Goal: Information Seeking & Learning: Learn about a topic

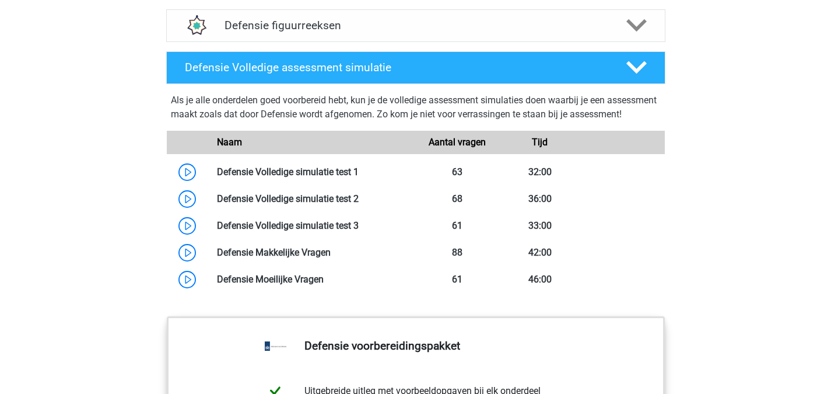
scroll to position [1024, 0]
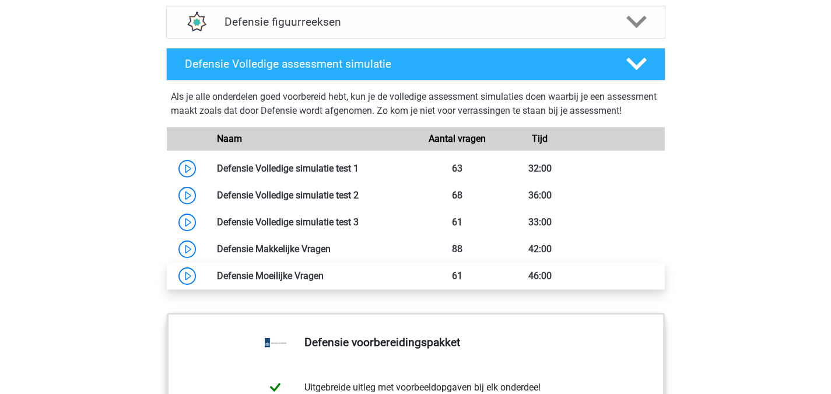
click at [324, 281] on link at bounding box center [324, 275] width 0 height 11
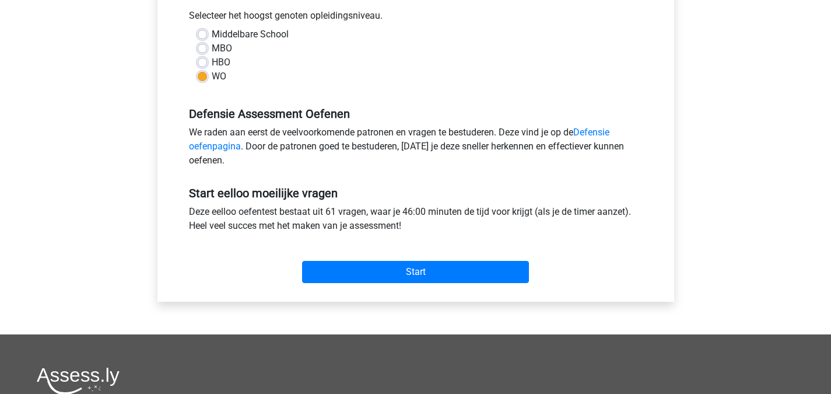
scroll to position [309, 0]
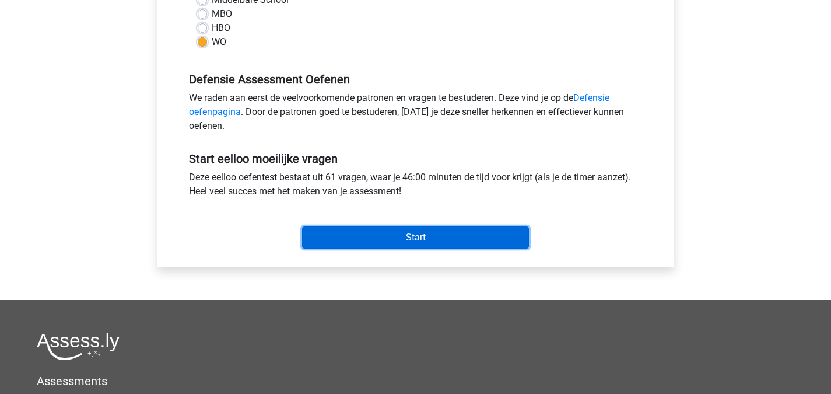
click at [447, 233] on input "Start" at bounding box center [415, 237] width 227 height 22
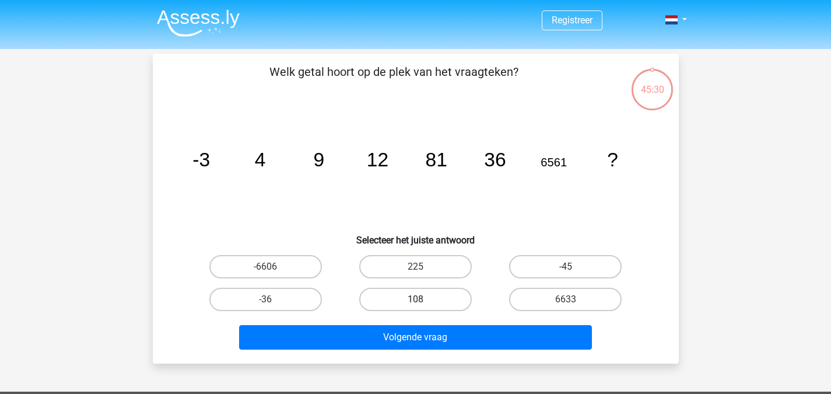
click at [428, 291] on label "108" at bounding box center [415, 299] width 113 height 23
click at [423, 299] on input "108" at bounding box center [419, 303] width 8 height 8
radio input "true"
click at [415, 356] on div "Welk getal hoort op de plek van het vraagteken? image/svg+xml -3 4 9 12 81 36 6…" at bounding box center [416, 209] width 526 height 310
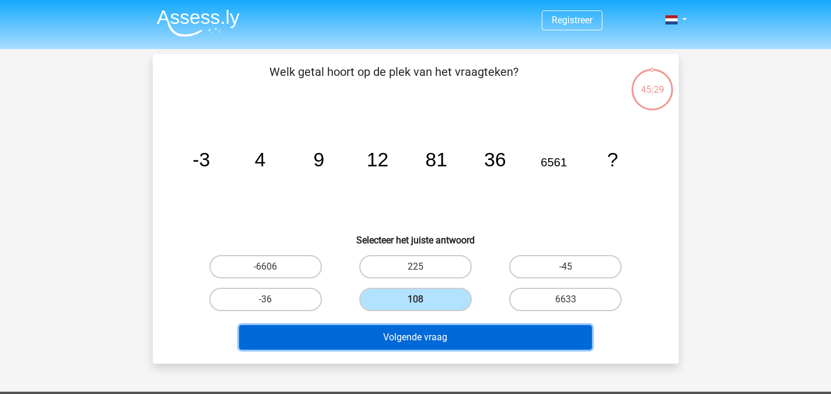
click at [430, 335] on button "Volgende vraag" at bounding box center [415, 337] width 353 height 24
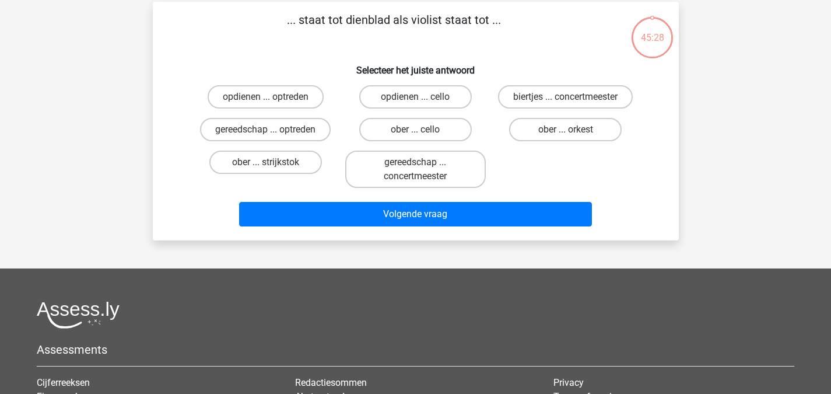
scroll to position [54, 0]
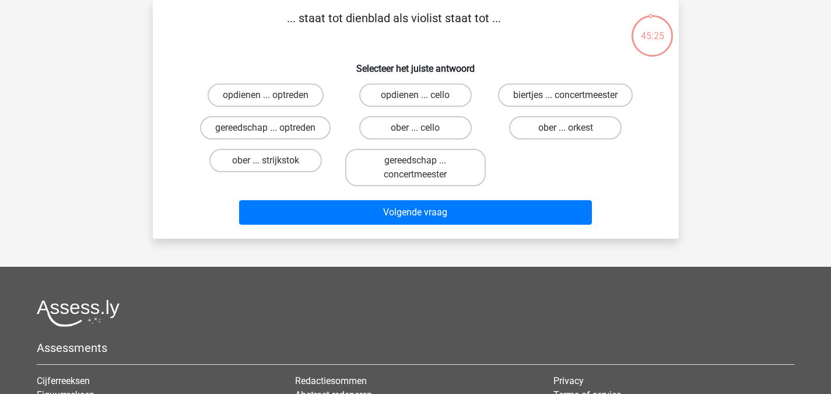
click at [269, 163] on input "ober ... strijkstok" at bounding box center [269, 164] width 8 height 8
radio input "true"
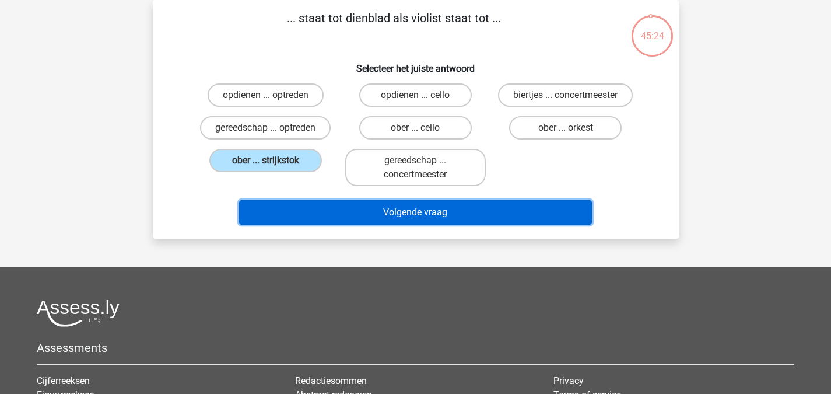
click at [337, 222] on button "Volgende vraag" at bounding box center [415, 212] width 353 height 24
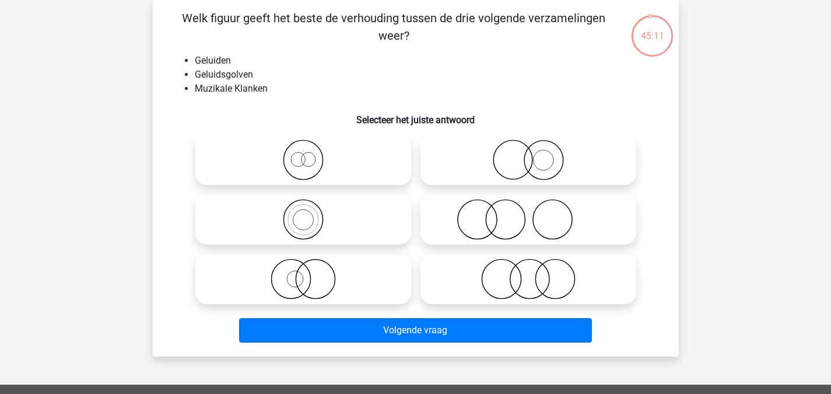
click at [332, 283] on icon at bounding box center [303, 278] width 206 height 41
click at [311, 273] on input "radio" at bounding box center [307, 269] width 8 height 8
radio input "true"
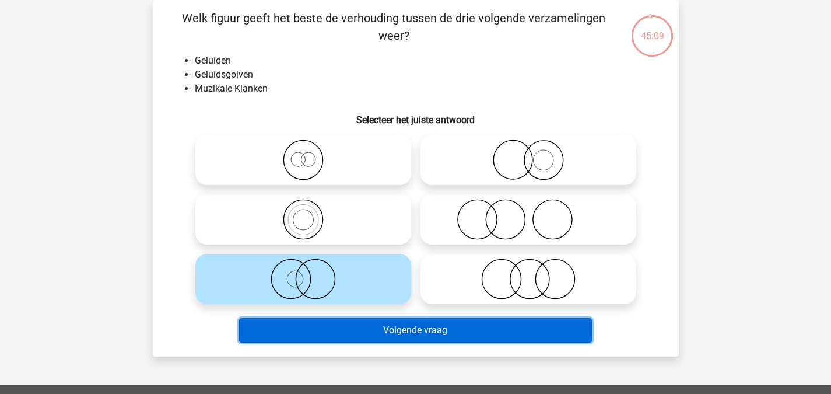
click at [406, 338] on button "Volgende vraag" at bounding box center [415, 330] width 353 height 24
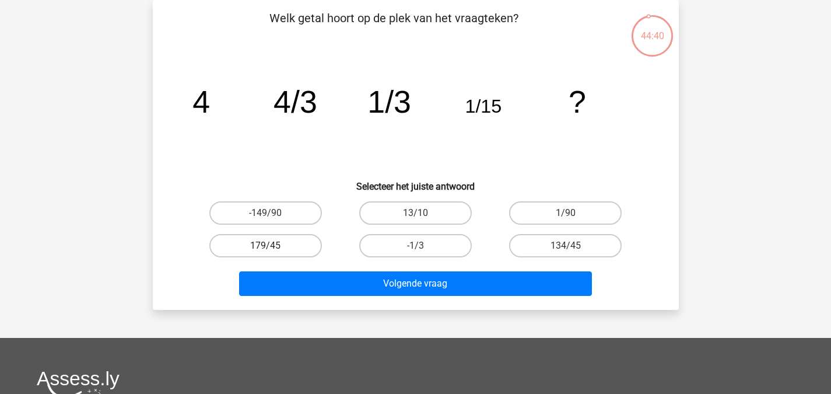
click at [282, 248] on label "179/45" at bounding box center [265, 245] width 113 height 23
click at [273, 248] on input "179/45" at bounding box center [269, 250] width 8 height 8
radio input "true"
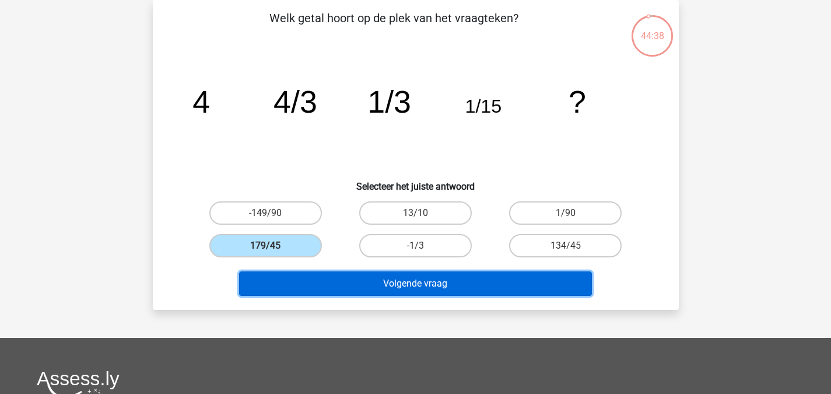
click at [370, 272] on button "Volgende vraag" at bounding box center [415, 283] width 353 height 24
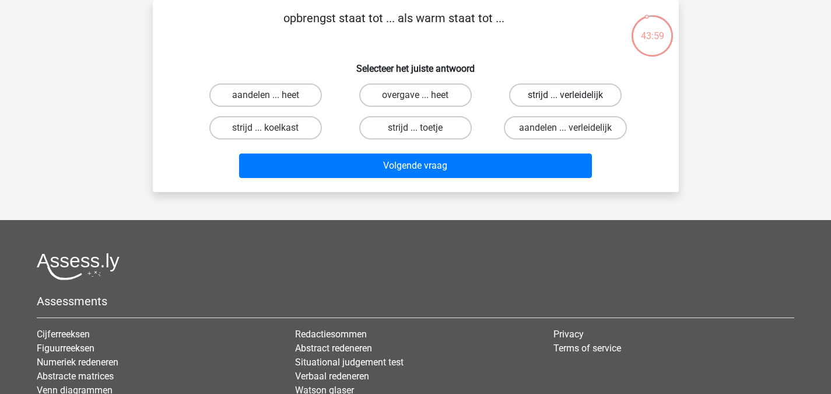
click at [533, 102] on label "strijd ... verleidelijk" at bounding box center [565, 94] width 113 height 23
click at [566, 102] on input "strijd ... verleidelijk" at bounding box center [570, 99] width 8 height 8
radio input "true"
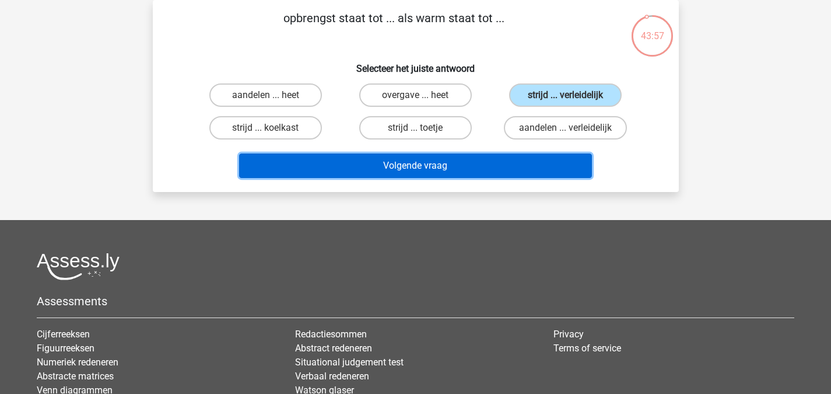
click at [499, 156] on button "Volgende vraag" at bounding box center [415, 165] width 353 height 24
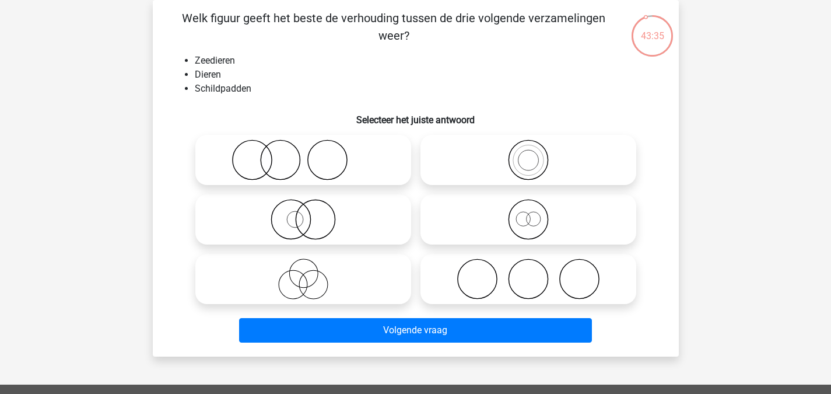
click at [517, 236] on icon at bounding box center [528, 219] width 206 height 41
click at [528, 213] on input "radio" at bounding box center [532, 210] width 8 height 8
radio input "true"
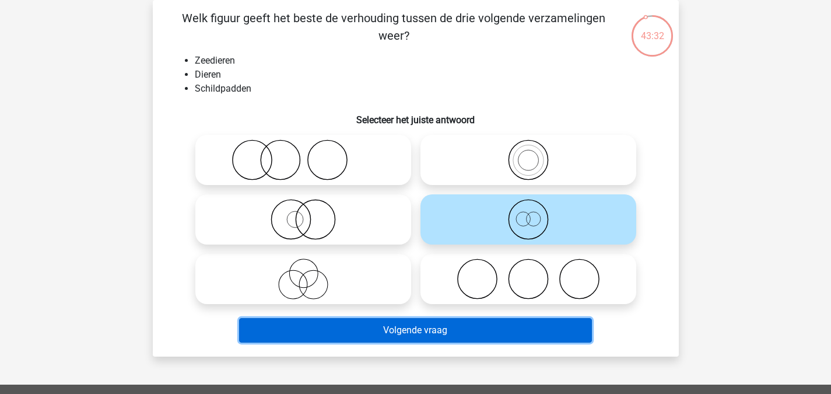
click at [411, 338] on button "Volgende vraag" at bounding box center [415, 330] width 353 height 24
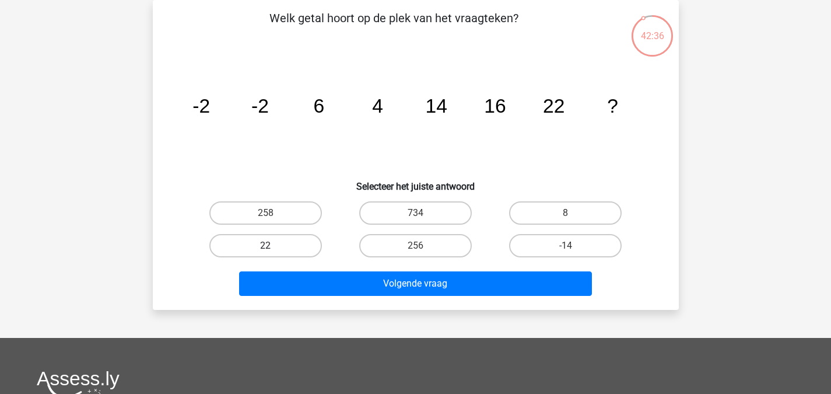
click at [296, 234] on label "22" at bounding box center [265, 245] width 113 height 23
click at [273, 246] on input "22" at bounding box center [269, 250] width 8 height 8
radio input "true"
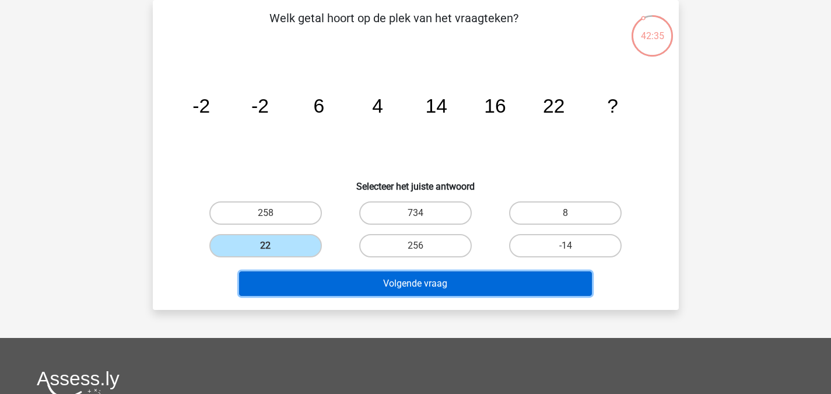
click at [331, 276] on button "Volgende vraag" at bounding box center [415, 283] width 353 height 24
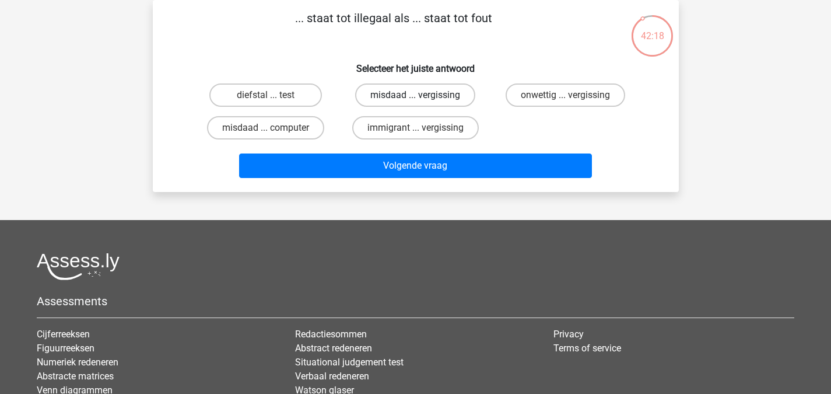
click at [423, 103] on label "misdaad ... vergissing" at bounding box center [415, 94] width 120 height 23
click at [423, 103] on input "misdaad ... vergissing" at bounding box center [419, 99] width 8 height 8
radio input "true"
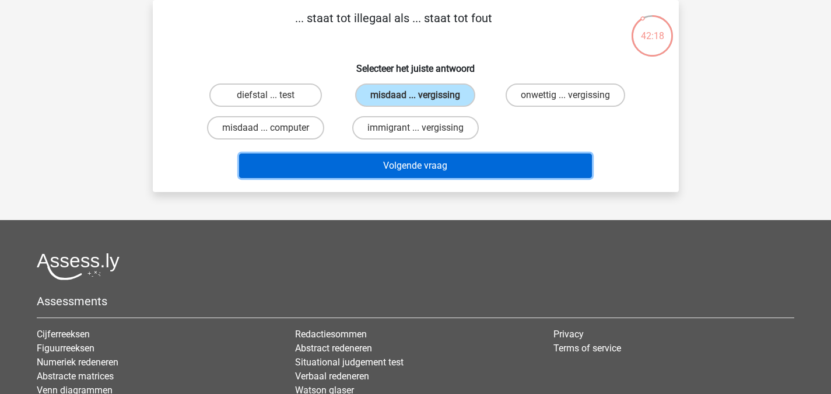
click at [405, 162] on button "Volgende vraag" at bounding box center [415, 165] width 353 height 24
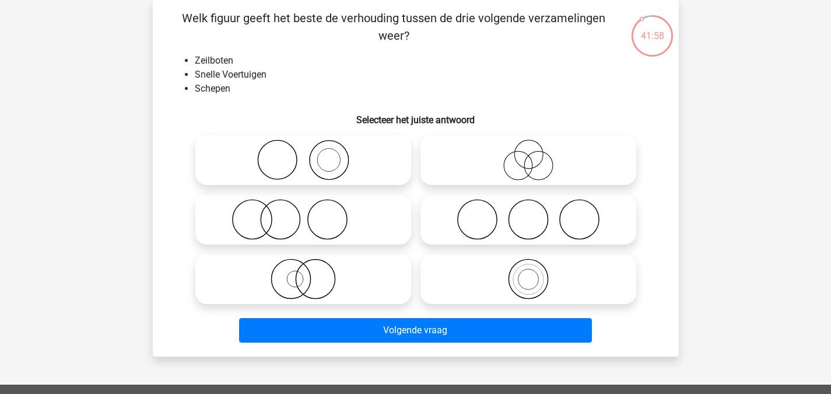
click at [337, 161] on icon at bounding box center [303, 159] width 206 height 41
click at [311, 154] on input "radio" at bounding box center [307, 150] width 8 height 8
radio input "true"
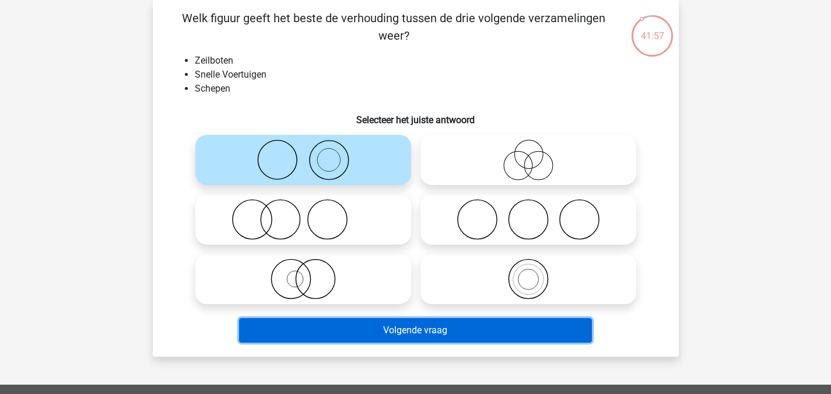
click at [409, 325] on button "Volgende vraag" at bounding box center [415, 330] width 353 height 24
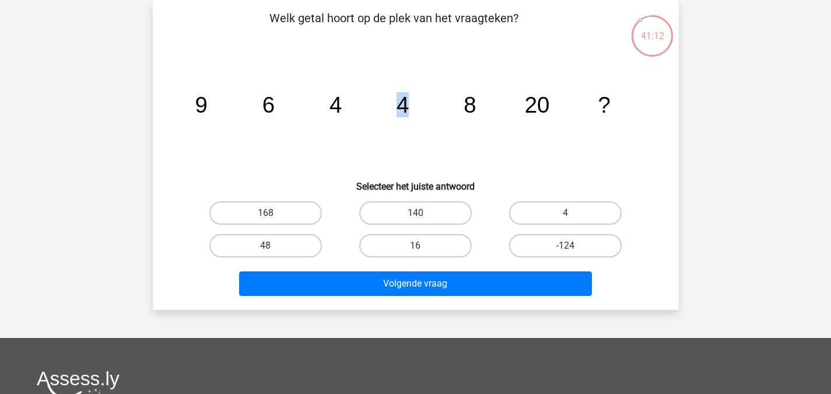
drag, startPoint x: 400, startPoint y: 112, endPoint x: 439, endPoint y: 119, distance: 39.7
click at [439, 119] on icon "image/svg+xml 9 6 4 4 8 20 ?" at bounding box center [416, 113] width 470 height 118
drag, startPoint x: 555, startPoint y: 108, endPoint x: 503, endPoint y: 101, distance: 52.4
click at [503, 101] on icon "image/svg+xml 9 6 4 4 8 20 ?" at bounding box center [416, 113] width 470 height 118
drag, startPoint x: 462, startPoint y: 106, endPoint x: 281, endPoint y: 86, distance: 181.8
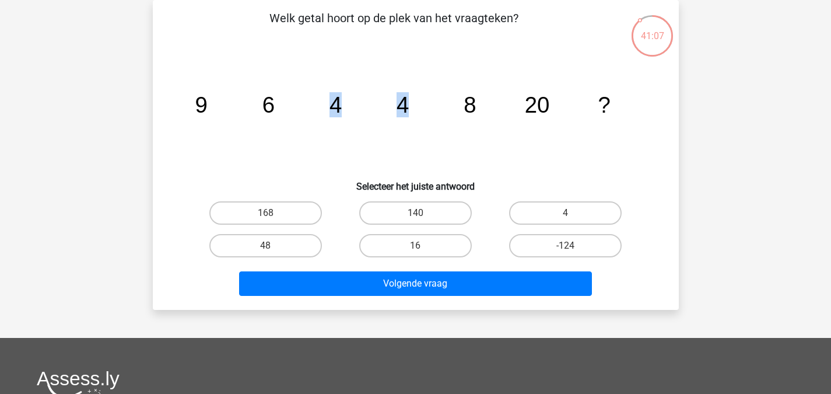
click at [281, 86] on icon "image/svg+xml 9 6 4 4 8 20 ?" at bounding box center [416, 113] width 470 height 118
click at [517, 123] on icon "image/svg+xml 9 6 4 4 8 20 ?" at bounding box center [416, 113] width 470 height 118
click at [303, 229] on div "48" at bounding box center [266, 245] width 150 height 33
click at [300, 230] on div "48" at bounding box center [266, 245] width 150 height 33
click at [293, 253] on label "48" at bounding box center [265, 245] width 113 height 23
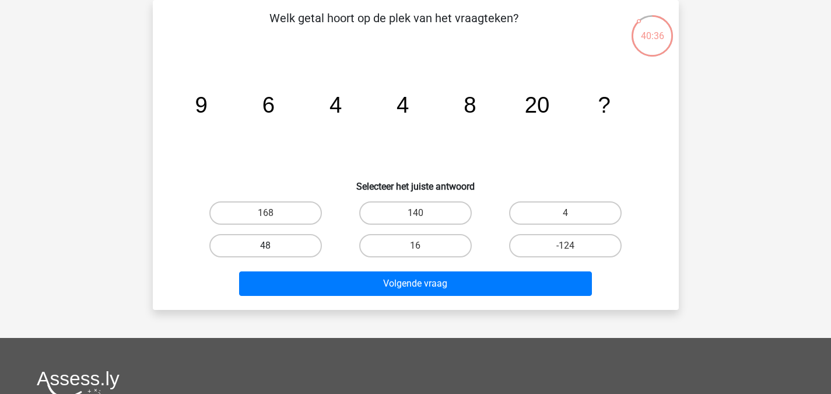
click at [273, 253] on input "48" at bounding box center [269, 250] width 8 height 8
radio input "true"
click at [335, 317] on div "Registreer" at bounding box center [415, 295] width 831 height 699
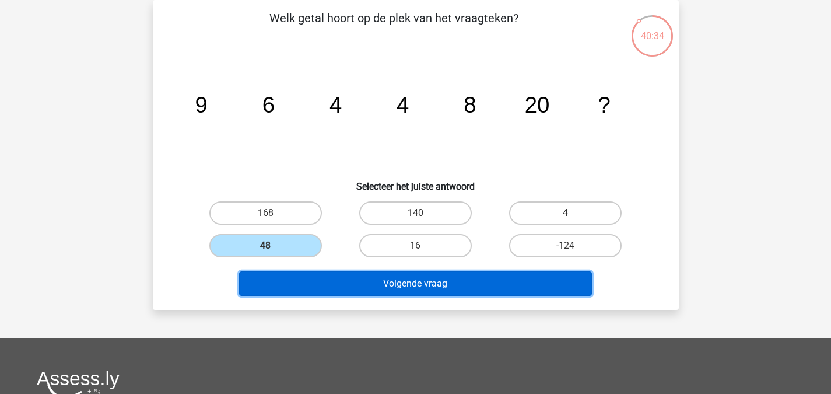
click at [333, 285] on button "Volgende vraag" at bounding box center [415, 283] width 353 height 24
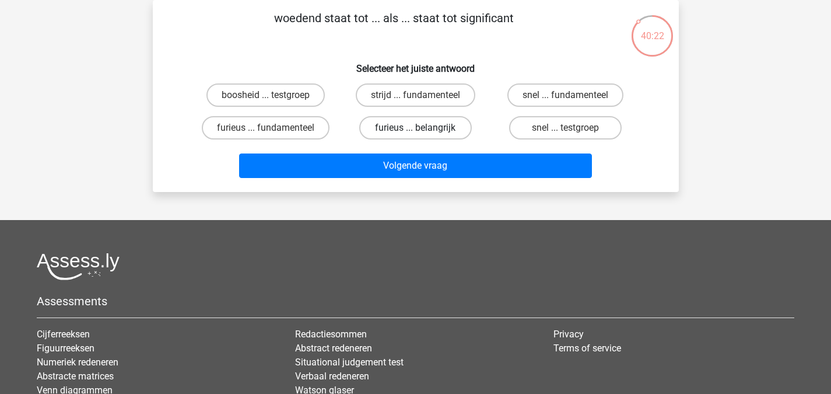
click at [440, 139] on label "furieus ... belangrijk" at bounding box center [415, 127] width 113 height 23
click at [423, 135] on input "furieus ... belangrijk" at bounding box center [419, 132] width 8 height 8
radio input "true"
click at [434, 145] on div "Volgende vraag" at bounding box center [415, 163] width 489 height 38
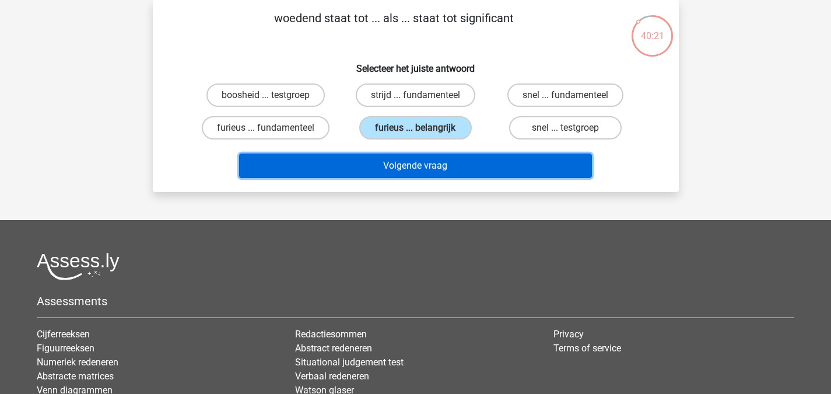
click at [439, 159] on button "Volgende vraag" at bounding box center [415, 165] width 353 height 24
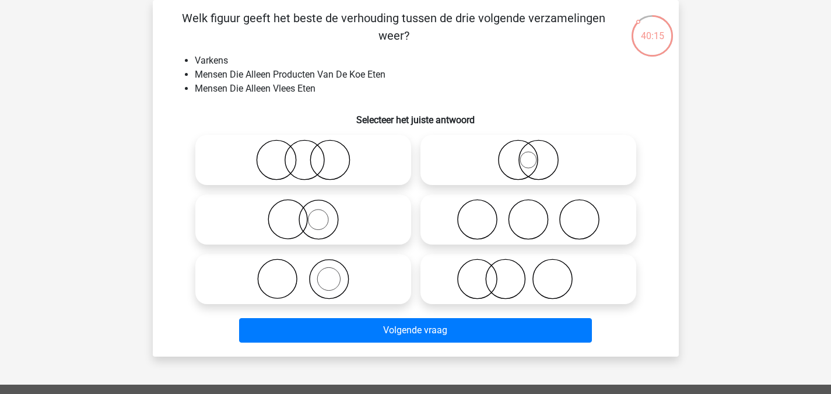
click at [101, 170] on div "Registreer" at bounding box center [415, 319] width 831 height 746
click at [535, 264] on icon at bounding box center [528, 278] width 206 height 41
click at [535, 265] on input "radio" at bounding box center [532, 269] width 8 height 8
radio input "true"
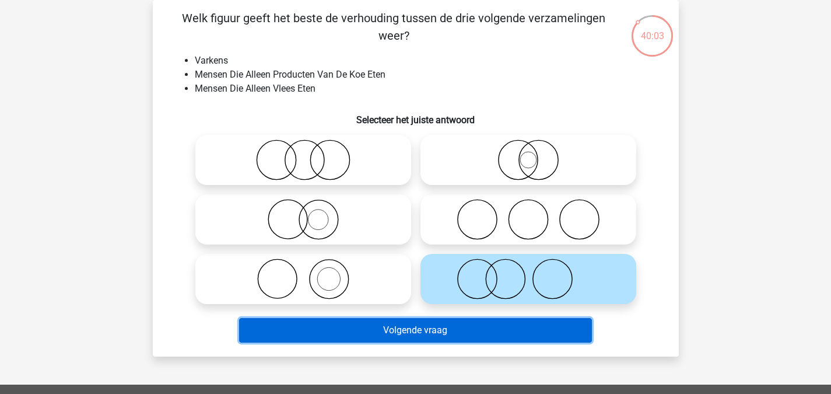
click at [509, 341] on button "Volgende vraag" at bounding box center [415, 330] width 353 height 24
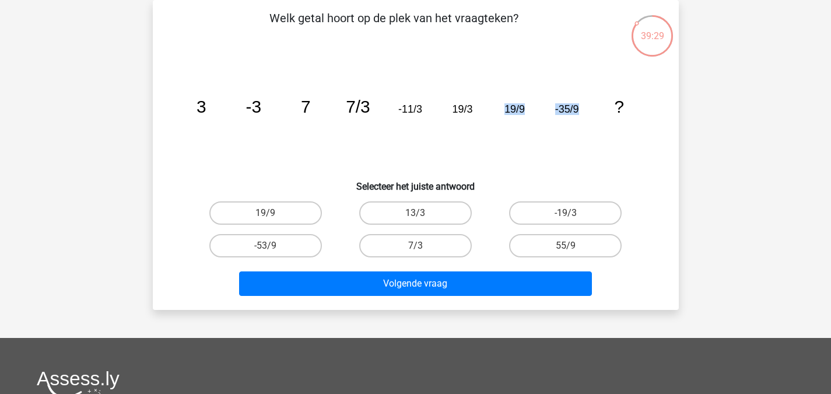
drag, startPoint x: 496, startPoint y: 107, endPoint x: 589, endPoint y: 111, distance: 93.4
click at [589, 111] on icon "image/svg+xml 3 -3 7 7/3 -11/3 19/3 19/9 -35/9 ?" at bounding box center [416, 113] width 470 height 118
click at [587, 152] on icon "image/svg+xml 3 -3 7 7/3 -11/3 19/3 19/9 -35/9 ?" at bounding box center [416, 113] width 470 height 118
drag, startPoint x: 396, startPoint y: 110, endPoint x: 406, endPoint y: 110, distance: 9.9
click at [406, 110] on icon "image/svg+xml 3 -3 7 7/3 -11/3 19/3 19/9 -35/9 ?" at bounding box center [416, 113] width 470 height 118
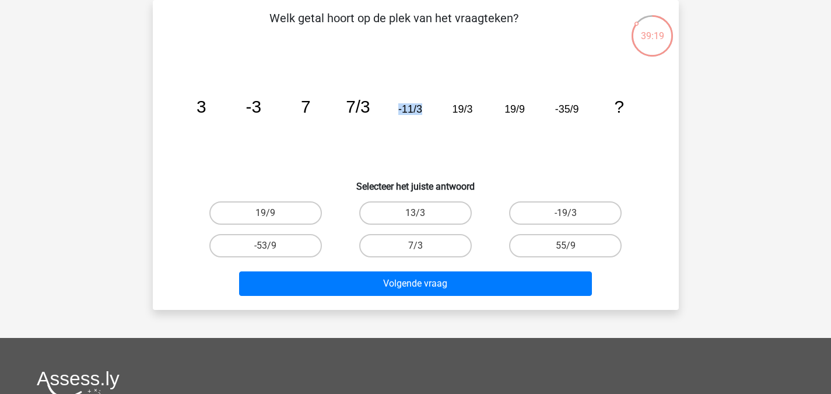
drag, startPoint x: 376, startPoint y: 104, endPoint x: 446, endPoint y: 110, distance: 70.2
click at [446, 110] on icon "image/svg+xml 3 -3 7 7/3 -11/3 19/3 19/9 -35/9 ?" at bounding box center [416, 113] width 470 height 118
click at [532, 135] on icon "image/svg+xml 3 -3 7 7/3 -11/3 19/3 19/9 -35/9 ?" at bounding box center [416, 113] width 470 height 118
click at [548, 241] on label "55/9" at bounding box center [565, 245] width 113 height 23
click at [566, 246] on input "55/9" at bounding box center [570, 250] width 8 height 8
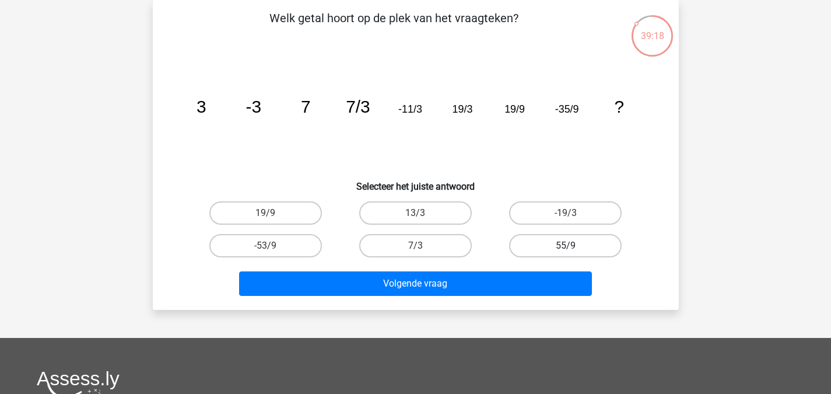
radio input "true"
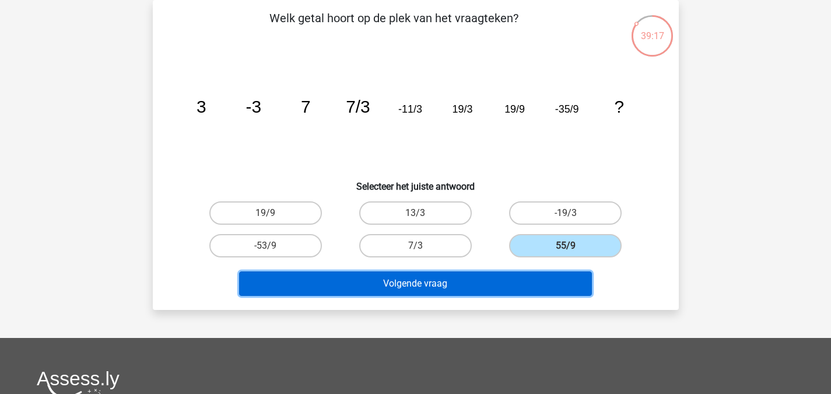
click at [500, 282] on button "Volgende vraag" at bounding box center [415, 283] width 353 height 24
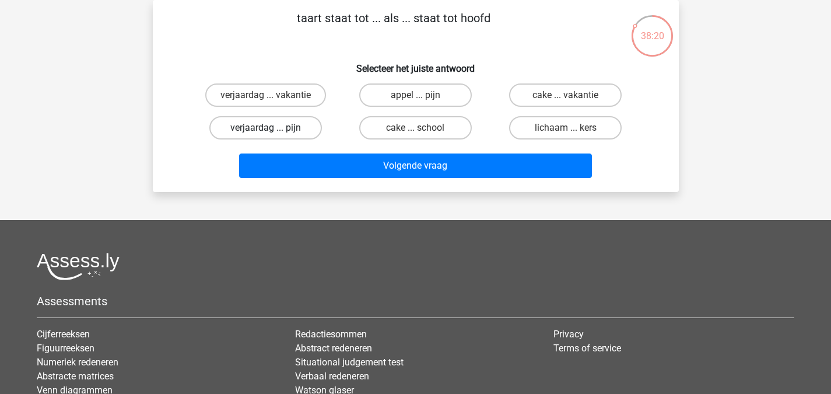
click at [313, 134] on label "verjaardag ... pijn" at bounding box center [265, 127] width 113 height 23
click at [273, 134] on input "verjaardag ... pijn" at bounding box center [269, 132] width 8 height 8
radio input "true"
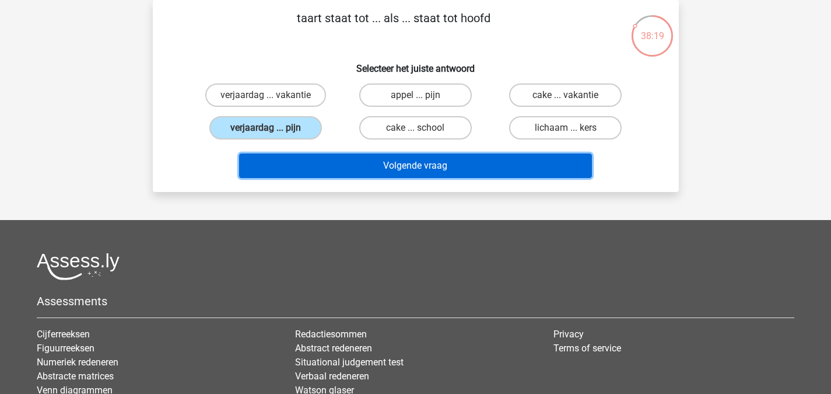
click at [326, 170] on button "Volgende vraag" at bounding box center [415, 165] width 353 height 24
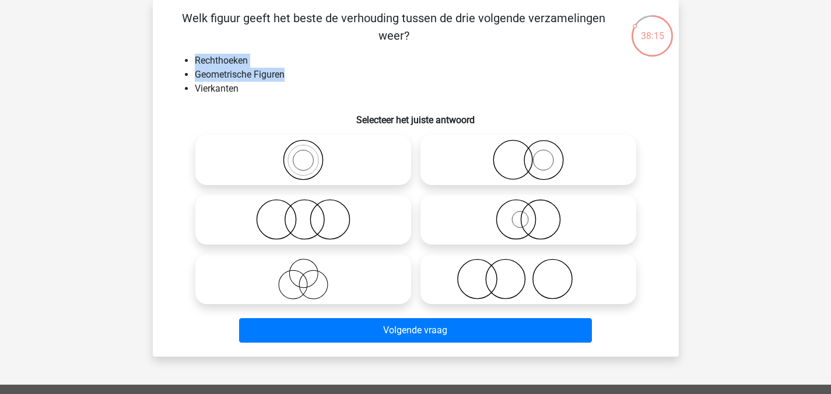
drag, startPoint x: 177, startPoint y: 54, endPoint x: 320, endPoint y: 71, distance: 144.0
click at [320, 71] on ul "Rechthoeken Geometrische Figuren Vierkanten" at bounding box center [415, 75] width 489 height 42
click at [261, 87] on li "Vierkanten" at bounding box center [427, 89] width 465 height 14
click at [308, 159] on icon at bounding box center [303, 159] width 206 height 41
click at [308, 154] on input "radio" at bounding box center [307, 150] width 8 height 8
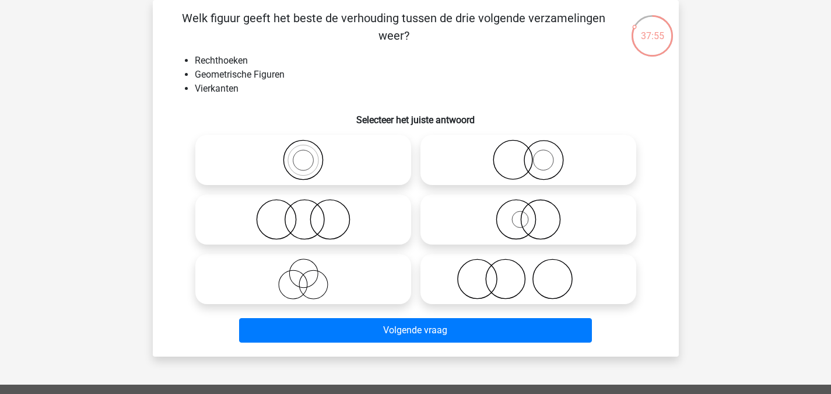
radio input "true"
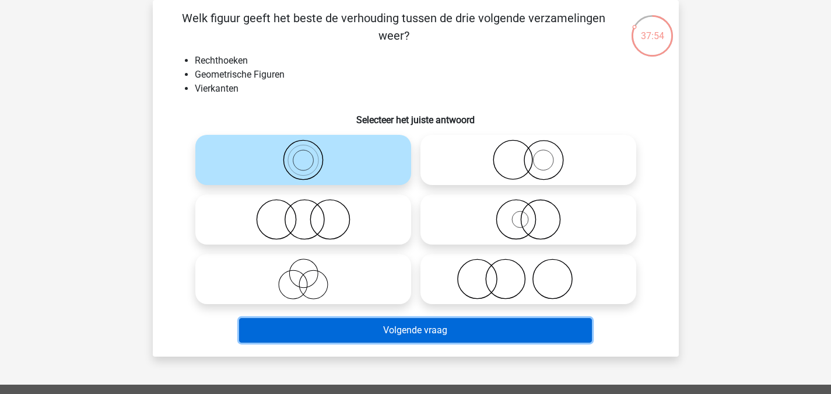
click at [393, 323] on button "Volgende vraag" at bounding box center [415, 330] width 353 height 24
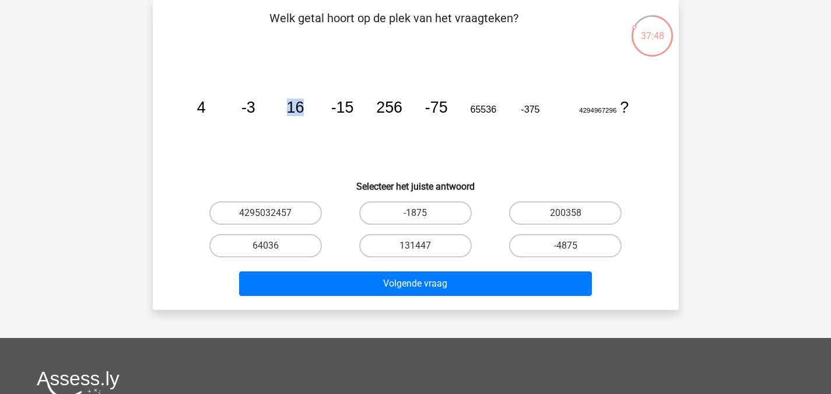
drag, startPoint x: 278, startPoint y: 114, endPoint x: 324, endPoint y: 103, distance: 46.8
click at [324, 103] on icon "image/svg+xml 4 -3 16 -15 256 -75 65536 -375 4294967296 ?" at bounding box center [416, 113] width 470 height 118
drag, startPoint x: 374, startPoint y: 108, endPoint x: 408, endPoint y: 114, distance: 34.3
click at [408, 114] on icon "image/svg+xml 4 -3 16 -15 256 -75 65536 -375 4294967296 ?" at bounding box center [416, 113] width 470 height 118
click at [343, 140] on icon "image/svg+xml 4 -3 16 -15 256 -75 65536 -375 4294967296 ?" at bounding box center [416, 113] width 470 height 118
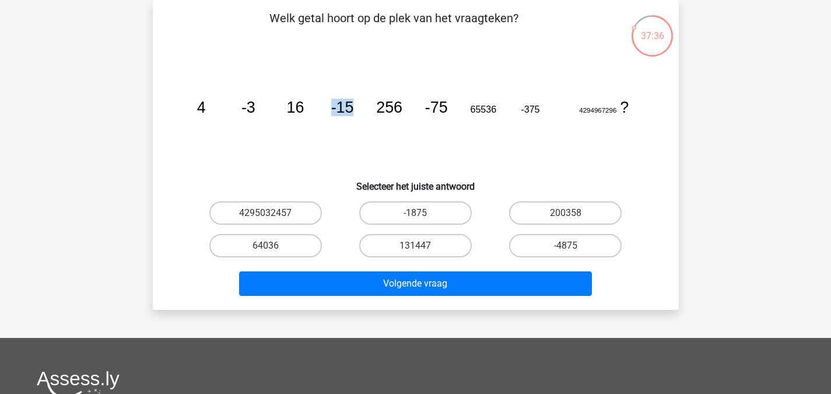
drag, startPoint x: 316, startPoint y: 102, endPoint x: 367, endPoint y: 109, distance: 52.4
click at [367, 109] on icon "image/svg+xml 4 -3 16 -15 256 -75 65536 -375 4294967296 ?" at bounding box center [416, 113] width 470 height 118
click at [348, 127] on icon "image/svg+xml 4 -3 16 -15 256 -75 65536 -375 4294967296 ?" at bounding box center [416, 113] width 470 height 118
drag, startPoint x: 417, startPoint y: 105, endPoint x: 457, endPoint y: 119, distance: 42.6
click at [457, 119] on icon "image/svg+xml 4 -3 16 -15 256 -75 65536 -375 4294967296 ?" at bounding box center [416, 113] width 470 height 118
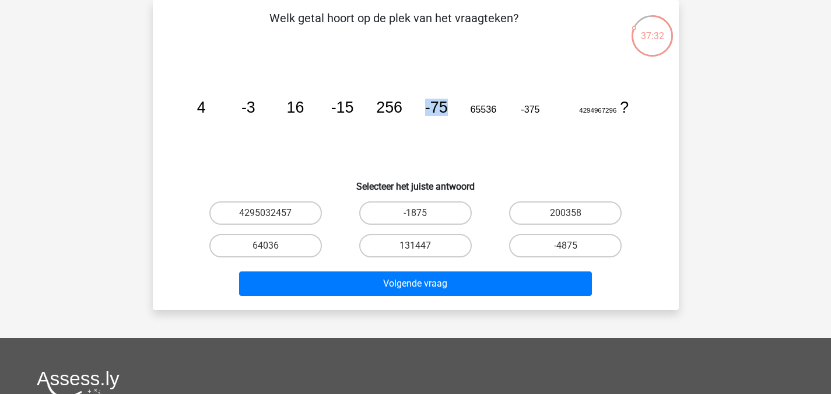
click at [451, 121] on icon "image/svg+xml 4 -3 16 -15 256 -75 65536 -375 4294967296 ?" at bounding box center [416, 113] width 470 height 118
drag, startPoint x: 515, startPoint y: 110, endPoint x: 542, endPoint y: 116, distance: 27.6
click at [542, 116] on icon "image/svg+xml 4 -3 16 -15 256 -75 65536 -375 4294967296 ?" at bounding box center [416, 113] width 470 height 118
click at [398, 213] on label "-1875" at bounding box center [415, 212] width 113 height 23
click at [415, 213] on input "-1875" at bounding box center [419, 217] width 8 height 8
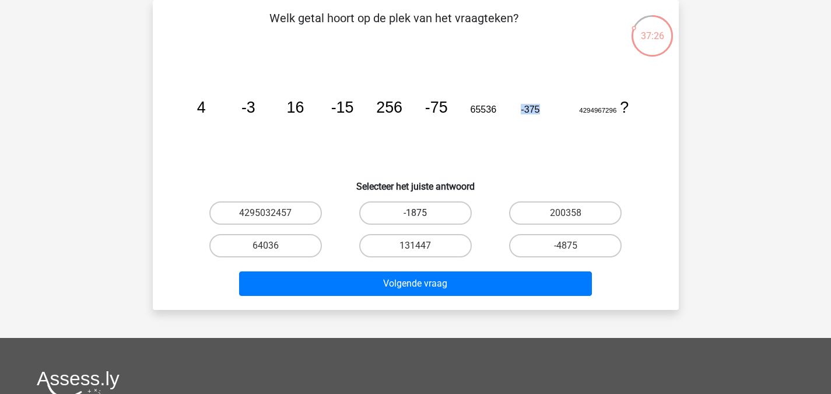
radio input "true"
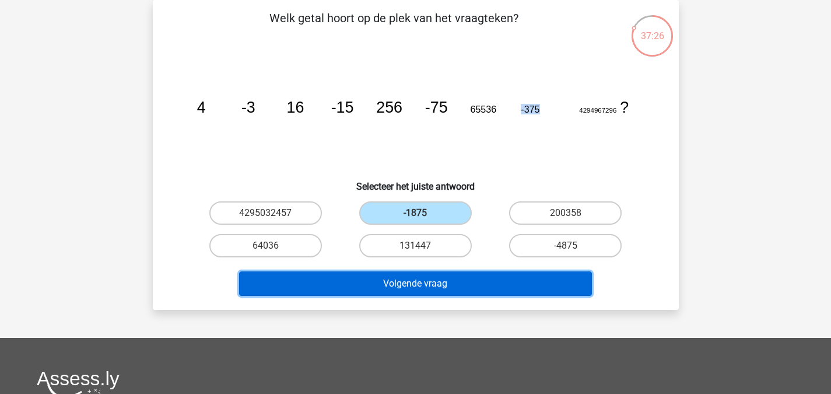
click at [418, 276] on button "Volgende vraag" at bounding box center [415, 283] width 353 height 24
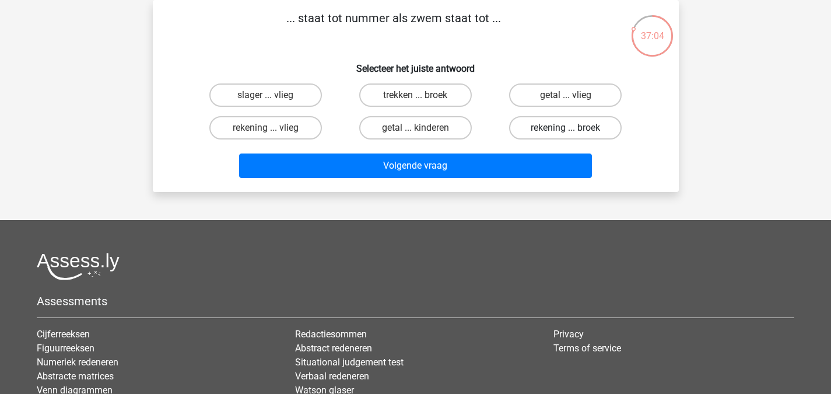
click at [553, 132] on label "rekening ... broek" at bounding box center [565, 127] width 113 height 23
click at [566, 132] on input "rekening ... broek" at bounding box center [570, 132] width 8 height 8
radio input "true"
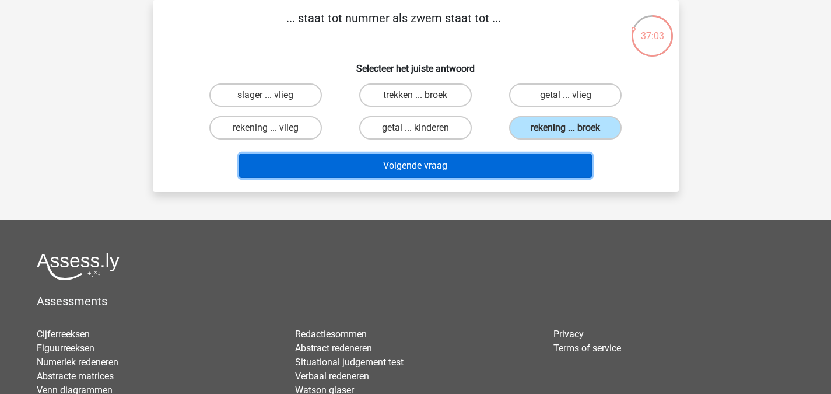
click at [534, 165] on button "Volgende vraag" at bounding box center [415, 165] width 353 height 24
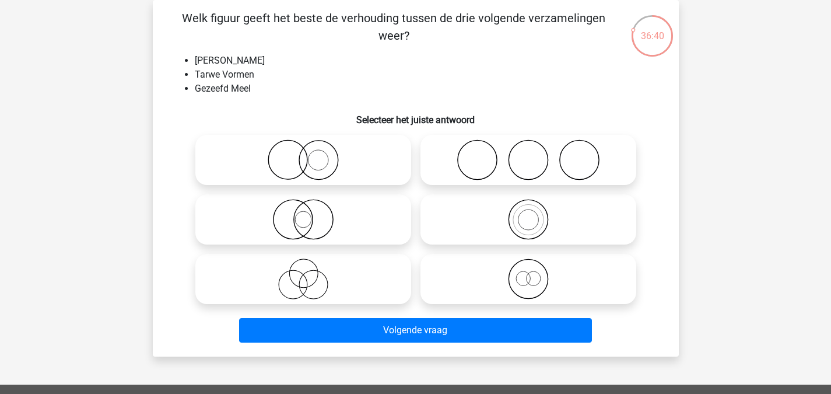
click at [534, 165] on icon at bounding box center [528, 159] width 206 height 41
click at [534, 154] on input "radio" at bounding box center [532, 150] width 8 height 8
radio input "true"
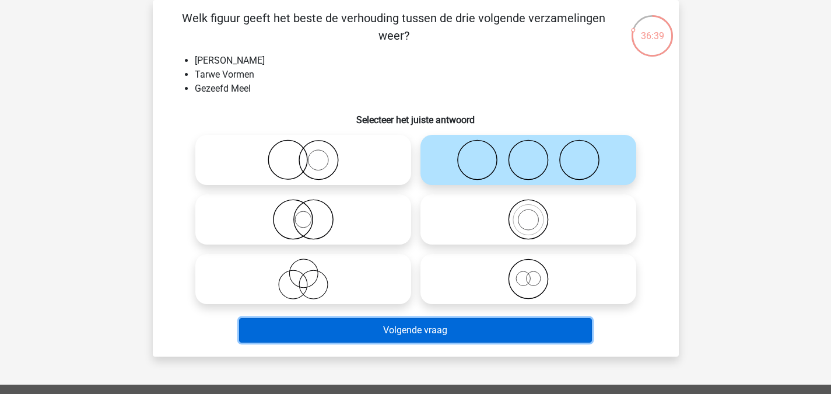
click at [435, 339] on button "Volgende vraag" at bounding box center [415, 330] width 353 height 24
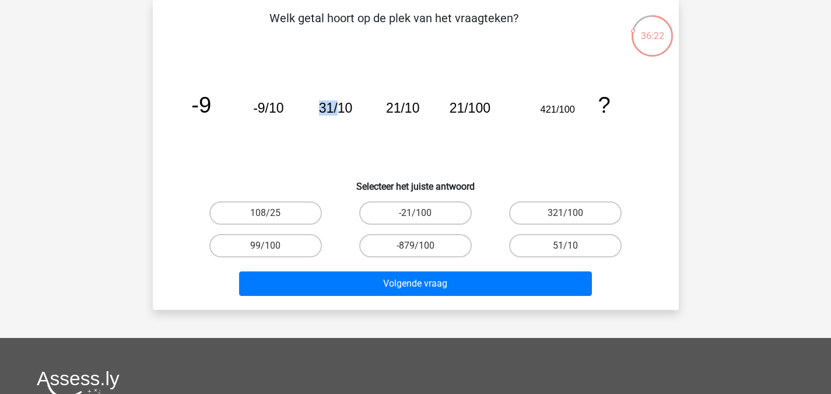
drag, startPoint x: 318, startPoint y: 108, endPoint x: 337, endPoint y: 110, distance: 19.3
click at [337, 110] on icon "image/svg+xml -9 -9/10 31/10 21/10 21/100 421/100 ?" at bounding box center [416, 113] width 470 height 118
drag, startPoint x: 385, startPoint y: 100, endPoint x: 395, endPoint y: 104, distance: 10.5
click at [395, 104] on icon "image/svg+xml -9 -9/10 31/10 21/10 21/100 421/100 ?" at bounding box center [416, 113] width 470 height 118
drag, startPoint x: 444, startPoint y: 106, endPoint x: 509, endPoint y: 103, distance: 65.4
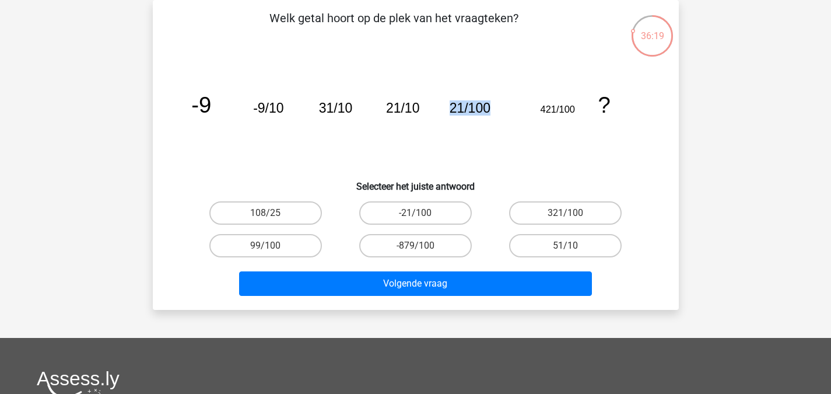
click at [509, 103] on icon "image/svg+xml -9 -9/10 31/10 21/10 21/100 421/100 ?" at bounding box center [416, 113] width 470 height 118
click at [563, 124] on icon "image/svg+xml -9 -9/10 31/10 21/10 21/100 421/100 ?" at bounding box center [416, 113] width 470 height 118
drag, startPoint x: 525, startPoint y: 113, endPoint x: 563, endPoint y: 115, distance: 38.6
click at [563, 115] on icon "image/svg+xml -9 -9/10 31/10 21/10 21/100 421/100 ?" at bounding box center [416, 113] width 470 height 118
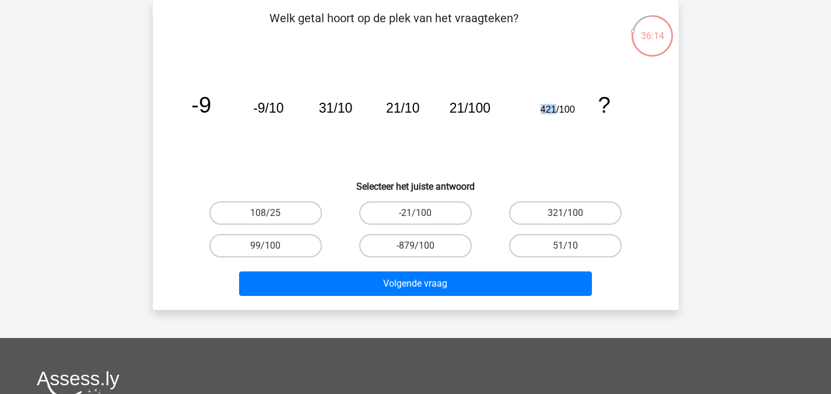
drag, startPoint x: 535, startPoint y: 108, endPoint x: 556, endPoint y: 108, distance: 21.0
click at [556, 108] on icon "image/svg+xml -9 -9/10 31/10 21/10 21/100 421/100 ?" at bounding box center [416, 113] width 470 height 118
click at [562, 133] on icon "image/svg+xml -9 -9/10 31/10 21/10 21/100 421/100 ?" at bounding box center [416, 113] width 470 height 118
click at [568, 227] on div "321/100" at bounding box center [565, 213] width 150 height 33
click at [550, 204] on label "321/100" at bounding box center [565, 212] width 113 height 23
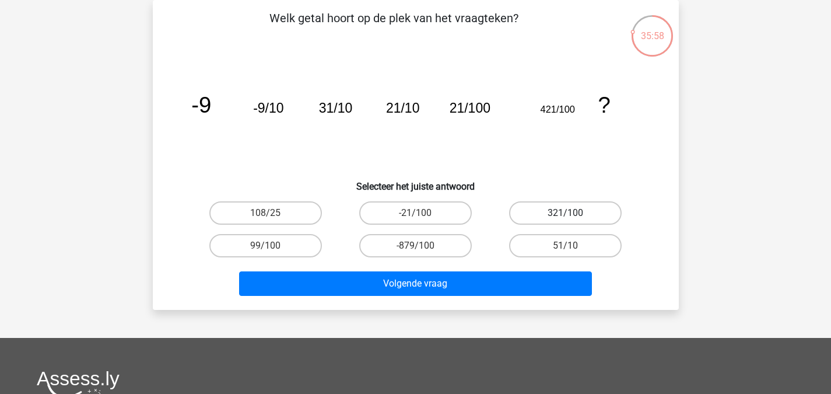
click at [566, 213] on input "321/100" at bounding box center [570, 217] width 8 height 8
radio input "true"
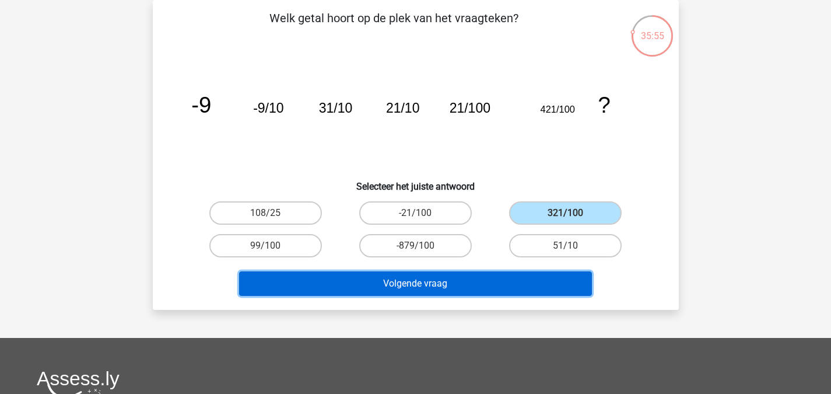
click at [453, 278] on button "Volgende vraag" at bounding box center [415, 283] width 353 height 24
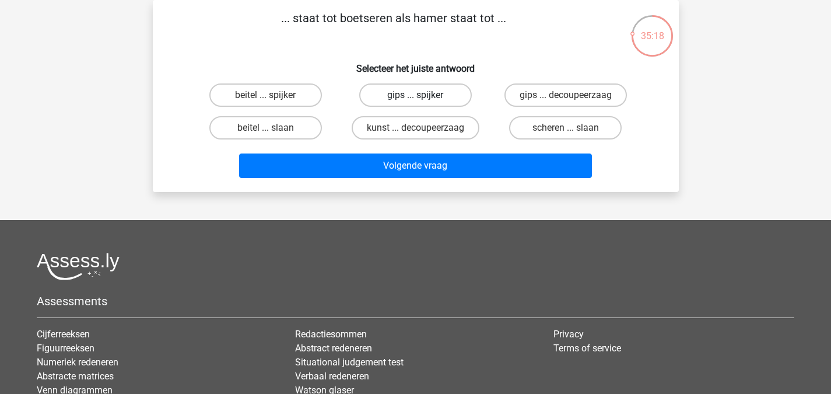
click at [433, 95] on label "gips ... spijker" at bounding box center [415, 94] width 113 height 23
click at [423, 95] on input "gips ... spijker" at bounding box center [419, 99] width 8 height 8
radio input "true"
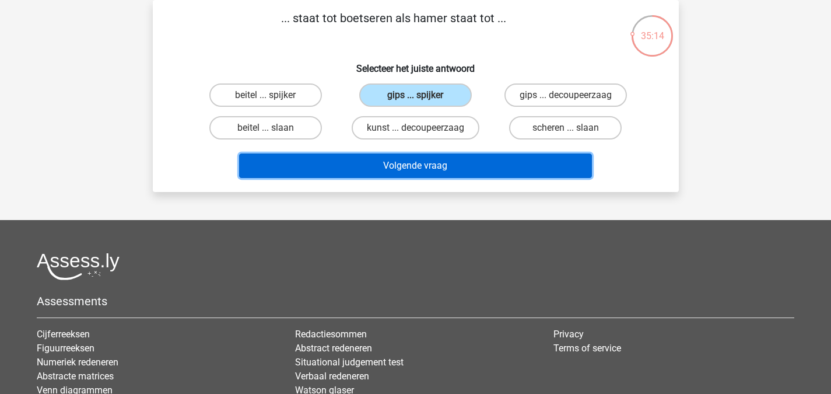
click at [442, 167] on button "Volgende vraag" at bounding box center [415, 165] width 353 height 24
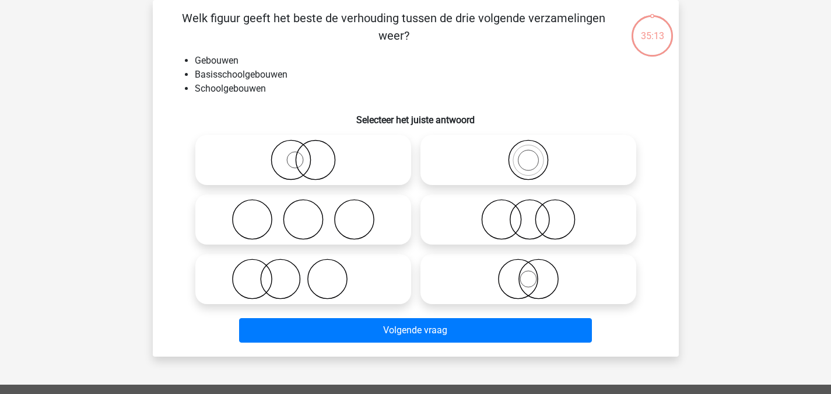
click at [442, 167] on icon at bounding box center [528, 159] width 206 height 41
click at [528, 154] on input "radio" at bounding box center [532, 150] width 8 height 8
radio input "true"
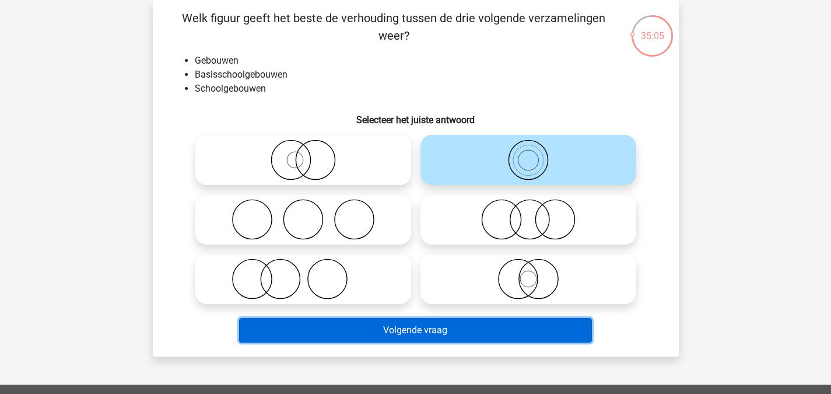
click at [409, 322] on button "Volgende vraag" at bounding box center [415, 330] width 353 height 24
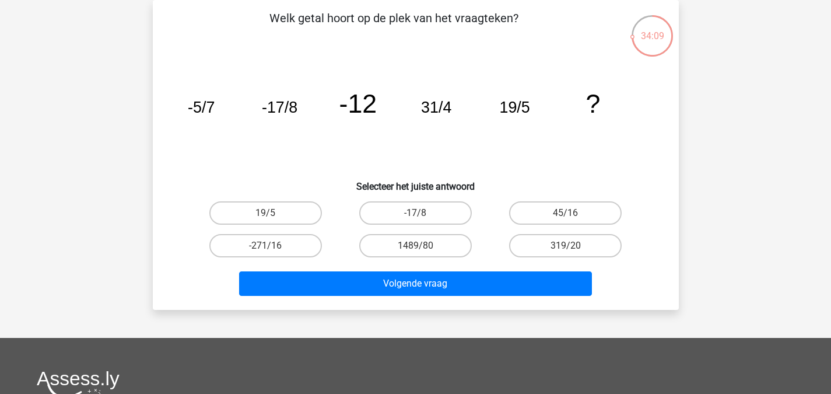
click at [302, 190] on h6 "Selecteer het juiste antwoord" at bounding box center [415, 181] width 489 height 20
click at [597, 215] on label "45/16" at bounding box center [565, 212] width 113 height 23
click at [573, 215] on input "45/16" at bounding box center [570, 217] width 8 height 8
radio input "true"
click at [574, 240] on label "319/20" at bounding box center [565, 245] width 113 height 23
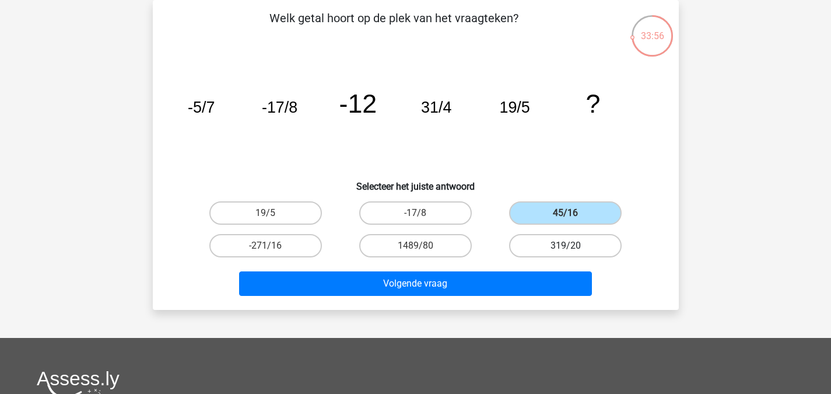
click at [573, 246] on input "319/20" at bounding box center [570, 250] width 8 height 8
radio input "true"
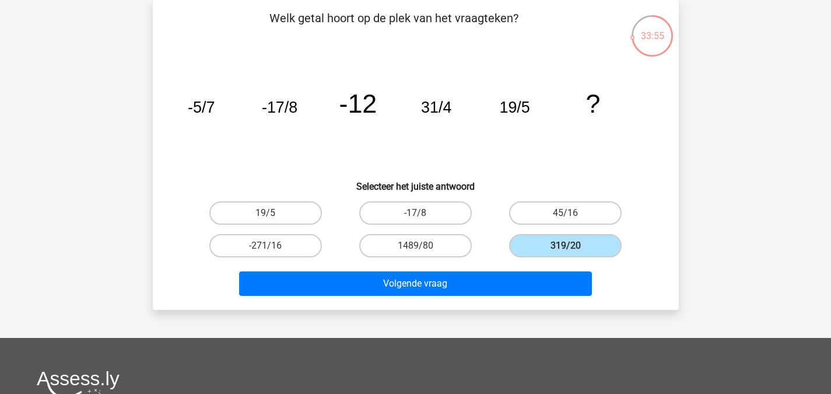
click at [566, 218] on input "45/16" at bounding box center [570, 217] width 8 height 8
radio input "true"
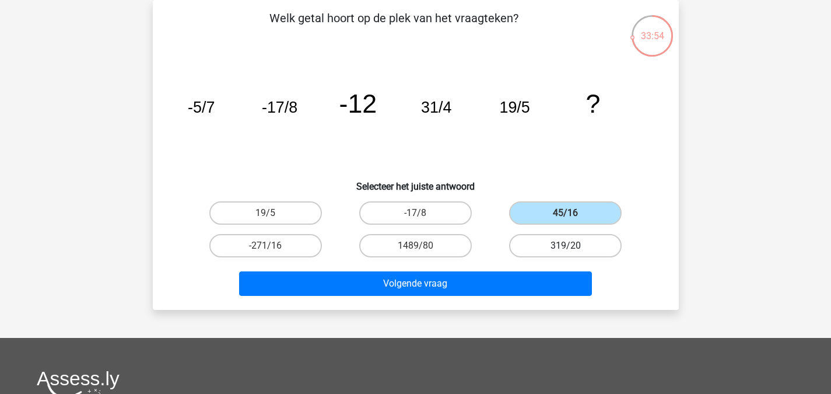
click at [549, 252] on label "319/20" at bounding box center [565, 245] width 113 height 23
click at [566, 252] on input "319/20" at bounding box center [570, 250] width 8 height 8
radio input "true"
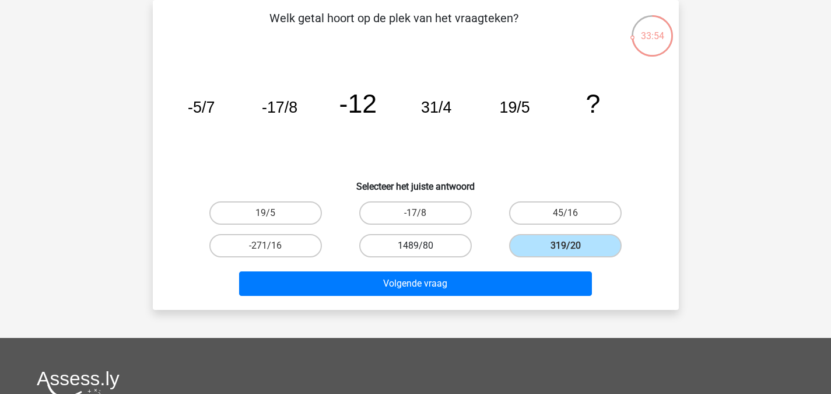
click at [438, 255] on label "1489/80" at bounding box center [415, 245] width 113 height 23
click at [423, 253] on input "1489/80" at bounding box center [419, 250] width 8 height 8
radio input "true"
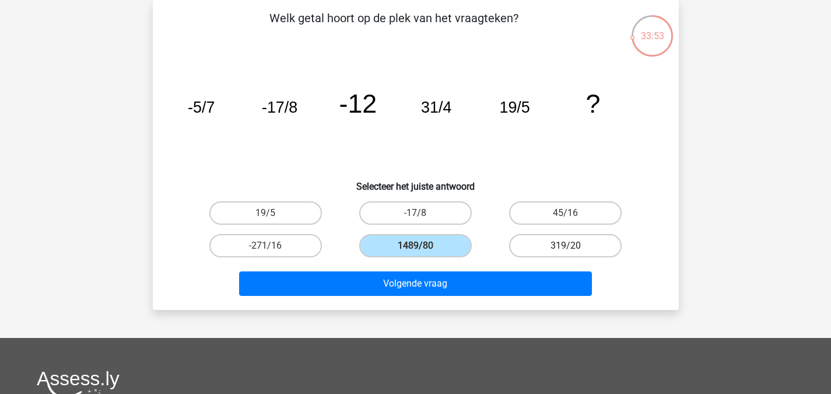
click at [546, 254] on label "319/20" at bounding box center [565, 245] width 113 height 23
click at [566, 253] on input "319/20" at bounding box center [570, 250] width 8 height 8
radio input "true"
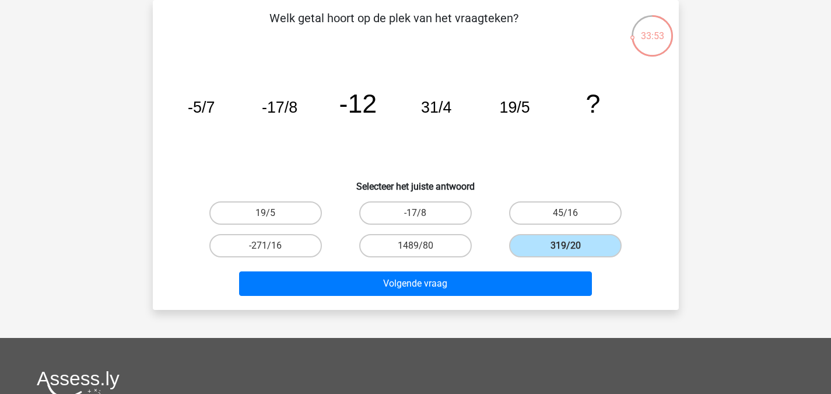
click at [403, 261] on div "1489/80" at bounding box center [416, 245] width 150 height 33
click at [416, 257] on label "1489/80" at bounding box center [415, 245] width 113 height 23
click at [416, 253] on input "1489/80" at bounding box center [419, 250] width 8 height 8
radio input "true"
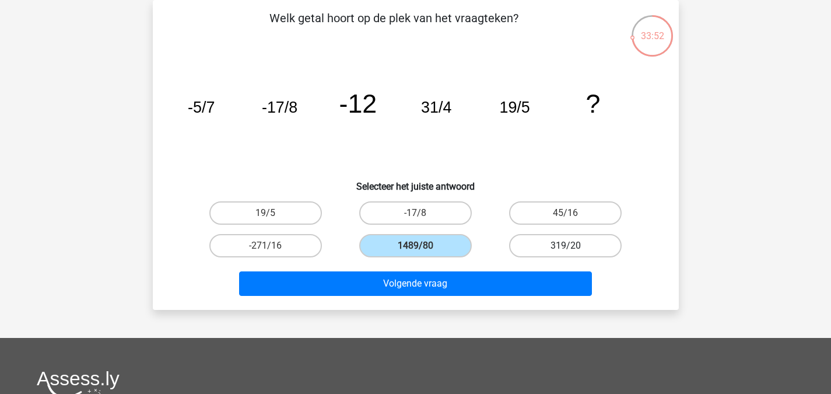
click at [514, 252] on label "319/20" at bounding box center [565, 245] width 113 height 23
click at [566, 252] on input "319/20" at bounding box center [570, 250] width 8 height 8
radio input "true"
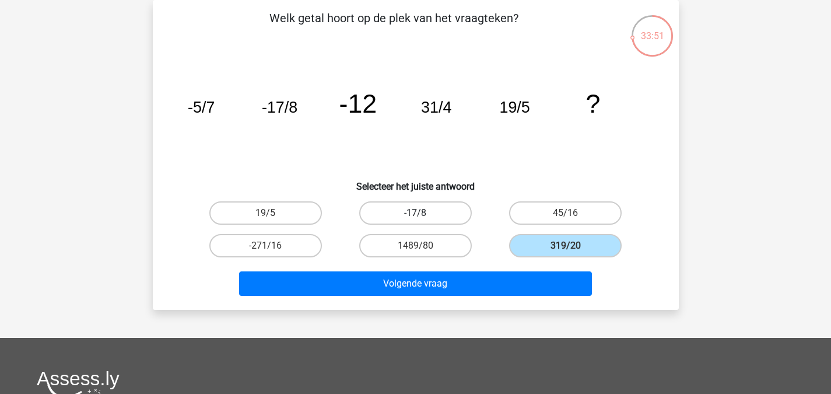
click at [458, 216] on label "-17/8" at bounding box center [415, 212] width 113 height 23
click at [423, 216] on input "-17/8" at bounding box center [419, 217] width 8 height 8
radio input "true"
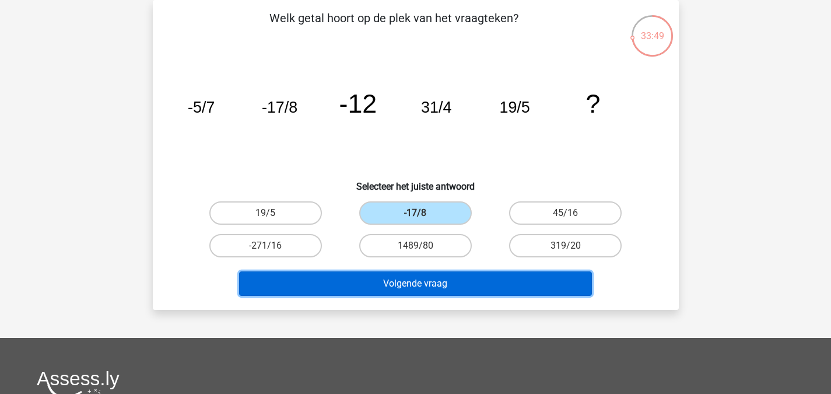
click at [376, 285] on button "Volgende vraag" at bounding box center [415, 283] width 353 height 24
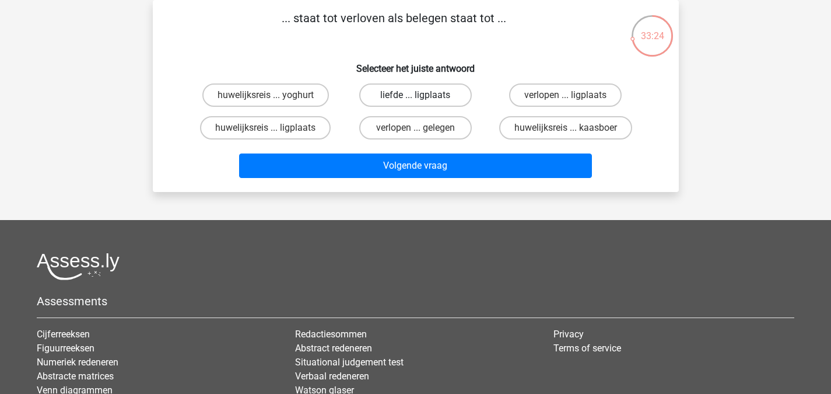
click at [435, 93] on label "liefde ... ligplaats" at bounding box center [415, 94] width 113 height 23
click at [423, 95] on input "liefde ... ligplaats" at bounding box center [419, 99] width 8 height 8
radio input "true"
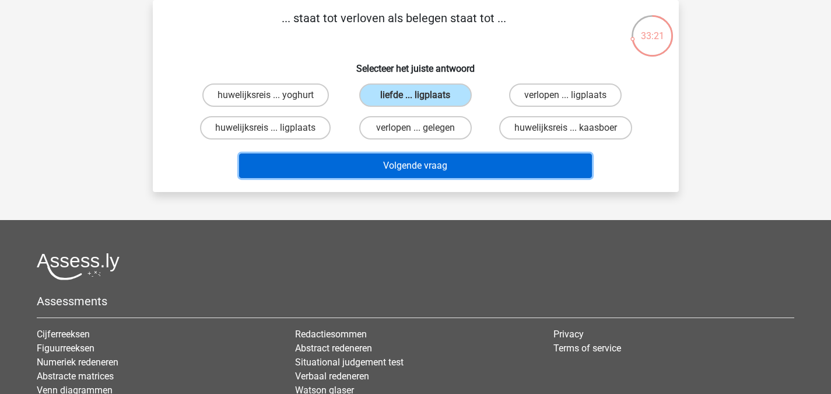
click at [429, 162] on button "Volgende vraag" at bounding box center [415, 165] width 353 height 24
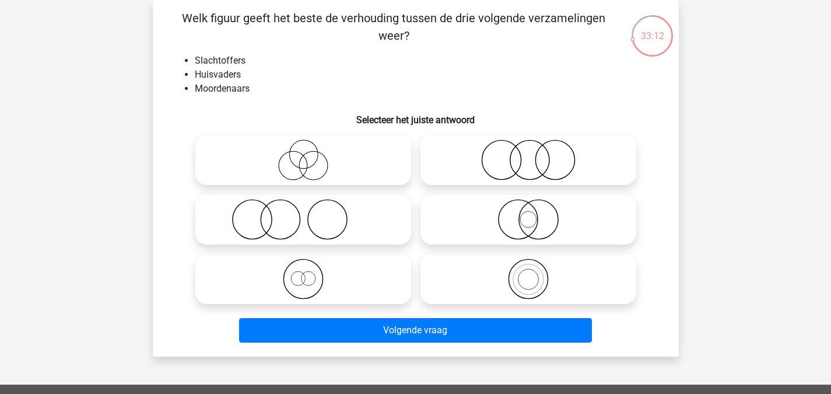
click at [327, 193] on div at bounding box center [303, 219] width 225 height 59
click at [366, 221] on icon at bounding box center [303, 219] width 206 height 41
click at [311, 213] on input "radio" at bounding box center [307, 210] width 8 height 8
radio input "true"
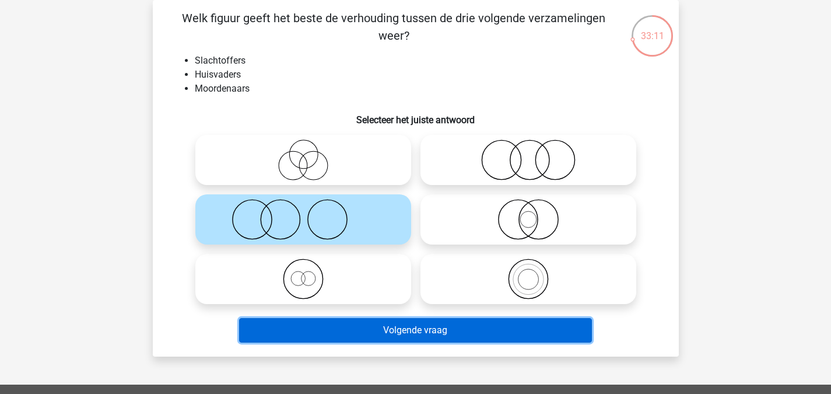
click at [348, 331] on button "Volgende vraag" at bounding box center [415, 330] width 353 height 24
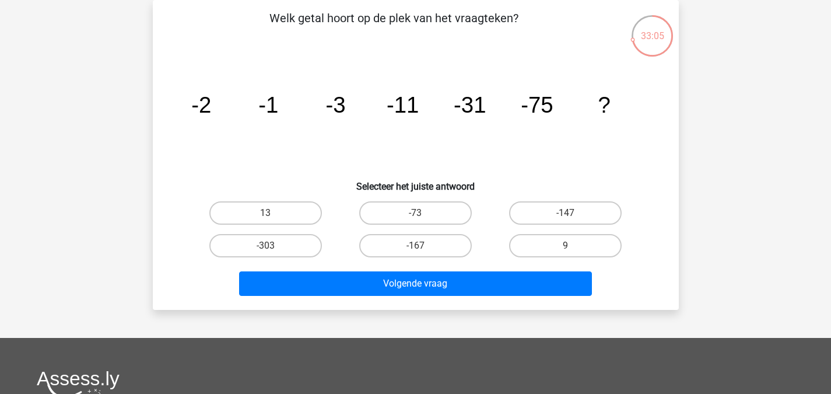
drag, startPoint x: 539, startPoint y: 106, endPoint x: 576, endPoint y: 109, distance: 36.3
click at [576, 109] on icon "image/svg+xml -2 -1 -3 -11 -31 -75 ?" at bounding box center [416, 113] width 470 height 118
click at [499, 144] on icon "image/svg+xml -2 -1 -3 -11 -31 -75 ?" at bounding box center [416, 113] width 470 height 118
drag, startPoint x: 163, startPoint y: 99, endPoint x: 231, endPoint y: 110, distance: 69.0
click at [231, 110] on div "Welk getal hoort op de plek van het vraagteken? image/svg+xml -2 -1 -3 -11 -31 …" at bounding box center [415, 154] width 517 height 291
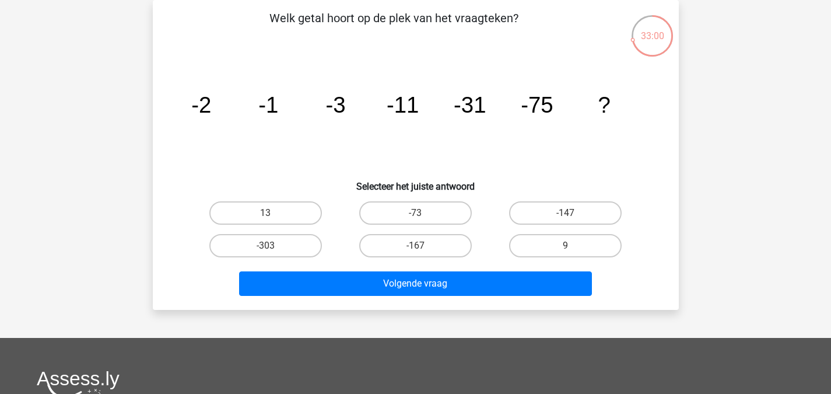
click at [371, 154] on icon "image/svg+xml -2 -1 -3 -11 -31 -75 ?" at bounding box center [416, 113] width 470 height 118
click at [395, 240] on label "-167" at bounding box center [415, 245] width 113 height 23
click at [415, 246] on input "-167" at bounding box center [419, 250] width 8 height 8
radio input "true"
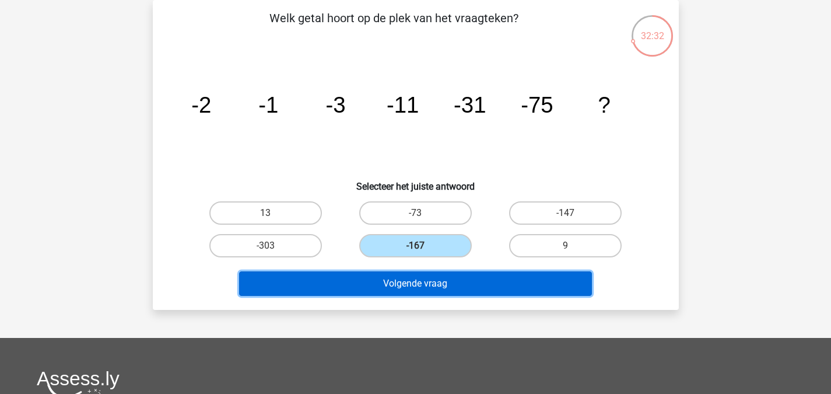
click at [389, 280] on button "Volgende vraag" at bounding box center [415, 283] width 353 height 24
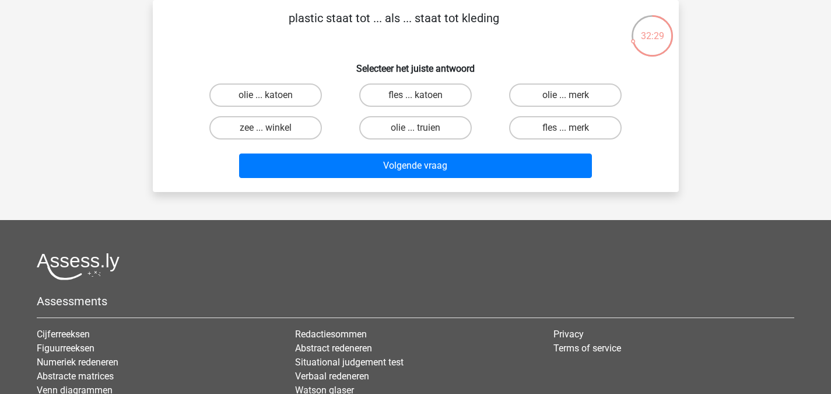
drag, startPoint x: 282, startPoint y: 22, endPoint x: 500, endPoint y: 34, distance: 219.1
click at [500, 34] on p "plastic staat tot ... als ... staat tot kleding" at bounding box center [393, 26] width 445 height 35
click at [518, 66] on h6 "Selecteer het juiste antwoord" at bounding box center [415, 64] width 489 height 20
drag, startPoint x: 280, startPoint y: 21, endPoint x: 485, endPoint y: 56, distance: 207.7
click at [485, 56] on div "plastic staat tot ... als ... staat tot kleding Selecteer het juiste antwoord o…" at bounding box center [415, 95] width 517 height 173
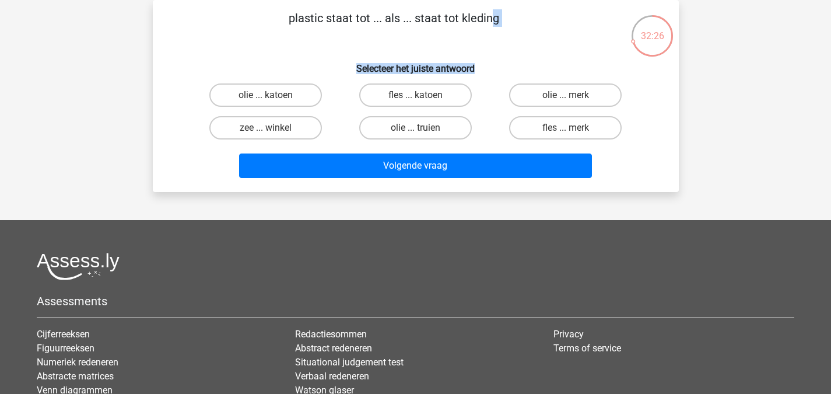
click at [567, 38] on p "plastic staat tot ... als ... staat tot kleding" at bounding box center [393, 26] width 445 height 35
click at [442, 97] on label "fles ... katoen" at bounding box center [415, 94] width 113 height 23
click at [423, 97] on input "fles ... katoen" at bounding box center [419, 99] width 8 height 8
radio input "true"
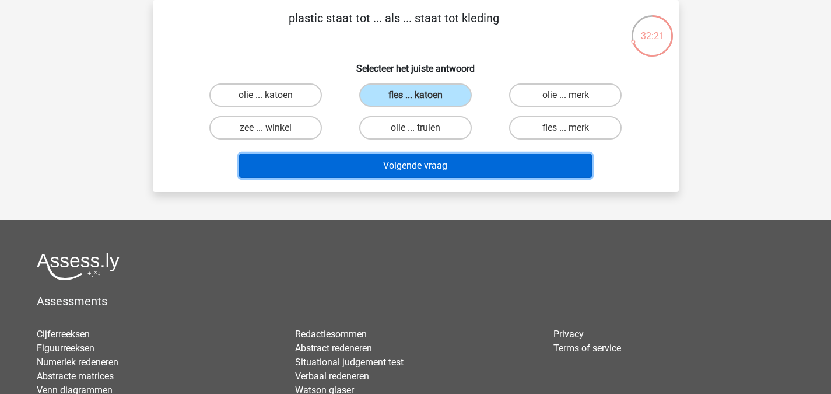
click at [352, 169] on button "Volgende vraag" at bounding box center [415, 165] width 353 height 24
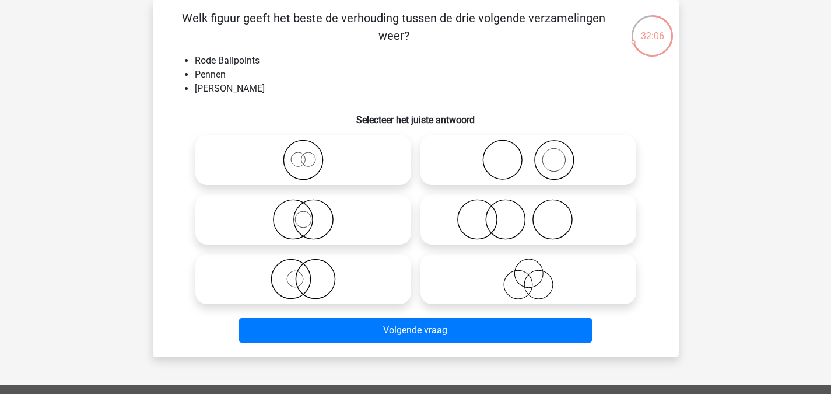
click at [350, 281] on icon at bounding box center [303, 278] width 206 height 41
click at [311, 273] on input "radio" at bounding box center [307, 269] width 8 height 8
radio input "true"
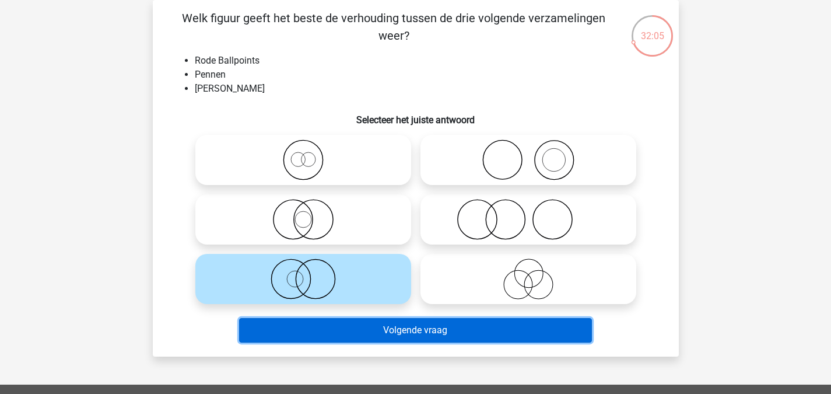
click at [369, 330] on button "Volgende vraag" at bounding box center [415, 330] width 353 height 24
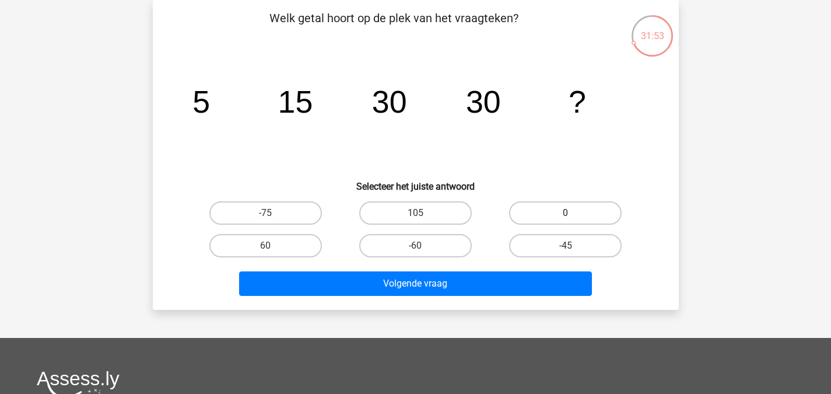
click at [539, 211] on label "0" at bounding box center [565, 212] width 113 height 23
click at [566, 213] on input "0" at bounding box center [570, 217] width 8 height 8
radio input "true"
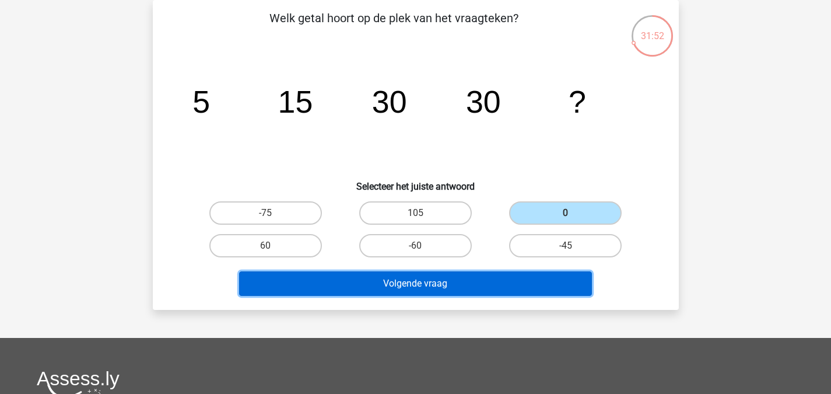
click at [460, 280] on button "Volgende vraag" at bounding box center [415, 283] width 353 height 24
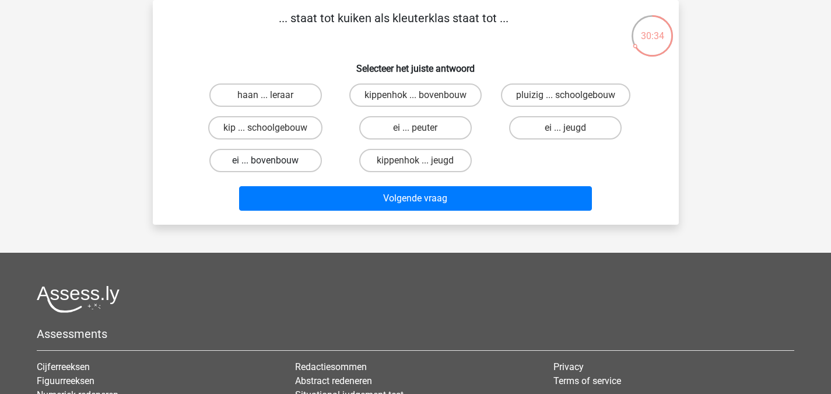
click at [285, 171] on label "ei ... bovenbouw" at bounding box center [265, 160] width 113 height 23
click at [273, 168] on input "ei ... bovenbouw" at bounding box center [269, 164] width 8 height 8
radio input "true"
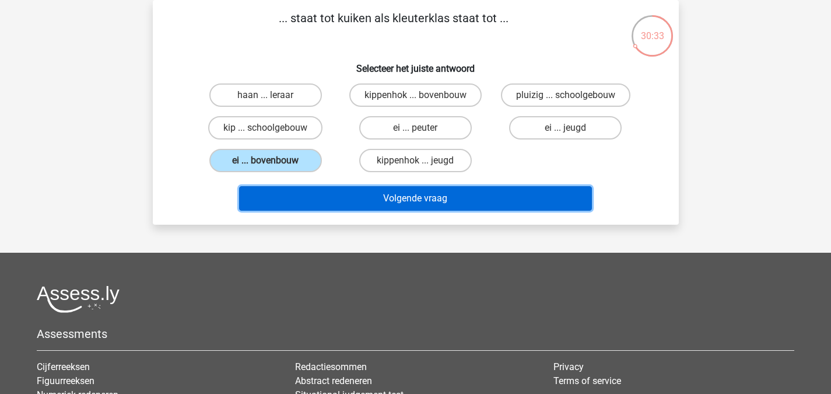
click at [366, 199] on button "Volgende vraag" at bounding box center [415, 198] width 353 height 24
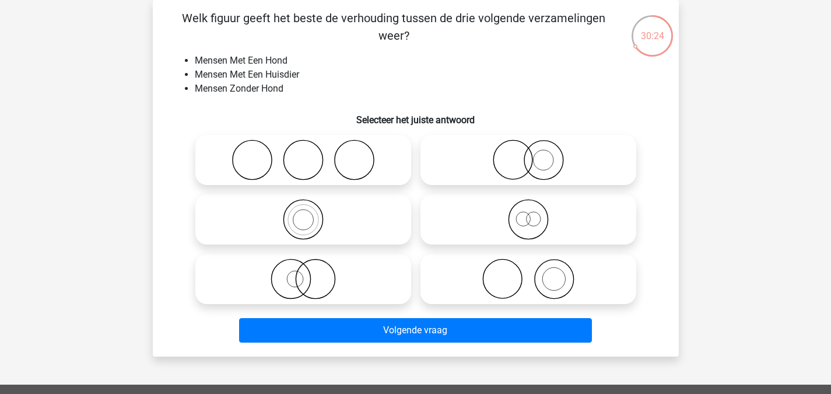
click at [488, 286] on icon at bounding box center [528, 278] width 206 height 41
click at [528, 273] on input "radio" at bounding box center [532, 269] width 8 height 8
radio input "true"
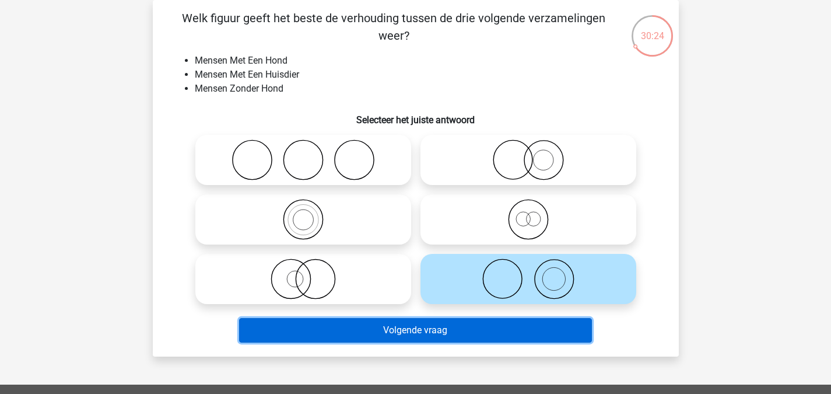
click at [422, 328] on button "Volgende vraag" at bounding box center [415, 330] width 353 height 24
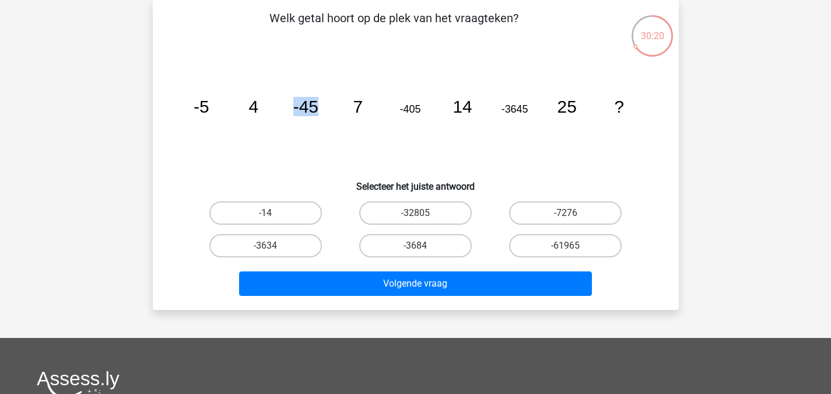
drag, startPoint x: 289, startPoint y: 95, endPoint x: 337, endPoint y: 108, distance: 49.1
click at [337, 108] on icon "image/svg+xml -5 4 -45 7 -405 14 -3645 25 ?" at bounding box center [416, 113] width 470 height 118
click at [302, 147] on icon "image/svg+xml -5 4 -45 7 -405 14 -3645 25 ?" at bounding box center [416, 113] width 470 height 118
drag, startPoint x: 302, startPoint y: 106, endPoint x: 323, endPoint y: 114, distance: 22.0
click at [323, 114] on icon "image/svg+xml -5 4 -45 7 -405 14 -3645 25 ?" at bounding box center [416, 113] width 470 height 118
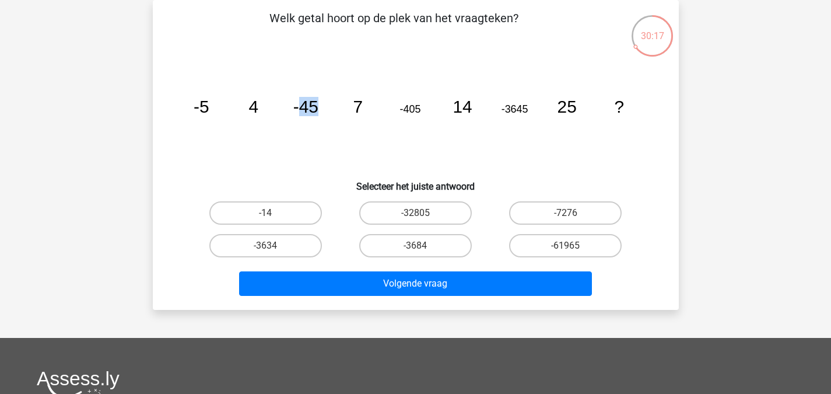
click at [314, 138] on icon "image/svg+xml -5 4 -45 7 -405 14 -3645 25 ?" at bounding box center [416, 113] width 470 height 118
drag, startPoint x: 283, startPoint y: 107, endPoint x: 332, endPoint y: 117, distance: 50.0
click at [332, 117] on icon "image/svg+xml -5 4 -45 7 -405 14 -3645 25 ?" at bounding box center [416, 113] width 470 height 118
click at [288, 156] on icon "image/svg+xml -5 4 -45 7 -405 14 -3645 25 ?" at bounding box center [416, 113] width 470 height 118
drag, startPoint x: 287, startPoint y: 106, endPoint x: 324, endPoint y: 112, distance: 37.8
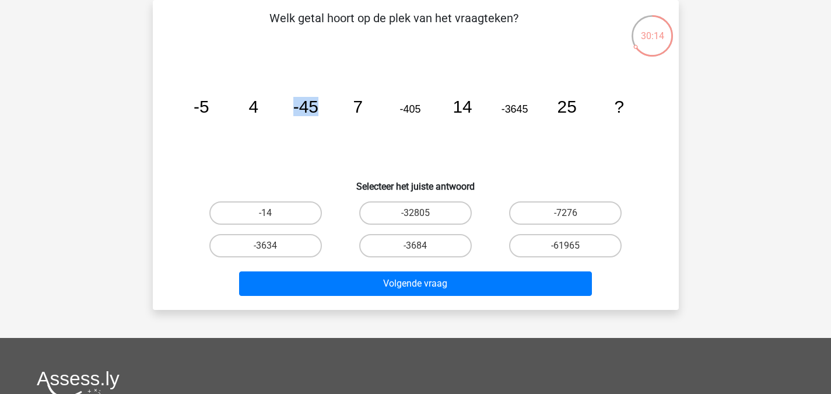
click at [324, 112] on icon "image/svg+xml -5 4 -45 7 -405 14 -3645 25 ?" at bounding box center [416, 113] width 470 height 118
click at [322, 129] on icon "image/svg+xml -5 4 -45 7 -405 14 -3645 25 ?" at bounding box center [416, 113] width 470 height 118
drag, startPoint x: 285, startPoint y: 101, endPoint x: 363, endPoint y: 117, distance: 79.8
click at [363, 117] on icon "image/svg+xml -5 4 -45 7 -405 14 -3645 25 ?" at bounding box center [416, 113] width 470 height 118
click at [290, 141] on icon "image/svg+xml -5 4 -45 7 -405 14 -3645 25 ?" at bounding box center [416, 113] width 470 height 118
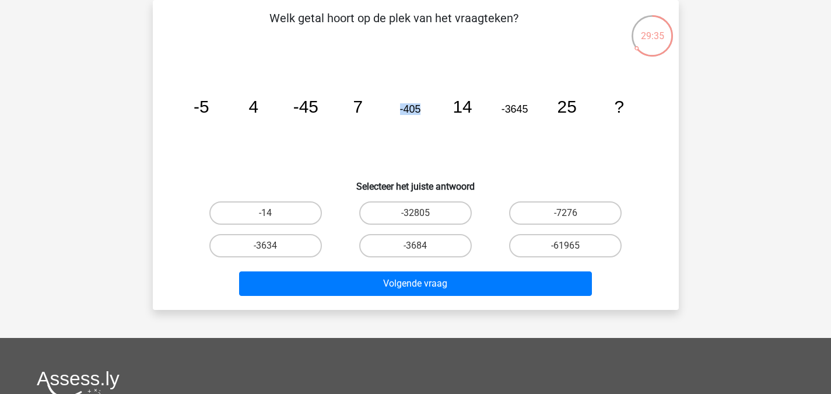
drag, startPoint x: 391, startPoint y: 95, endPoint x: 429, endPoint y: 103, distance: 38.7
click at [429, 103] on icon "image/svg+xml -5 4 -45 7 -405 14 -3645 25 ?" at bounding box center [416, 113] width 470 height 118
click at [498, 120] on icon "image/svg+xml -5 4 -45 7 -405 14 -3645 25 ?" at bounding box center [416, 113] width 470 height 118
drag, startPoint x: 495, startPoint y: 104, endPoint x: 558, endPoint y: 120, distance: 65.1
click at [558, 120] on icon "image/svg+xml -5 4 -45 7 -405 14 -3645 25 ?" at bounding box center [416, 113] width 470 height 118
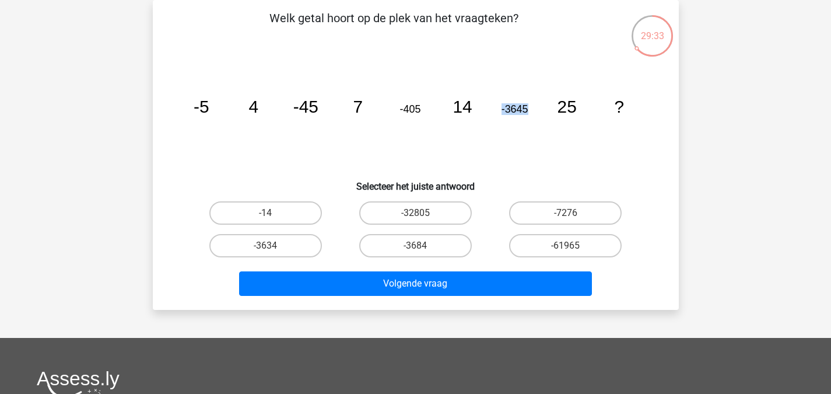
click at [503, 122] on icon "image/svg+xml -5 4 -45 7 -405 14 -3645 25 ?" at bounding box center [416, 113] width 470 height 118
drag, startPoint x: 497, startPoint y: 107, endPoint x: 537, endPoint y: 106, distance: 39.1
click at [537, 106] on icon "image/svg+xml -5 4 -45 7 -405 14 -3645 25 ?" at bounding box center [416, 113] width 470 height 118
click at [497, 166] on icon "image/svg+xml -5 4 -45 7 -405 14 -3645 25 ?" at bounding box center [416, 113] width 470 height 118
drag, startPoint x: 497, startPoint y: 103, endPoint x: 529, endPoint y: 111, distance: 33.0
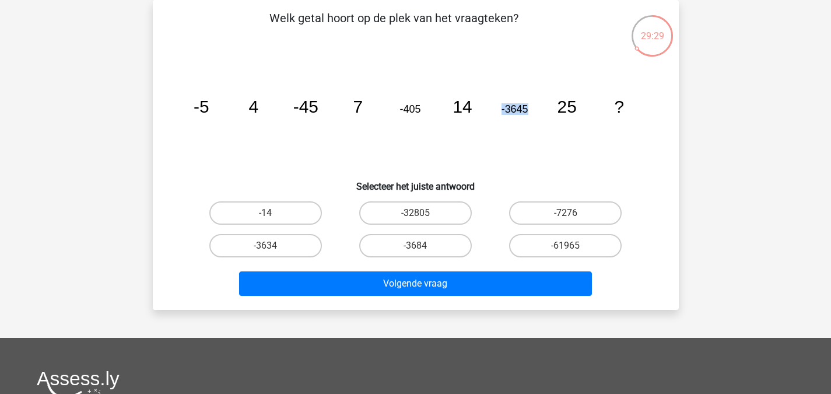
click at [529, 111] on icon "image/svg+xml -5 4 -45 7 -405 14 -3645 25 ?" at bounding box center [416, 113] width 470 height 118
click at [497, 132] on icon "image/svg+xml -5 4 -45 7 -405 14 -3645 25 ?" at bounding box center [416, 113] width 470 height 118
click at [398, 216] on label "-32805" at bounding box center [415, 212] width 113 height 23
click at [415, 216] on input "-32805" at bounding box center [419, 217] width 8 height 8
radio input "true"
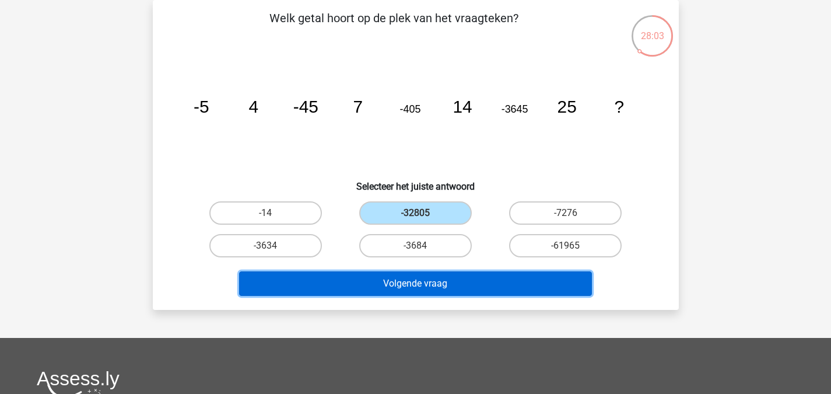
click at [426, 285] on button "Volgende vraag" at bounding box center [415, 283] width 353 height 24
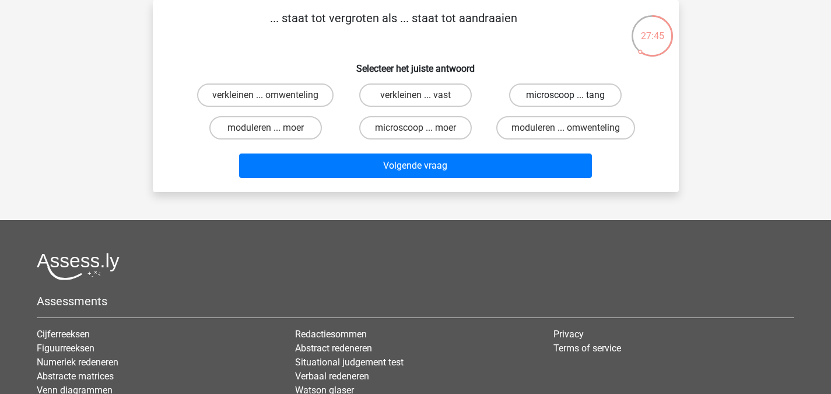
click at [544, 102] on label "microscoop ... tang" at bounding box center [565, 94] width 113 height 23
click at [566, 102] on input "microscoop ... tang" at bounding box center [570, 99] width 8 height 8
radio input "true"
click at [504, 152] on div "Volgende vraag" at bounding box center [415, 163] width 489 height 38
click at [491, 180] on div "Volgende vraag" at bounding box center [416, 167] width 450 height 29
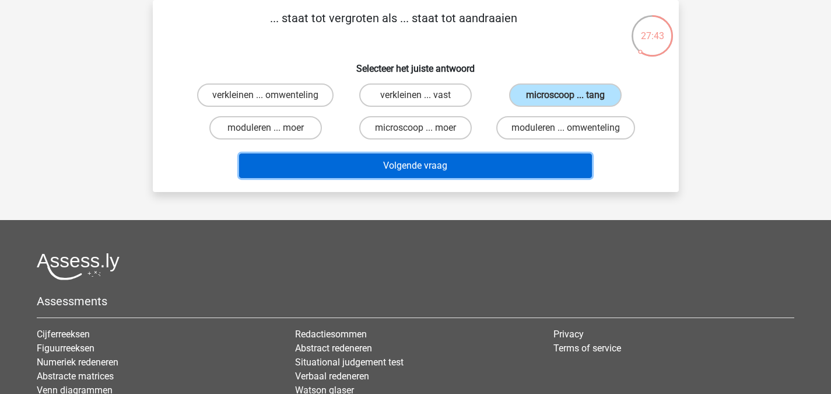
click at [490, 175] on button "Volgende vraag" at bounding box center [415, 165] width 353 height 24
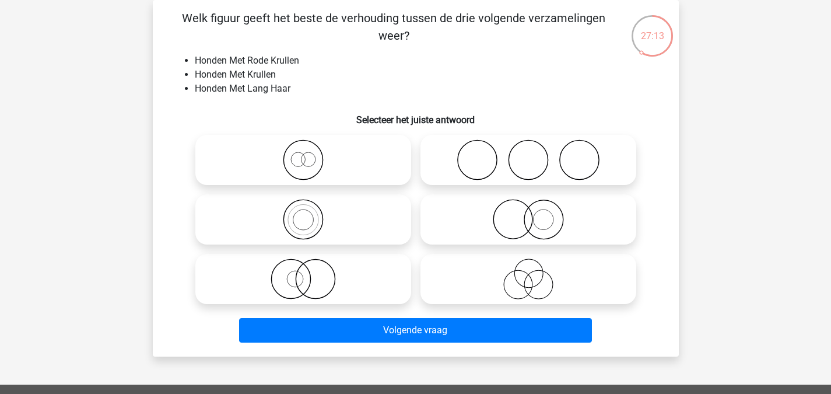
drag, startPoint x: 442, startPoint y: 171, endPoint x: 471, endPoint y: 176, distance: 29.5
click at [471, 176] on icon at bounding box center [528, 159] width 206 height 41
click at [528, 154] on input "radio" at bounding box center [532, 150] width 8 height 8
radio input "true"
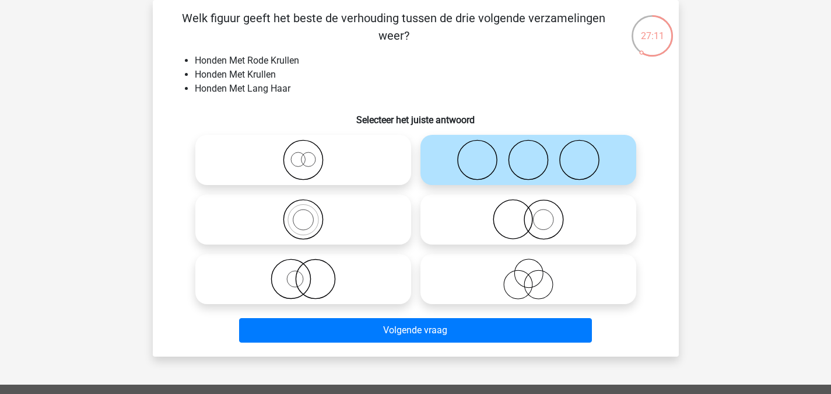
click at [415, 357] on div "Registreer" at bounding box center [415, 319] width 831 height 746
click at [437, 343] on div "Volgende vraag" at bounding box center [416, 332] width 450 height 29
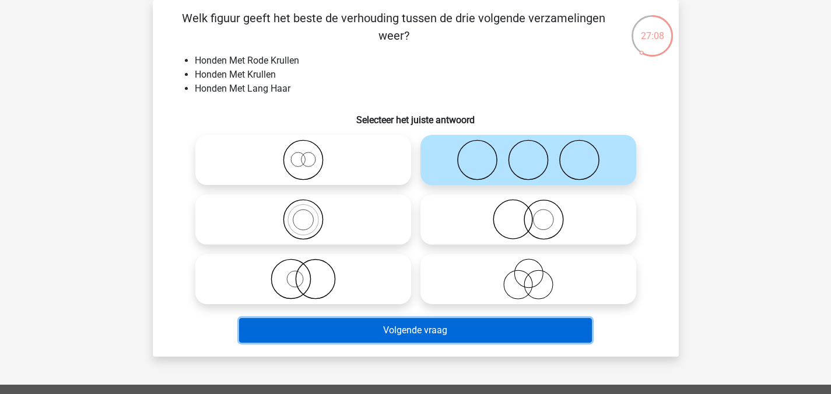
click at [524, 323] on button "Volgende vraag" at bounding box center [415, 330] width 353 height 24
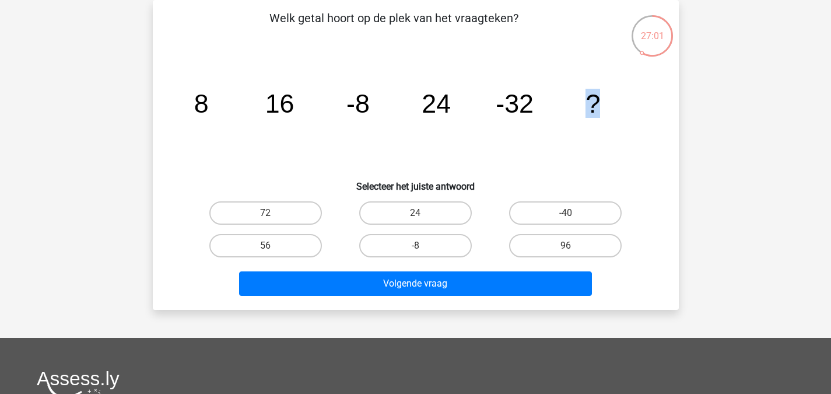
drag, startPoint x: 581, startPoint y: 106, endPoint x: 619, endPoint y: 101, distance: 38.7
click at [619, 101] on icon "image/svg+xml 8 16 -8 24 -32 ?" at bounding box center [416, 113] width 470 height 118
click at [544, 156] on icon "image/svg+xml 8 16 -8 24 -32 ?" at bounding box center [416, 113] width 470 height 118
drag, startPoint x: 584, startPoint y: 101, endPoint x: 615, endPoint y: 104, distance: 31.6
click at [615, 104] on icon "image/svg+xml 8 16 -8 24 -32 ?" at bounding box center [416, 113] width 470 height 118
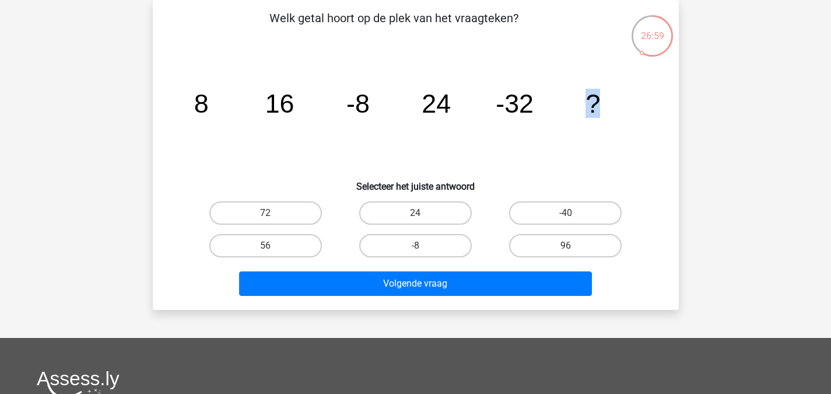
click at [589, 153] on icon "image/svg+xml 8 16 -8 24 -32 ?" at bounding box center [416, 113] width 470 height 118
drag, startPoint x: 426, startPoint y: 107, endPoint x: 475, endPoint y: 104, distance: 49.6
click at [475, 104] on icon "image/svg+xml 8 16 -8 24 -32 ?" at bounding box center [416, 113] width 470 height 118
drag, startPoint x: 244, startPoint y: 93, endPoint x: 329, endPoint y: 98, distance: 84.7
click at [329, 98] on icon "image/svg+xml 8 16 -8 24 -32 ?" at bounding box center [416, 113] width 470 height 118
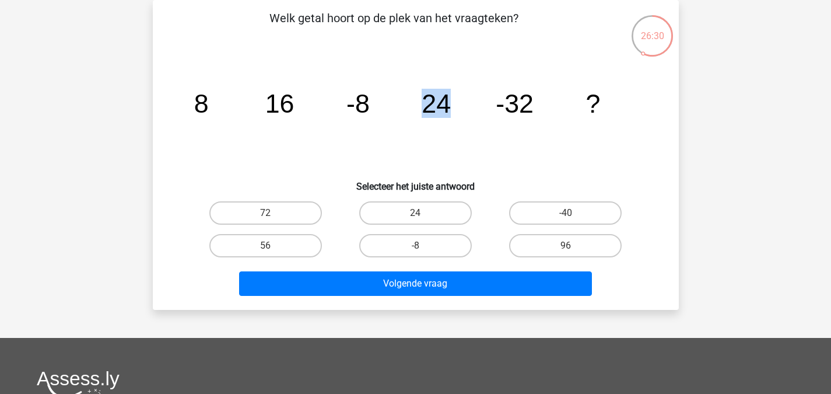
drag, startPoint x: 410, startPoint y: 92, endPoint x: 482, endPoint y: 106, distance: 73.0
click at [482, 106] on icon "image/svg+xml 8 16 -8 24 -32 ?" at bounding box center [416, 113] width 470 height 118
drag, startPoint x: 573, startPoint y: 55, endPoint x: 581, endPoint y: 71, distance: 18.0
click at [581, 71] on icon "image/svg+xml 8 16 -8 24 -32 ?" at bounding box center [416, 113] width 470 height 118
drag, startPoint x: 611, startPoint y: 92, endPoint x: 639, endPoint y: 98, distance: 28.0
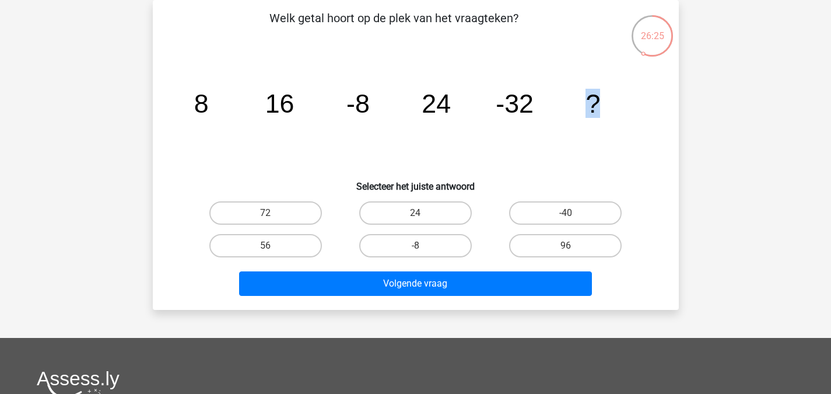
click at [639, 98] on icon "image/svg+xml 8 16 -8 24 -32 ?" at bounding box center [416, 113] width 470 height 118
click at [506, 163] on icon "image/svg+xml 8 16 -8 24 -32 ?" at bounding box center [416, 113] width 470 height 118
click at [293, 245] on label "56" at bounding box center [265, 245] width 113 height 23
click at [273, 246] on input "56" at bounding box center [269, 250] width 8 height 8
radio input "true"
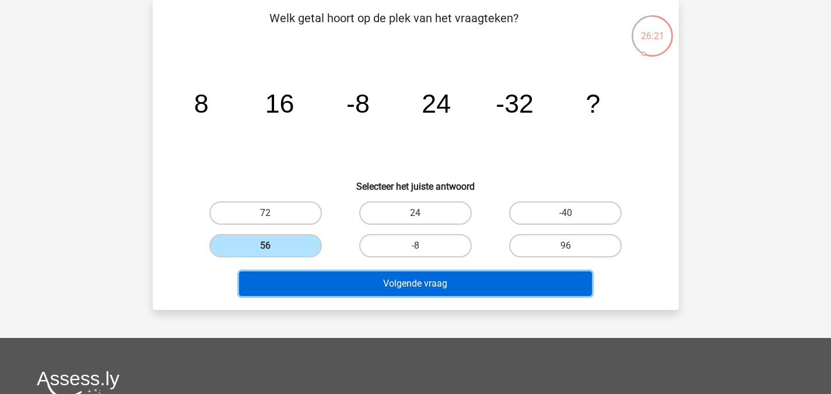
click at [360, 285] on button "Volgende vraag" at bounding box center [415, 283] width 353 height 24
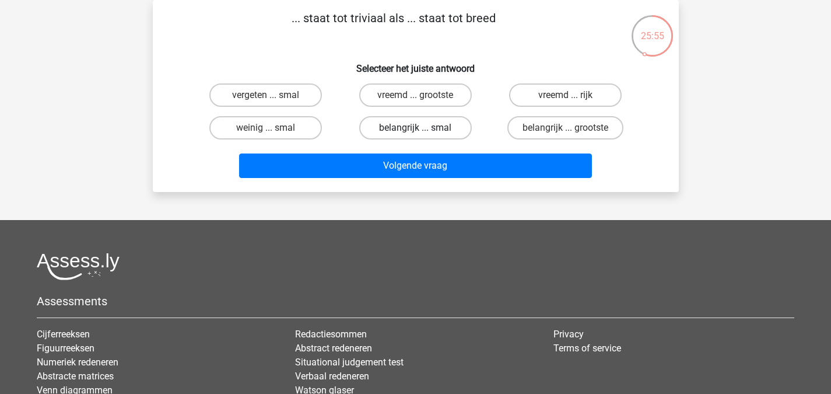
click at [450, 131] on label "belangrijk ... smal" at bounding box center [415, 127] width 113 height 23
click at [423, 131] on input "belangrijk ... smal" at bounding box center [419, 132] width 8 height 8
radio input "true"
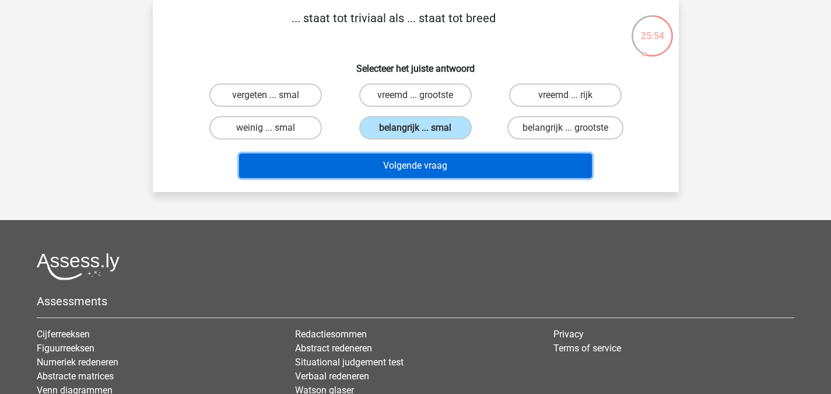
click at [460, 165] on button "Volgende vraag" at bounding box center [415, 165] width 353 height 24
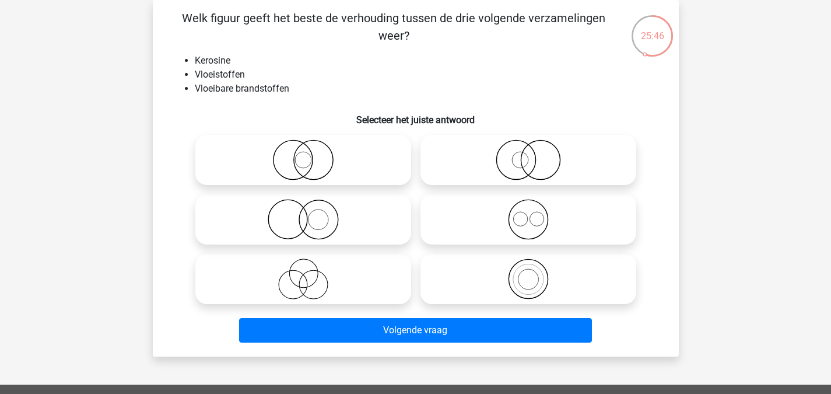
click at [366, 226] on icon at bounding box center [303, 219] width 206 height 41
click at [311, 213] on input "radio" at bounding box center [307, 210] width 8 height 8
radio input "true"
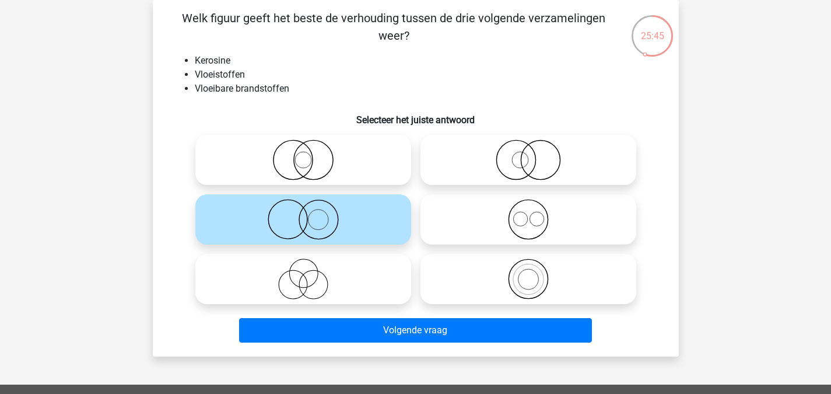
click at [366, 226] on icon at bounding box center [303, 219] width 206 height 41
click at [311, 213] on input "radio" at bounding box center [307, 210] width 8 height 8
drag, startPoint x: 366, startPoint y: 226, endPoint x: 321, endPoint y: 226, distance: 45.5
click at [321, 226] on icon at bounding box center [303, 219] width 206 height 41
click at [311, 213] on input "radio" at bounding box center [307, 210] width 8 height 8
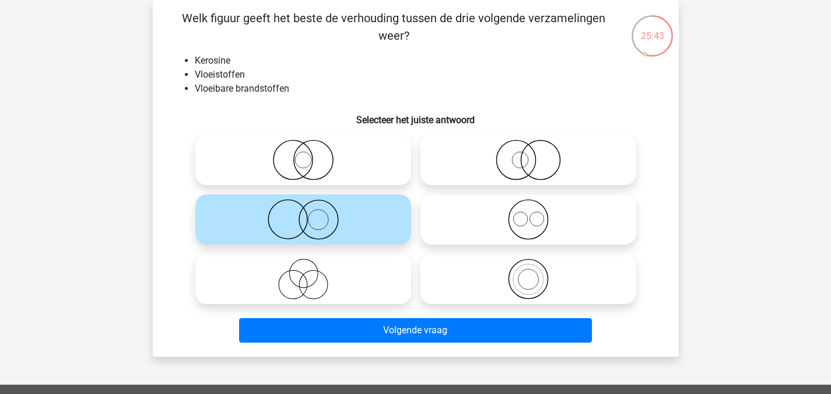
click at [321, 226] on icon at bounding box center [303, 219] width 206 height 41
click at [311, 213] on input "radio" at bounding box center [307, 210] width 8 height 8
click at [473, 261] on icon at bounding box center [528, 278] width 206 height 41
click at [528, 265] on input "radio" at bounding box center [532, 269] width 8 height 8
radio input "true"
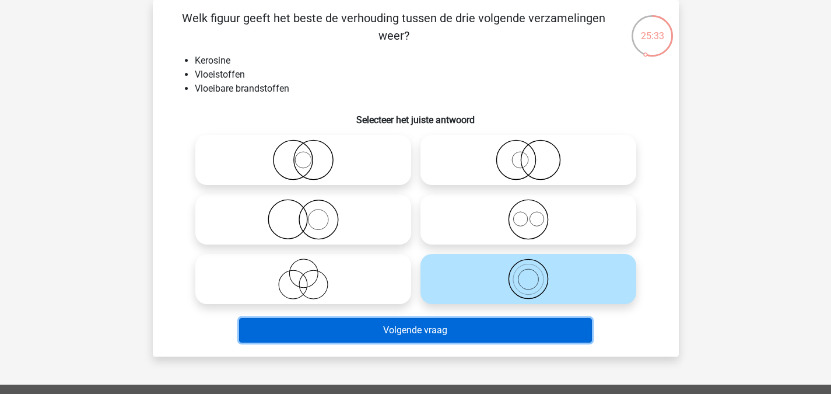
click at [416, 341] on button "Volgende vraag" at bounding box center [415, 330] width 353 height 24
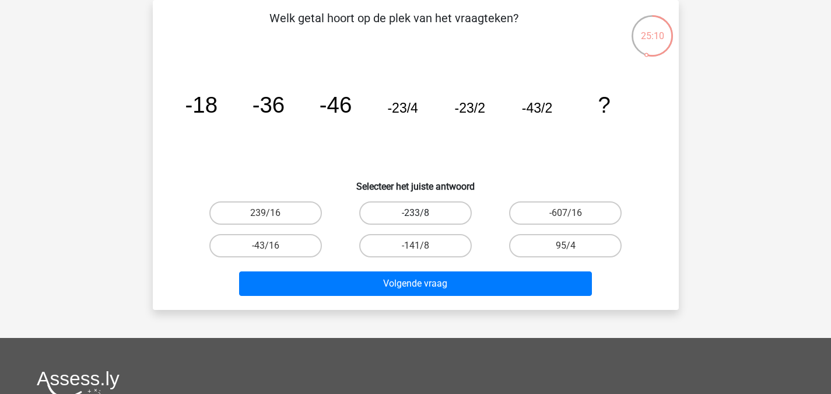
click at [450, 211] on label "-233/8" at bounding box center [415, 212] width 113 height 23
click at [423, 213] on input "-233/8" at bounding box center [419, 217] width 8 height 8
radio input "true"
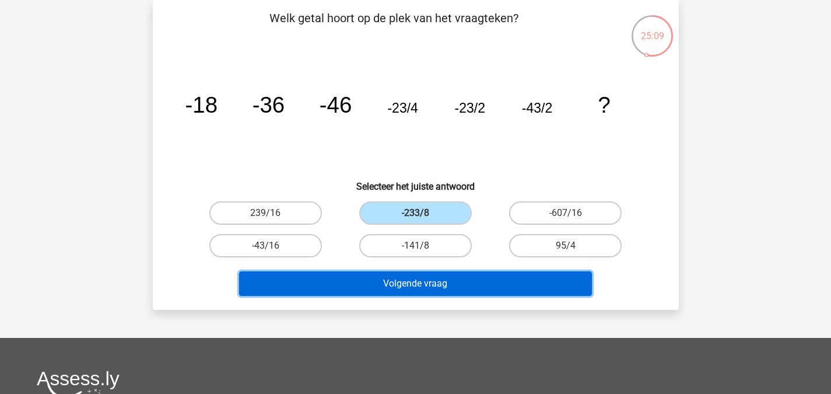
click at [422, 271] on button "Volgende vraag" at bounding box center [415, 283] width 353 height 24
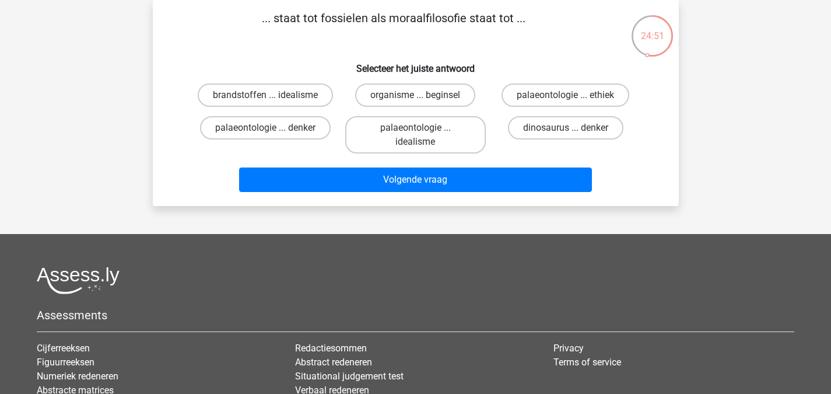
click at [571, 96] on input "palaeontologie ... ethiek" at bounding box center [570, 99] width 8 height 8
radio input "true"
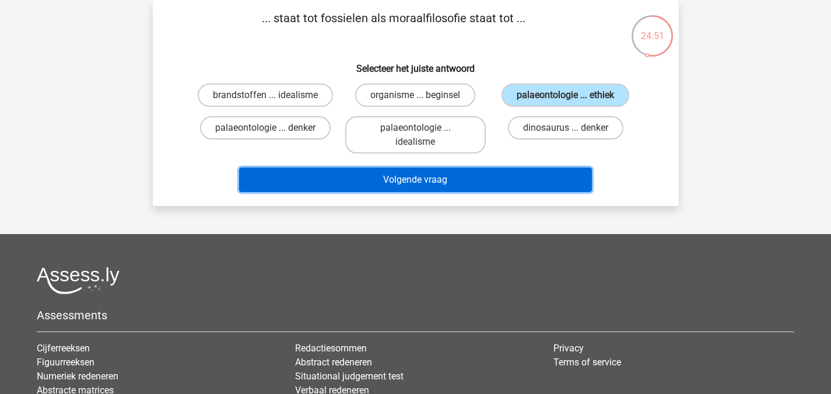
click at [505, 177] on button "Volgende vraag" at bounding box center [415, 179] width 353 height 24
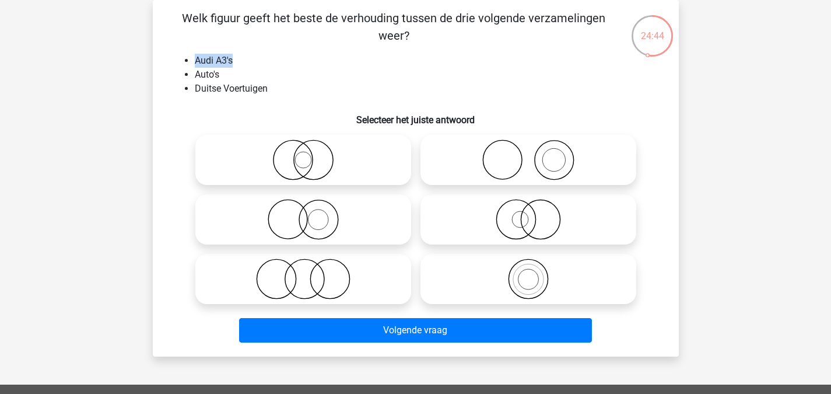
drag, startPoint x: 192, startPoint y: 58, endPoint x: 289, endPoint y: 59, distance: 96.2
click at [289, 59] on ul "Audi A3's Auto's Duitse Voertuigen" at bounding box center [415, 75] width 489 height 42
drag, startPoint x: 188, startPoint y: 86, endPoint x: 363, endPoint y: 97, distance: 174.7
click at [363, 97] on div "Welk figuur geeft het beste de verhouding tussen de drie volgende verzamelingen…" at bounding box center [415, 178] width 517 height 338
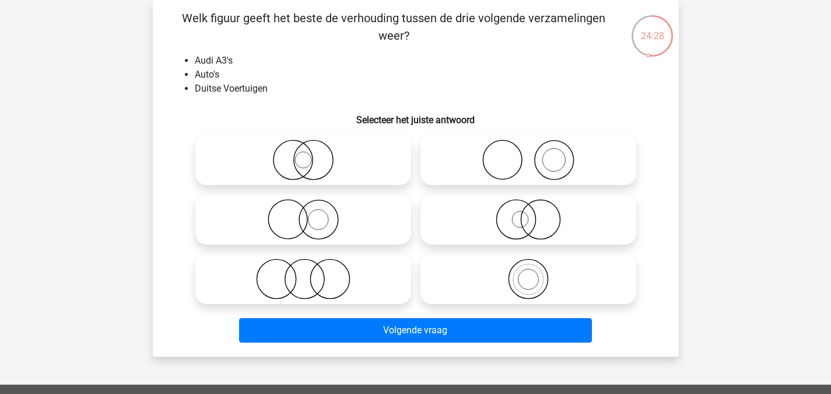
click at [570, 231] on icon at bounding box center [528, 219] width 206 height 41
click at [536, 213] on input "radio" at bounding box center [532, 210] width 8 height 8
radio input "true"
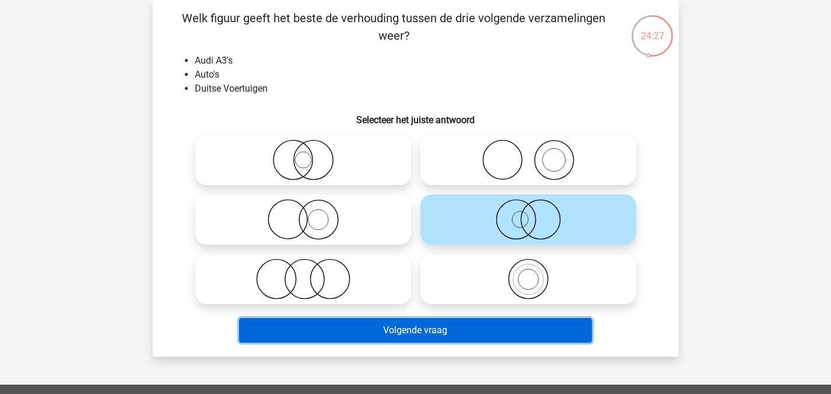
click at [457, 328] on button "Volgende vraag" at bounding box center [415, 330] width 353 height 24
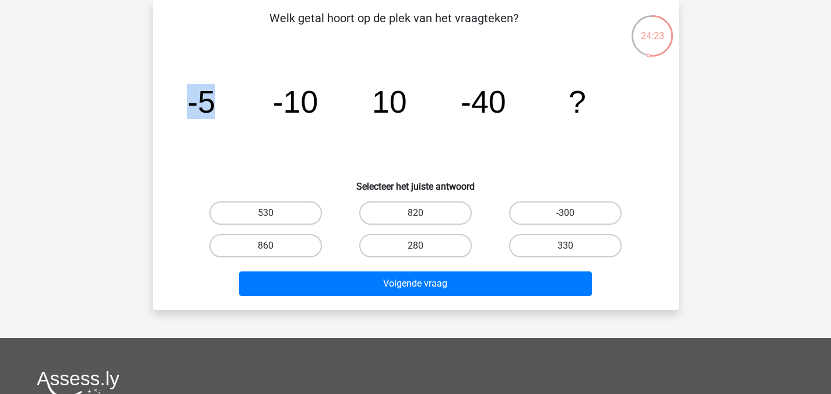
drag, startPoint x: 162, startPoint y: 118, endPoint x: 234, endPoint y: 115, distance: 71.8
click at [234, 115] on div "Welk getal hoort op de plek van het vraagteken? image/svg+xml -5 -10 10 -40 ? S…" at bounding box center [415, 154] width 517 height 291
click at [284, 122] on icon "image/svg+xml -5 -10 10 -40 ?" at bounding box center [416, 113] width 470 height 118
drag, startPoint x: 281, startPoint y: 108, endPoint x: 389, endPoint y: 110, distance: 107.9
click at [389, 110] on g "-5 -10 10 -40 ?" at bounding box center [386, 101] width 399 height 35
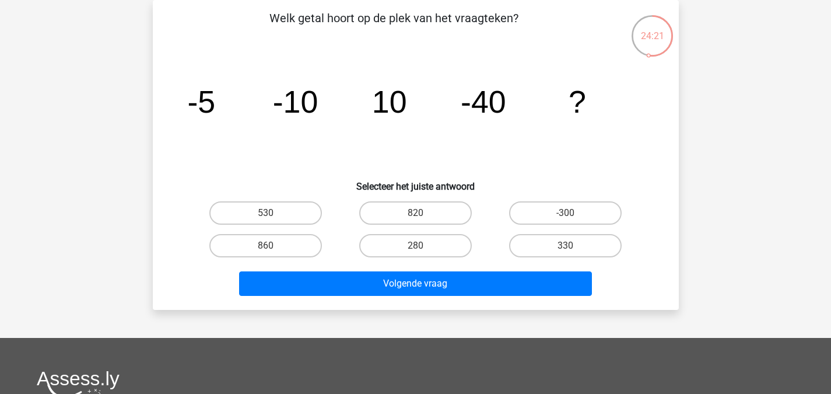
click at [443, 165] on icon "image/svg+xml -5 -10 10 -40 ?" at bounding box center [416, 113] width 470 height 118
drag, startPoint x: 366, startPoint y: 93, endPoint x: 447, endPoint y: 98, distance: 81.8
click at [447, 98] on icon "image/svg+xml -5 -10 10 -40 ?" at bounding box center [416, 113] width 470 height 118
click at [460, 140] on icon "image/svg+xml -5 -10 10 -40 ?" at bounding box center [416, 113] width 470 height 118
drag, startPoint x: 379, startPoint y: 99, endPoint x: 429, endPoint y: 100, distance: 49.6
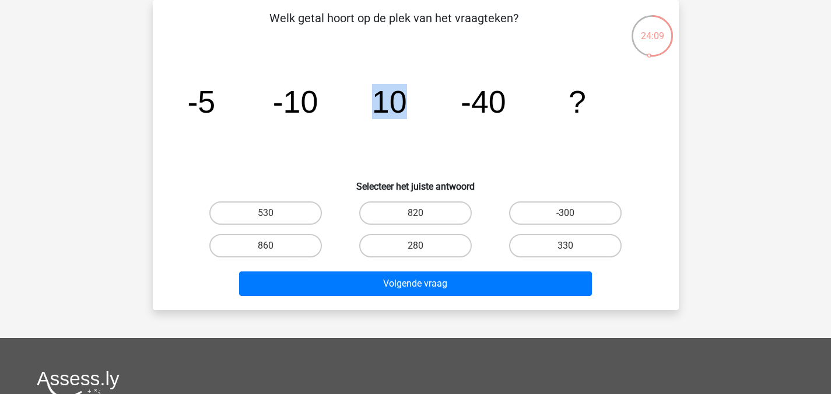
click at [429, 100] on icon "image/svg+xml -5 -10 10 -40 ?" at bounding box center [416, 113] width 470 height 118
drag, startPoint x: 260, startPoint y: 128, endPoint x: 217, endPoint y: 117, distance: 44.0
click at [230, 125] on icon "image/svg+xml -5 -10 10 -40 ?" at bounding box center [416, 113] width 470 height 118
drag, startPoint x: 391, startPoint y: 104, endPoint x: 503, endPoint y: 126, distance: 114.7
click at [503, 126] on icon "image/svg+xml -5 -10 10 -40 ?" at bounding box center [416, 113] width 470 height 118
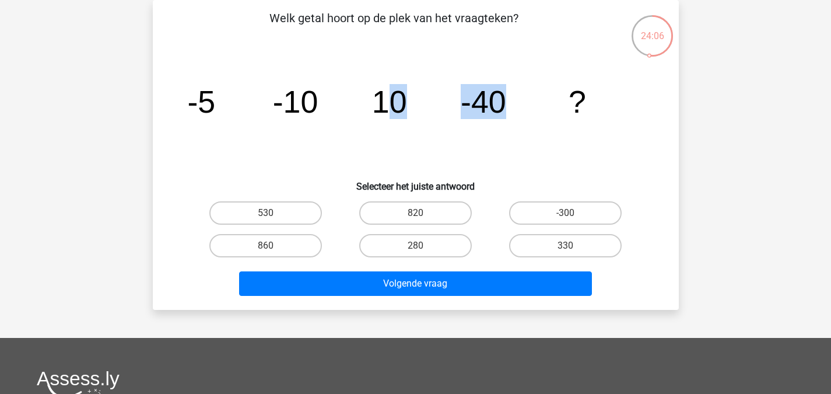
click at [404, 148] on icon "image/svg+xml -5 -10 10 -40 ?" at bounding box center [416, 113] width 470 height 118
drag, startPoint x: 374, startPoint y: 108, endPoint x: 446, endPoint y: 109, distance: 71.2
click at [446, 109] on icon "image/svg+xml -5 -10 10 -40 ?" at bounding box center [416, 113] width 470 height 118
click at [446, 110] on icon "image/svg+xml -5 -10 10 -40 ?" at bounding box center [416, 113] width 470 height 118
drag, startPoint x: 450, startPoint y: 113, endPoint x: 584, endPoint y: 119, distance: 134.9
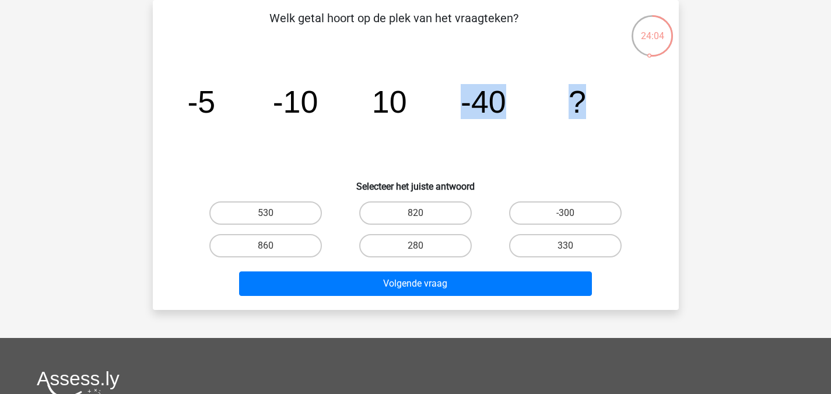
click at [584, 119] on icon "image/svg+xml -5 -10 10 -40 ?" at bounding box center [416, 113] width 470 height 118
click at [462, 158] on icon "image/svg+xml -5 -10 10 -40 ?" at bounding box center [416, 113] width 470 height 118
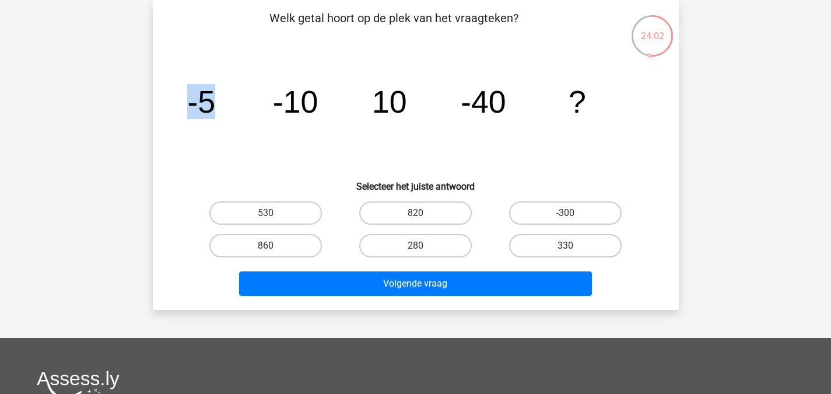
drag, startPoint x: 150, startPoint y: 94, endPoint x: 267, endPoint y: 99, distance: 116.7
click at [267, 99] on div "24:02 Vraag 40 van de 61 Categorie: eelloo moeilijke vragen Welk getal hoort op…" at bounding box center [415, 155] width 545 height 310
click at [284, 130] on icon "image/svg+xml -5 -10 10 -40 ?" at bounding box center [416, 113] width 470 height 118
drag, startPoint x: 279, startPoint y: 85, endPoint x: 370, endPoint y: 109, distance: 94.6
click at [370, 109] on icon "image/svg+xml -5 -10 10 -40 ?" at bounding box center [416, 113] width 470 height 118
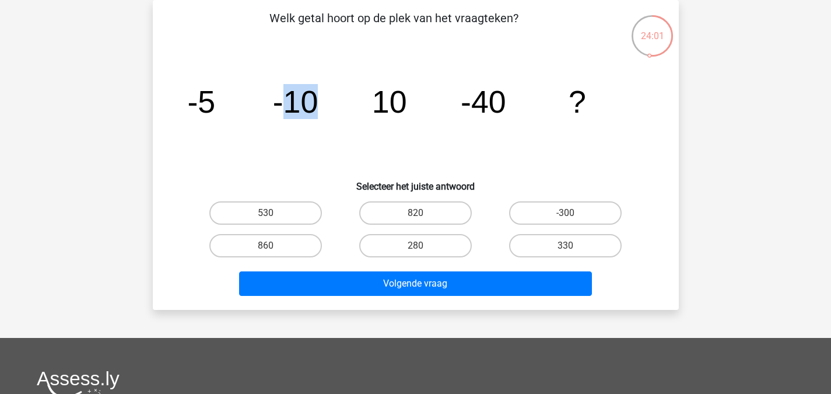
click at [365, 138] on icon "image/svg+xml -5 -10 10 -40 ?" at bounding box center [416, 113] width 470 height 118
click at [404, 111] on icon "image/svg+xml -5 -10 10 -40 ?" at bounding box center [416, 113] width 470 height 118
click at [424, 166] on icon "image/svg+xml -5 -10 10 -40 ?" at bounding box center [416, 113] width 470 height 118
drag, startPoint x: 450, startPoint y: 94, endPoint x: 518, endPoint y: 102, distance: 68.7
click at [518, 102] on icon "image/svg+xml -5 -10 10 -40 ?" at bounding box center [416, 113] width 470 height 118
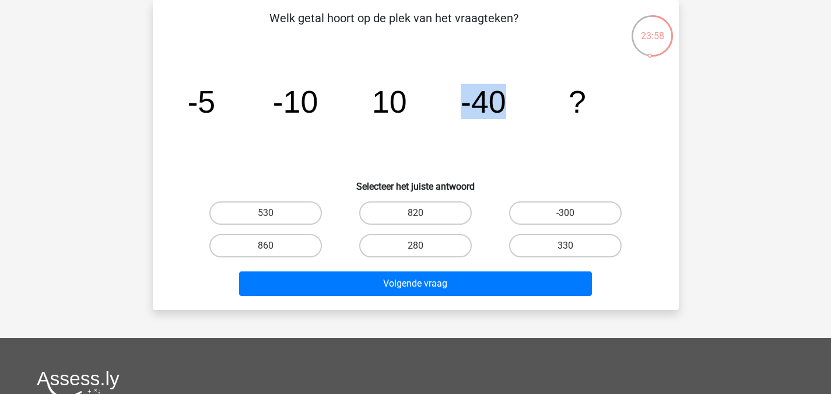
click at [483, 153] on icon "image/svg+xml -5 -10 10 -40 ?" at bounding box center [416, 113] width 470 height 118
click at [450, 249] on label "280" at bounding box center [415, 245] width 113 height 23
click at [423, 249] on input "280" at bounding box center [419, 250] width 8 height 8
radio input "true"
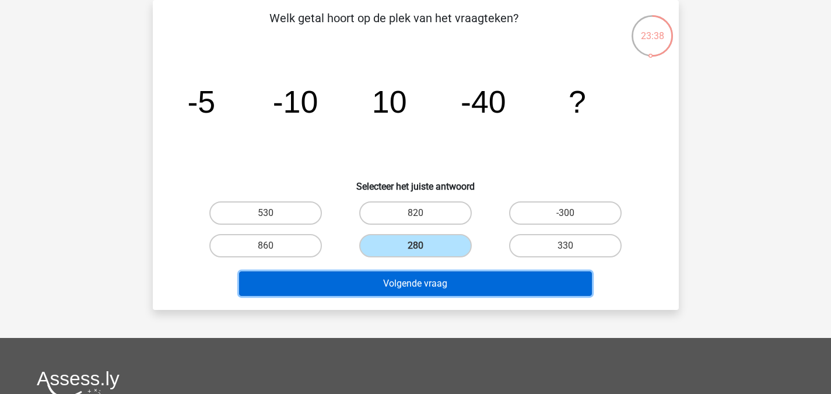
click at [454, 275] on button "Volgende vraag" at bounding box center [415, 283] width 353 height 24
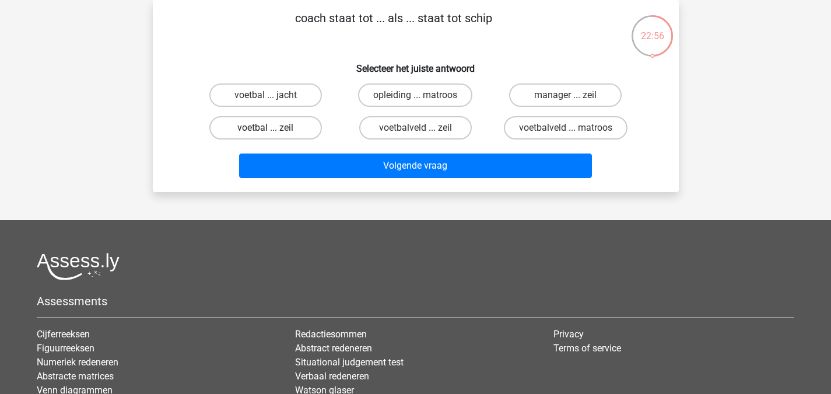
click at [292, 125] on label "voetbal ... zeil" at bounding box center [265, 127] width 113 height 23
click at [273, 128] on input "voetbal ... zeil" at bounding box center [269, 132] width 8 height 8
radio input "true"
click at [521, 127] on label "voetbalveld ... matroos" at bounding box center [566, 127] width 124 height 23
click at [566, 128] on input "voetbalveld ... matroos" at bounding box center [570, 132] width 8 height 8
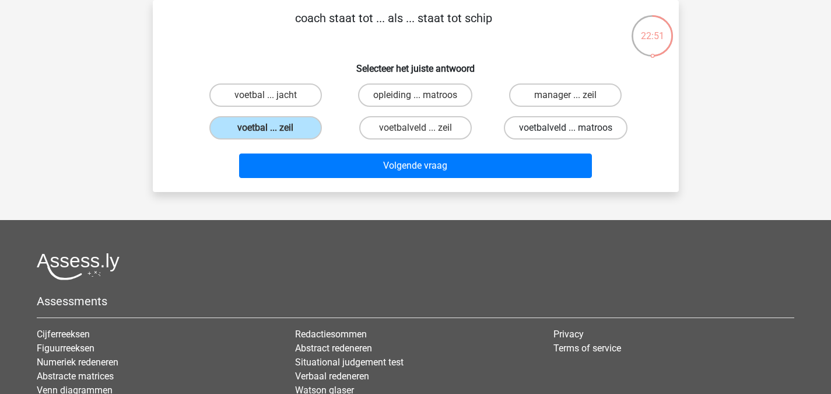
radio input "true"
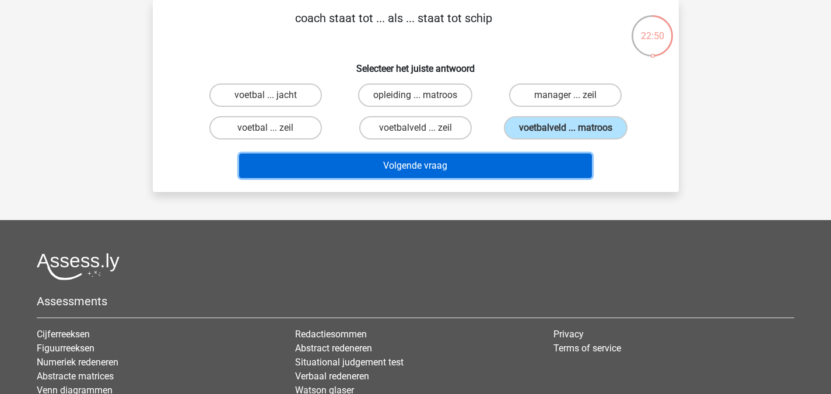
click at [504, 156] on button "Volgende vraag" at bounding box center [415, 165] width 353 height 24
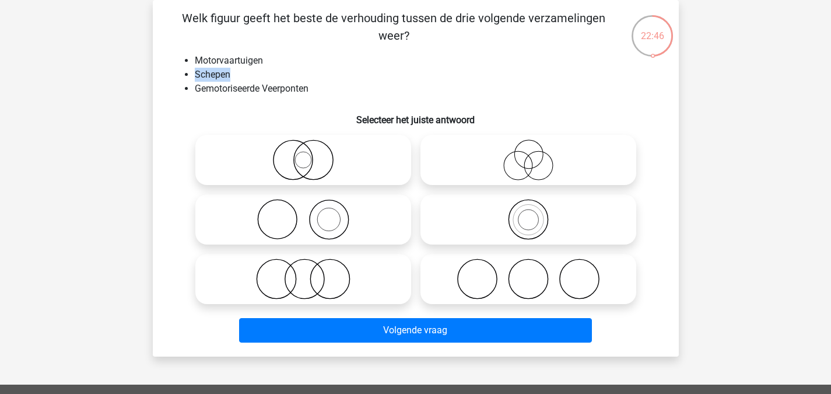
drag, startPoint x: 190, startPoint y: 81, endPoint x: 288, endPoint y: 75, distance: 98.2
click at [288, 75] on ul "Motorvaartuigen Schepen Gemotoriseerde Veerponten" at bounding box center [415, 75] width 489 height 42
click at [275, 72] on li "Schepen" at bounding box center [427, 75] width 465 height 14
click at [265, 89] on li "Gemotoriseerde Veerponten" at bounding box center [427, 89] width 465 height 14
click at [198, 82] on li "Gemotoriseerde Veerponten" at bounding box center [427, 89] width 465 height 14
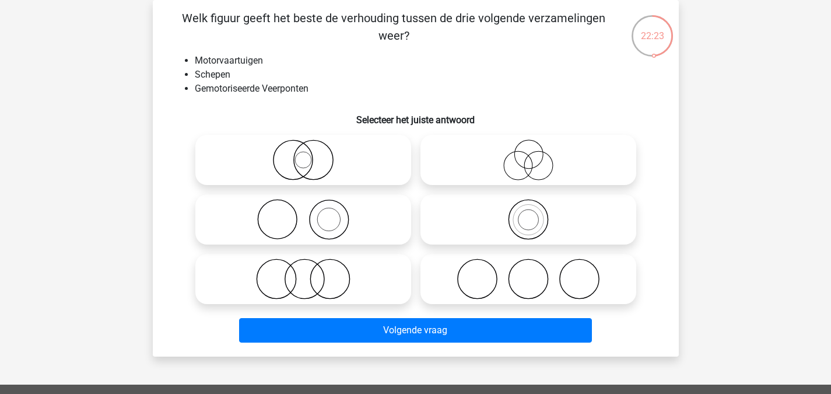
click at [309, 178] on icon at bounding box center [303, 159] width 206 height 41
click at [309, 154] on input "radio" at bounding box center [307, 150] width 8 height 8
radio input "true"
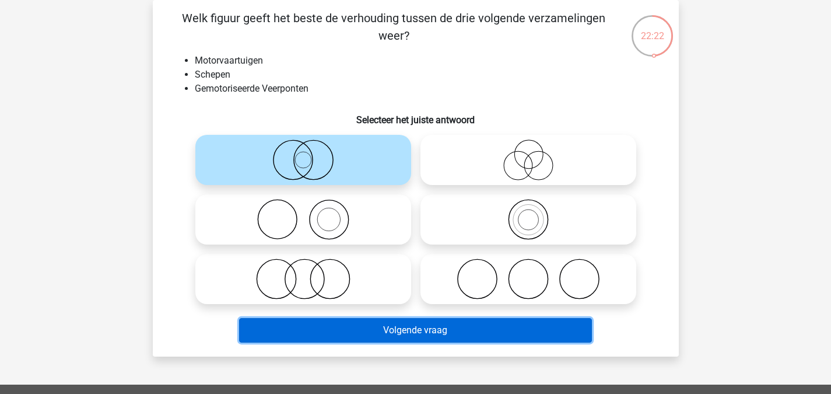
click at [490, 331] on button "Volgende vraag" at bounding box center [415, 330] width 353 height 24
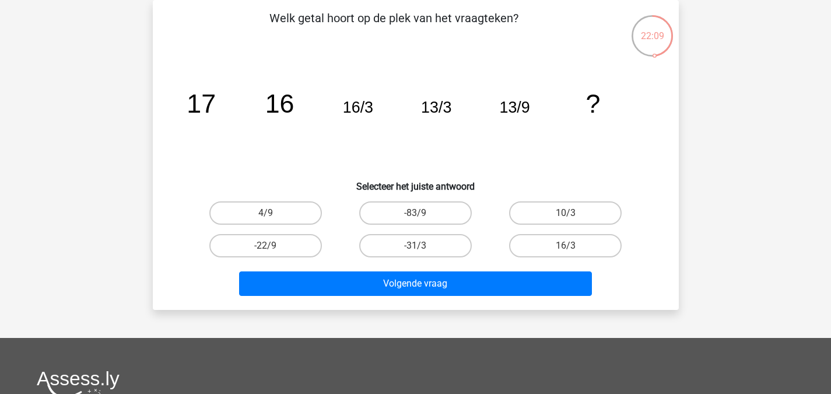
click at [562, 191] on h6 "Selecteer het juiste antwoord" at bounding box center [415, 181] width 489 height 20
click at [546, 210] on label "10/3" at bounding box center [565, 212] width 113 height 23
click at [566, 213] on input "10/3" at bounding box center [570, 217] width 8 height 8
radio input "true"
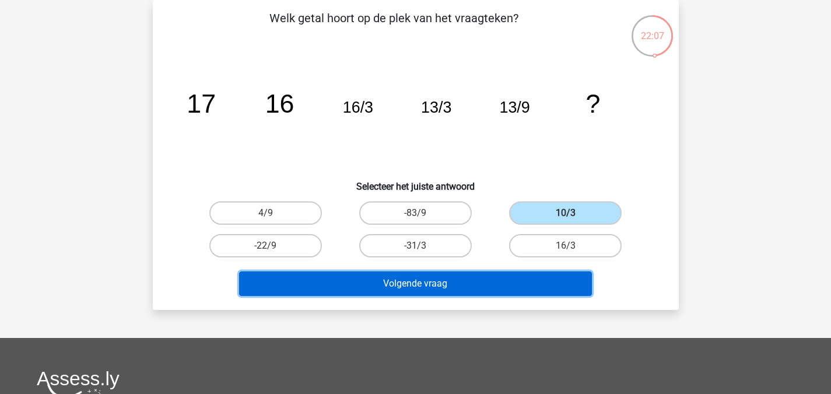
click at [503, 288] on button "Volgende vraag" at bounding box center [415, 283] width 353 height 24
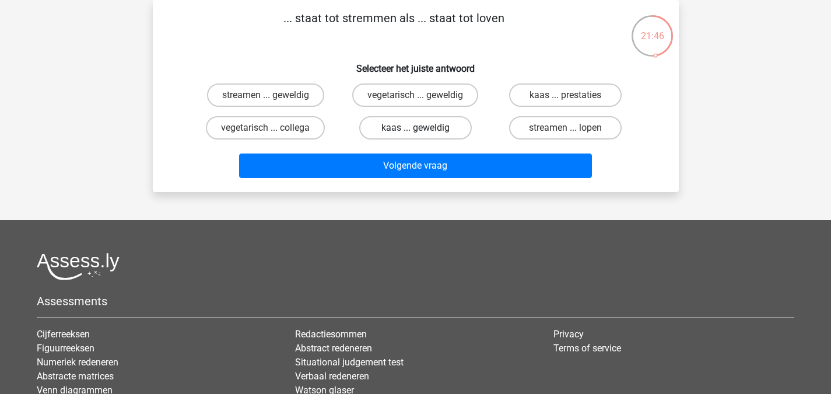
click at [453, 124] on label "kaas ... geweldig" at bounding box center [415, 127] width 113 height 23
click at [423, 128] on input "kaas ... geweldig" at bounding box center [419, 132] width 8 height 8
radio input "true"
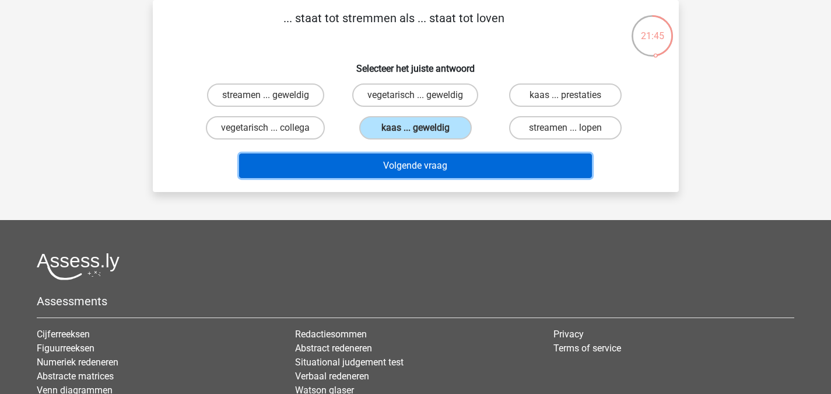
click at [420, 163] on button "Volgende vraag" at bounding box center [415, 165] width 353 height 24
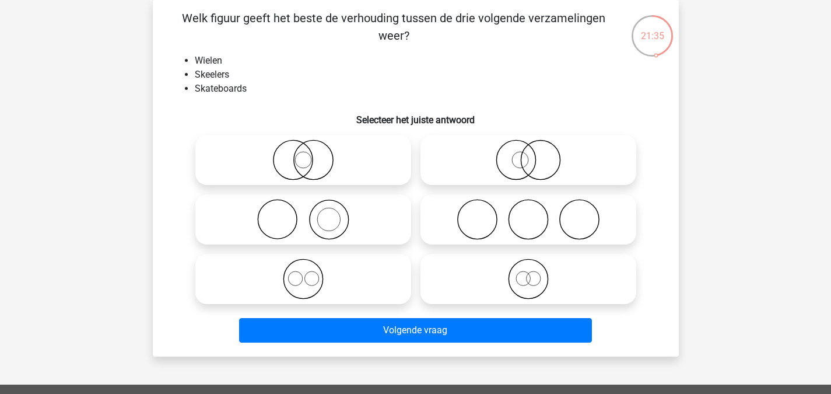
click at [352, 271] on icon at bounding box center [303, 278] width 206 height 41
click at [311, 271] on input "radio" at bounding box center [307, 269] width 8 height 8
radio input "true"
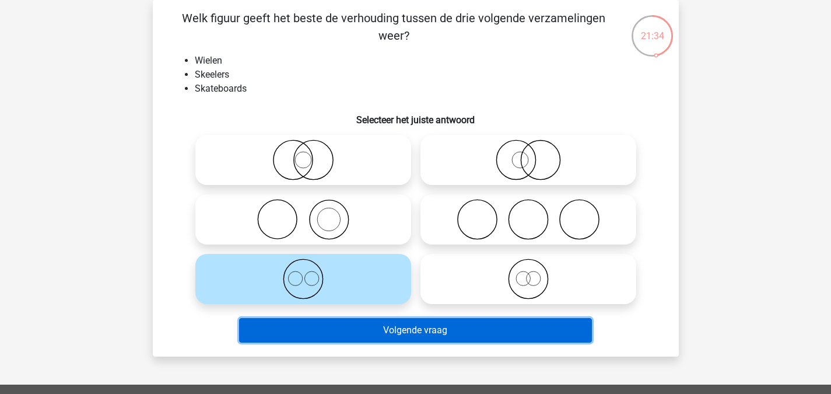
click at [362, 323] on button "Volgende vraag" at bounding box center [415, 330] width 353 height 24
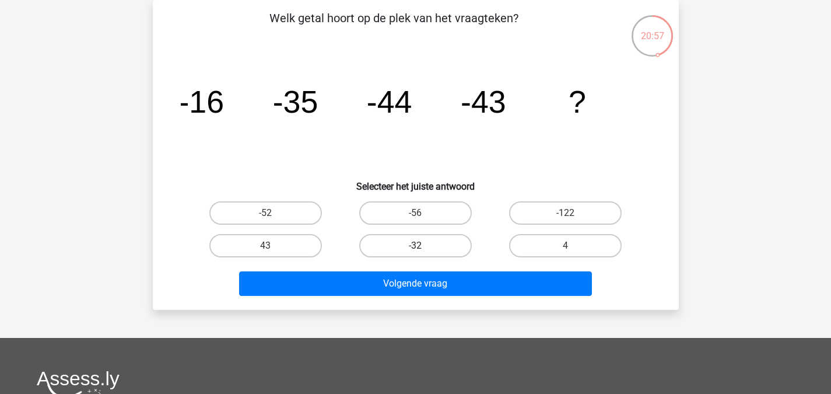
click at [443, 256] on label "-32" at bounding box center [415, 245] width 113 height 23
click at [423, 253] on input "-32" at bounding box center [419, 250] width 8 height 8
radio input "true"
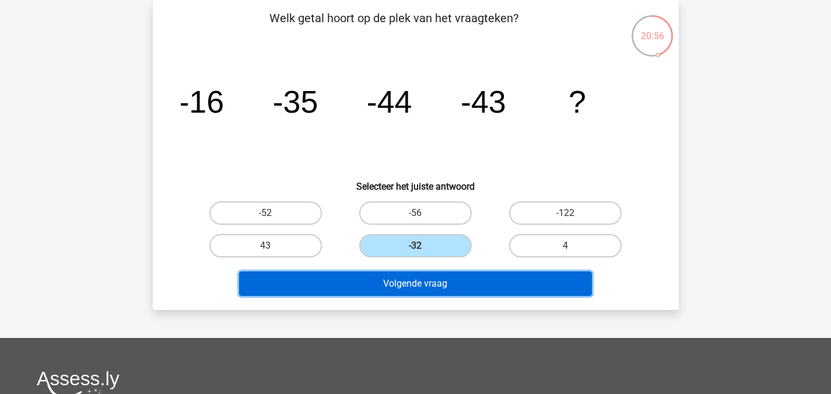
click at [474, 274] on button "Volgende vraag" at bounding box center [415, 283] width 353 height 24
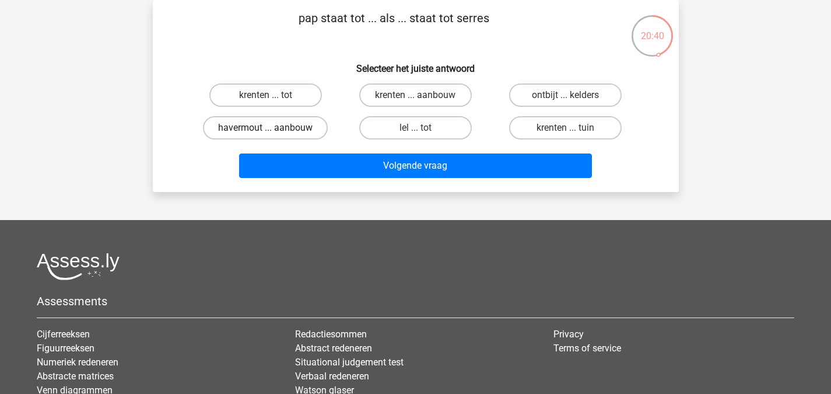
click at [309, 122] on label "havermout ... aanbouw" at bounding box center [265, 127] width 125 height 23
click at [273, 128] on input "havermout ... aanbouw" at bounding box center [269, 132] width 8 height 8
radio input "true"
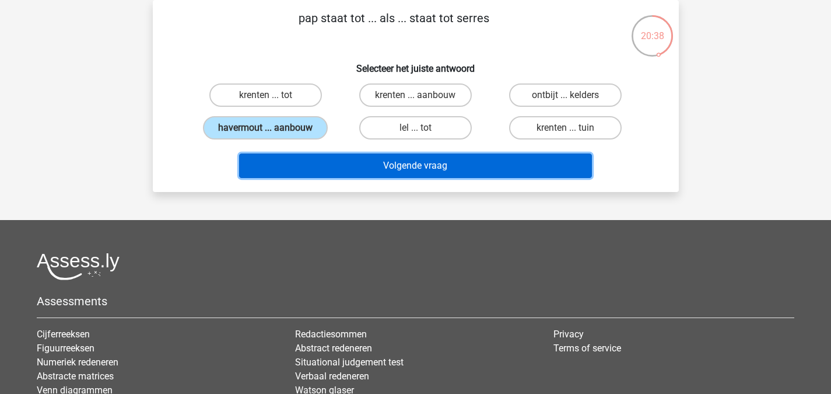
click at [398, 160] on button "Volgende vraag" at bounding box center [415, 165] width 353 height 24
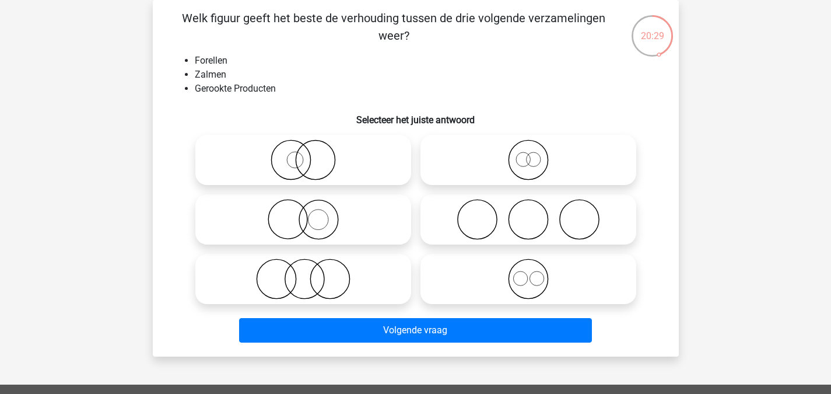
click at [303, 305] on div at bounding box center [303, 278] width 225 height 59
click at [369, 300] on label at bounding box center [303, 279] width 216 height 50
click at [311, 273] on input "radio" at bounding box center [307, 269] width 8 height 8
radio input "true"
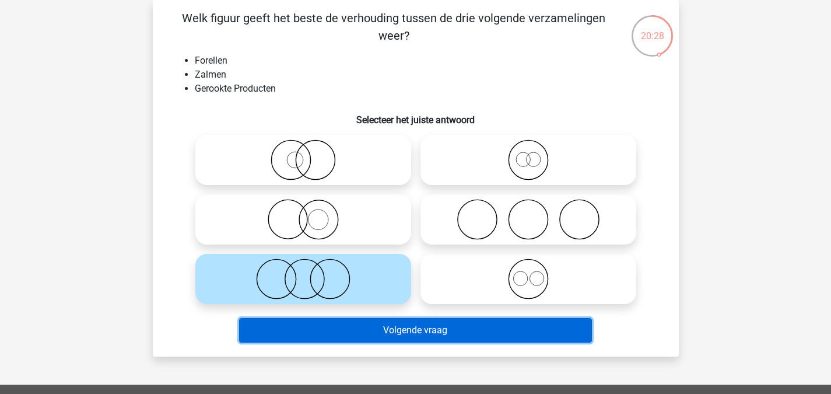
click at [401, 330] on button "Volgende vraag" at bounding box center [415, 330] width 353 height 24
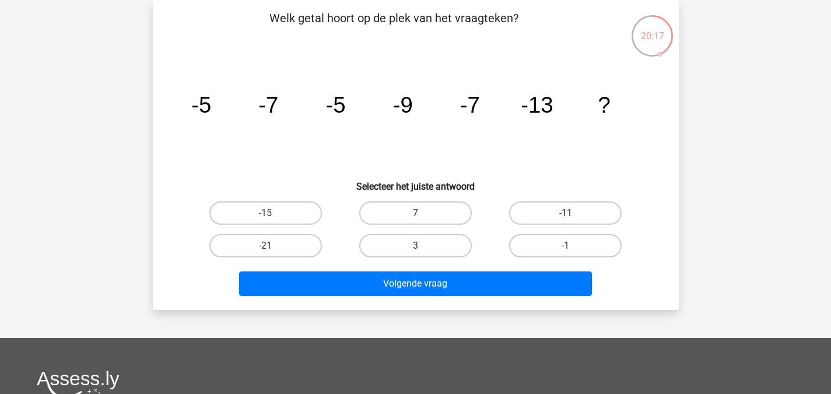
click at [560, 205] on label "-11" at bounding box center [565, 212] width 113 height 23
click at [566, 213] on input "-11" at bounding box center [570, 217] width 8 height 8
radio input "true"
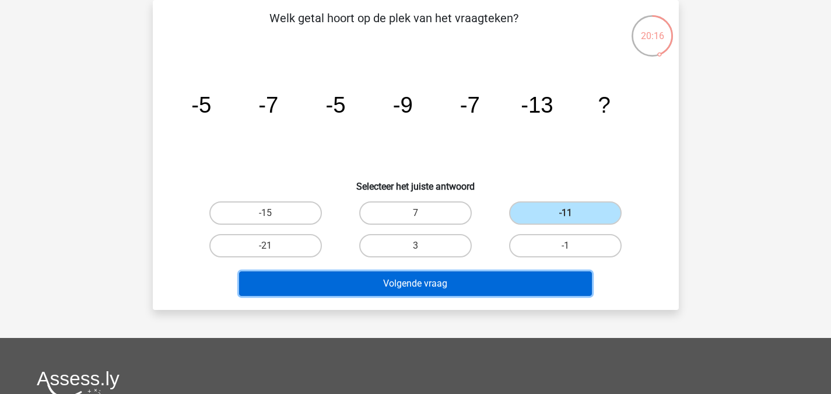
click at [506, 285] on button "Volgende vraag" at bounding box center [415, 283] width 353 height 24
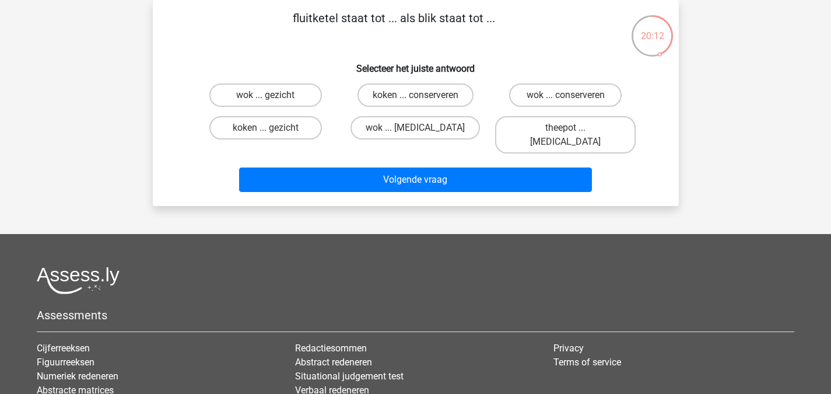
drag, startPoint x: 289, startPoint y: 22, endPoint x: 383, endPoint y: 22, distance: 93.9
click at [383, 22] on p "fluitketel staat tot ... als blik staat tot ..." at bounding box center [393, 26] width 445 height 35
click at [328, 61] on h6 "Selecteer het juiste antwoord" at bounding box center [415, 64] width 489 height 20
drag, startPoint x: 355, startPoint y: 90, endPoint x: 546, endPoint y: 92, distance: 190.7
click at [546, 92] on div "wok ... gezicht koken ... conserveren wok ... conserveren koken ... gezicht wok…" at bounding box center [416, 118] width 450 height 79
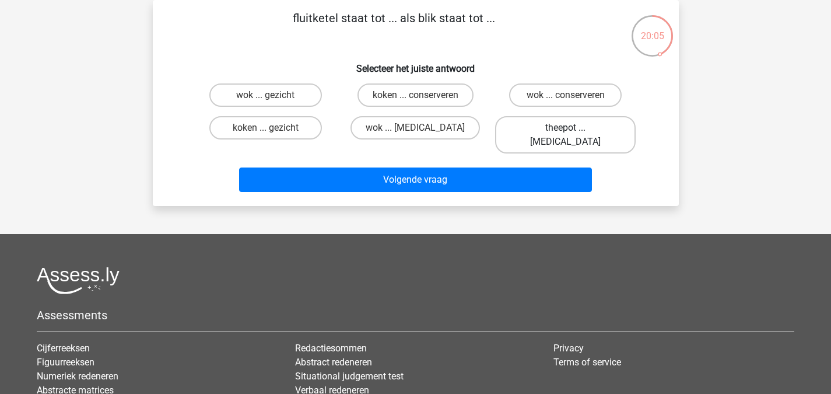
drag, startPoint x: 506, startPoint y: 126, endPoint x: 602, endPoint y: 127, distance: 95.7
click at [602, 127] on div "theepot ... ogen" at bounding box center [565, 134] width 141 height 37
click at [578, 136] on label "theepot ... ogen" at bounding box center [565, 134] width 141 height 37
click at [573, 135] on input "theepot ... ogen" at bounding box center [570, 132] width 8 height 8
radio input "true"
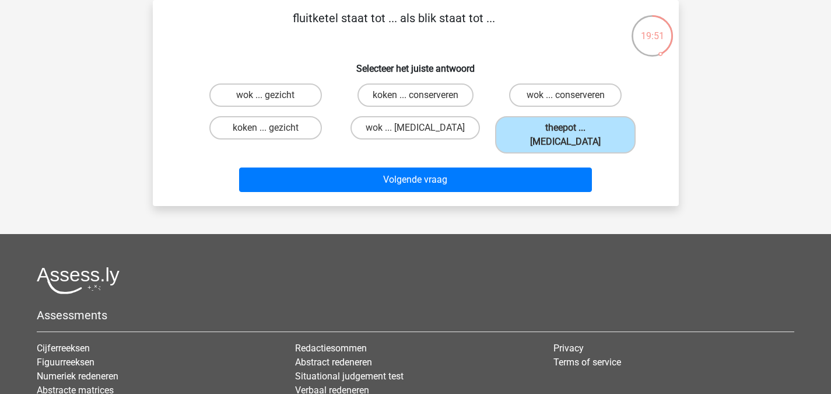
click at [516, 187] on div "fluitketel staat tot ... als blik staat tot ... Selecteer het juiste antwoord w…" at bounding box center [416, 103] width 526 height 206
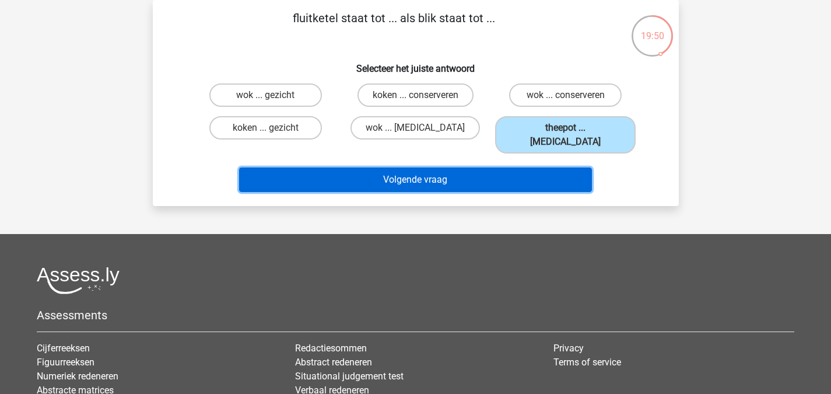
click at [497, 167] on button "Volgende vraag" at bounding box center [415, 179] width 353 height 24
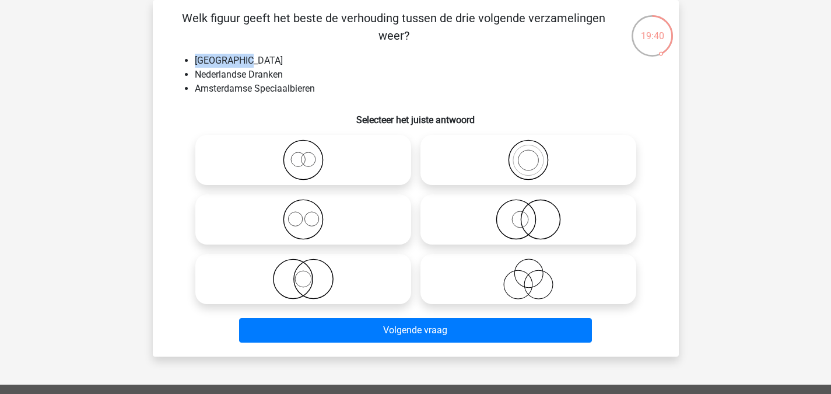
drag, startPoint x: 194, startPoint y: 58, endPoint x: 261, endPoint y: 55, distance: 67.7
click at [261, 55] on ul "Biersoorten Nederlandse Dranken Amsterdamse Speciaalbieren" at bounding box center [415, 75] width 489 height 42
click at [226, 70] on li "Nederlandse Dranken" at bounding box center [427, 75] width 465 height 14
drag, startPoint x: 208, startPoint y: 72, endPoint x: 359, endPoint y: 71, distance: 151.1
click at [359, 71] on li "Nederlandse Dranken" at bounding box center [427, 75] width 465 height 14
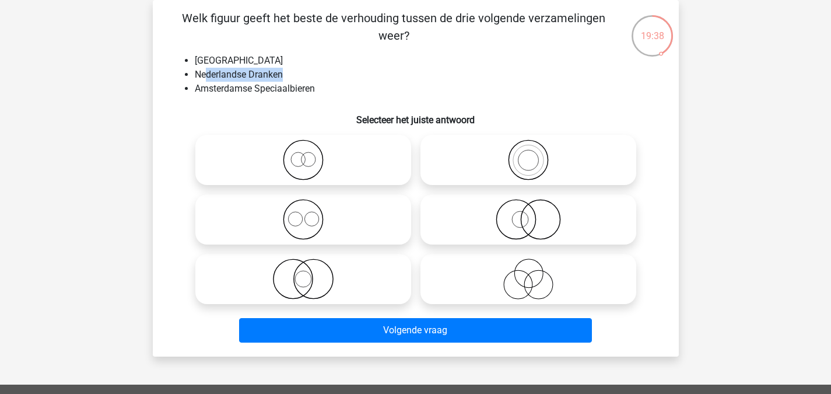
click at [359, 71] on li "Nederlandse Dranken" at bounding box center [427, 75] width 465 height 14
click at [593, 232] on icon at bounding box center [528, 219] width 206 height 41
click at [536, 213] on input "radio" at bounding box center [532, 210] width 8 height 8
radio input "true"
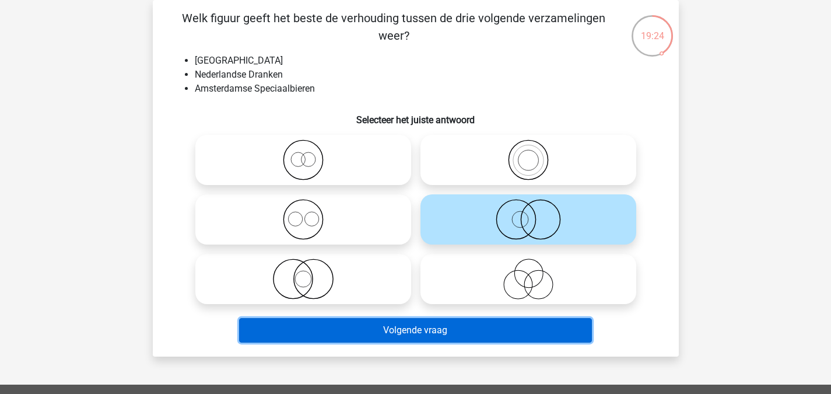
click at [499, 330] on button "Volgende vraag" at bounding box center [415, 330] width 353 height 24
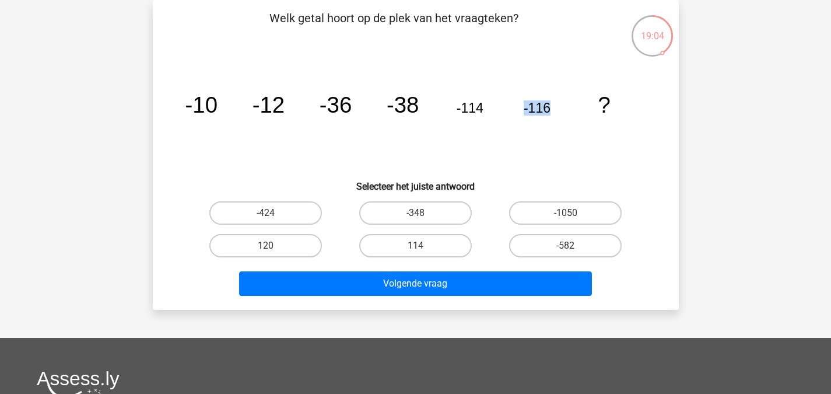
drag, startPoint x: 521, startPoint y: 104, endPoint x: 575, endPoint y: 108, distance: 54.4
click at [575, 108] on icon "image/svg+xml -10 -12 -36 -38 -114 -116 ?" at bounding box center [416, 113] width 470 height 118
click at [449, 215] on label "-348" at bounding box center [415, 212] width 113 height 23
click at [423, 215] on input "-348" at bounding box center [419, 217] width 8 height 8
radio input "true"
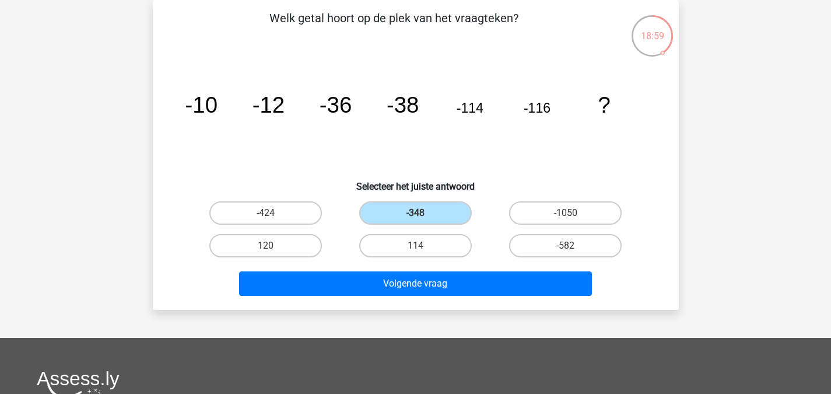
click at [431, 268] on div "Volgende vraag" at bounding box center [415, 281] width 489 height 38
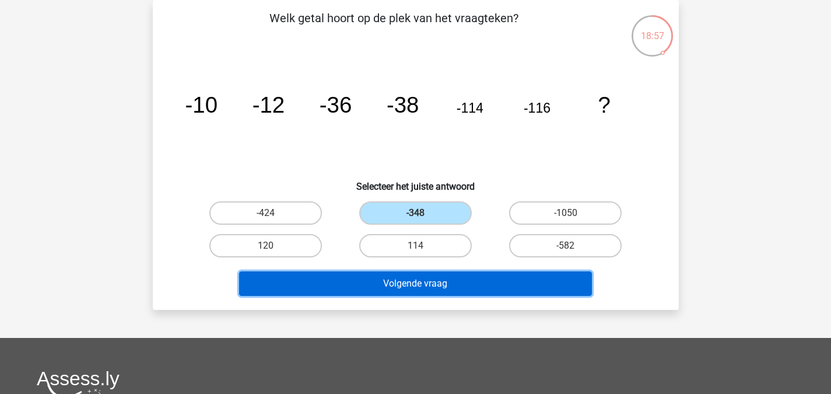
click at [454, 286] on button "Volgende vraag" at bounding box center [415, 283] width 353 height 24
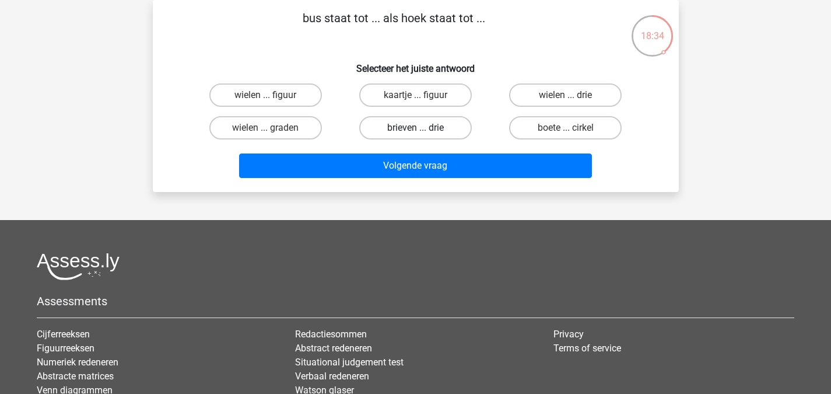
click at [422, 124] on label "brieven ... drie" at bounding box center [415, 127] width 113 height 23
click at [422, 128] on input "brieven ... drie" at bounding box center [419, 132] width 8 height 8
radio input "true"
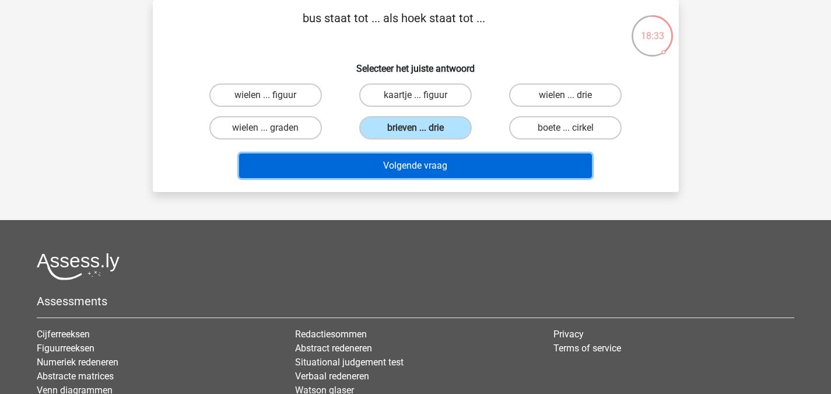
click at [422, 162] on button "Volgende vraag" at bounding box center [415, 165] width 353 height 24
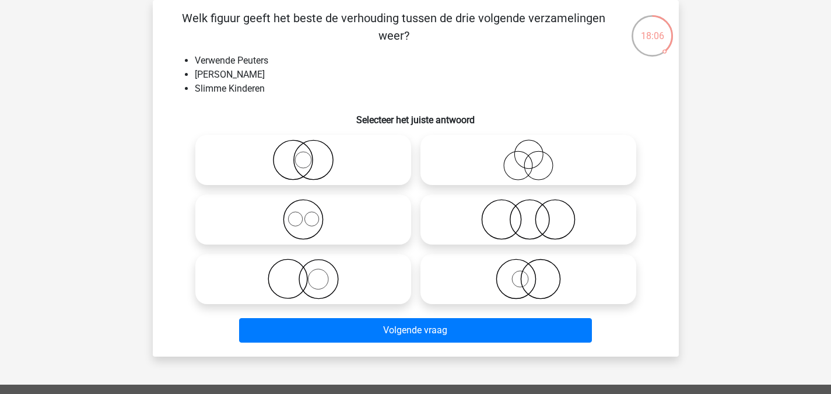
drag, startPoint x: 583, startPoint y: 172, endPoint x: 535, endPoint y: 228, distance: 73.6
click at [570, 186] on div at bounding box center [528, 159] width 225 height 59
click at [552, 167] on circle at bounding box center [538, 166] width 29 height 29
click at [536, 154] on input "radio" at bounding box center [532, 150] width 8 height 8
radio input "true"
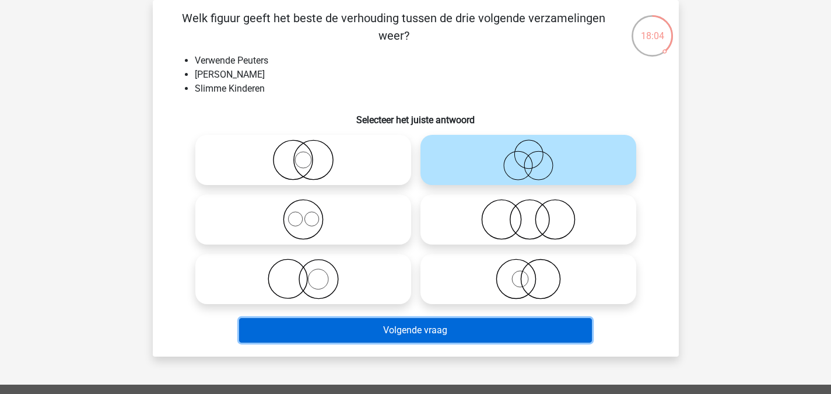
click at [465, 331] on button "Volgende vraag" at bounding box center [415, 330] width 353 height 24
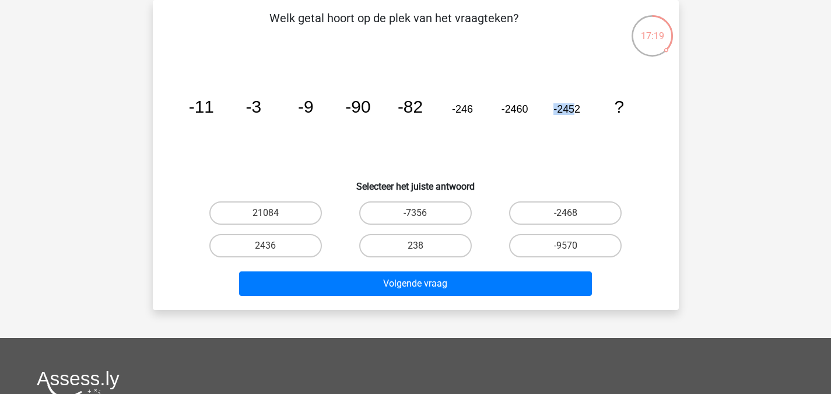
drag, startPoint x: 548, startPoint y: 108, endPoint x: 577, endPoint y: 113, distance: 29.6
click at [577, 113] on icon "image/svg+xml -11 -3 -9 -90 -82 -246 -2460 -2452 ?" at bounding box center [416, 113] width 470 height 118
click at [443, 211] on label "-7356" at bounding box center [415, 212] width 113 height 23
click at [423, 213] on input "-7356" at bounding box center [419, 217] width 8 height 8
radio input "true"
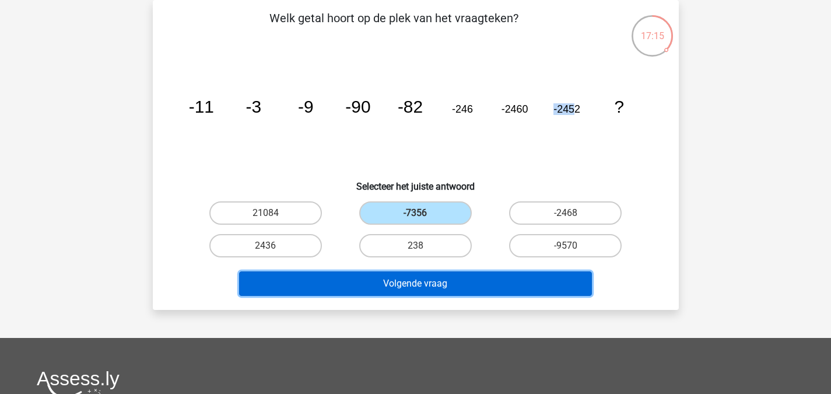
click at [439, 290] on button "Volgende vraag" at bounding box center [415, 283] width 353 height 24
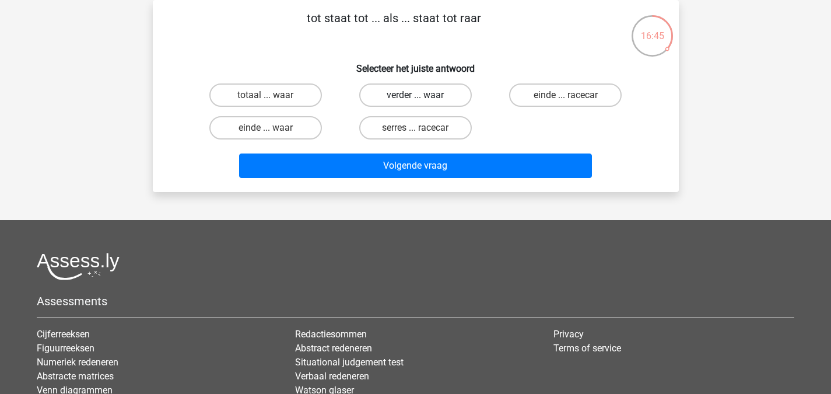
click at [412, 101] on label "verder ... waar" at bounding box center [415, 94] width 113 height 23
click at [415, 101] on input "verder ... waar" at bounding box center [419, 99] width 8 height 8
radio input "true"
click at [421, 151] on div "Volgende vraag" at bounding box center [415, 163] width 489 height 38
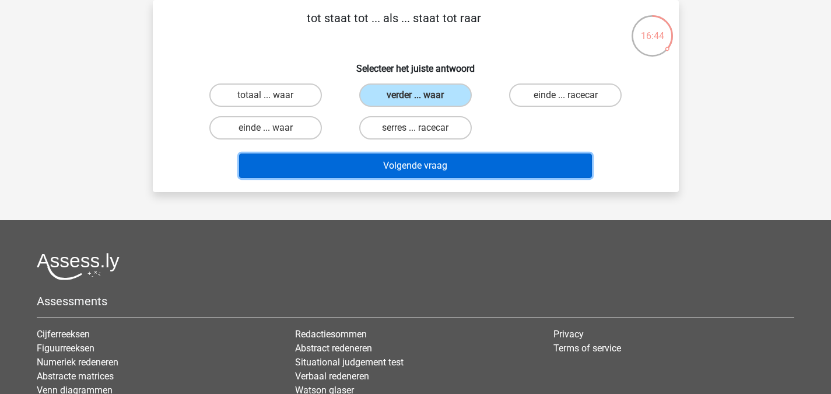
click at [421, 153] on button "Volgende vraag" at bounding box center [415, 165] width 353 height 24
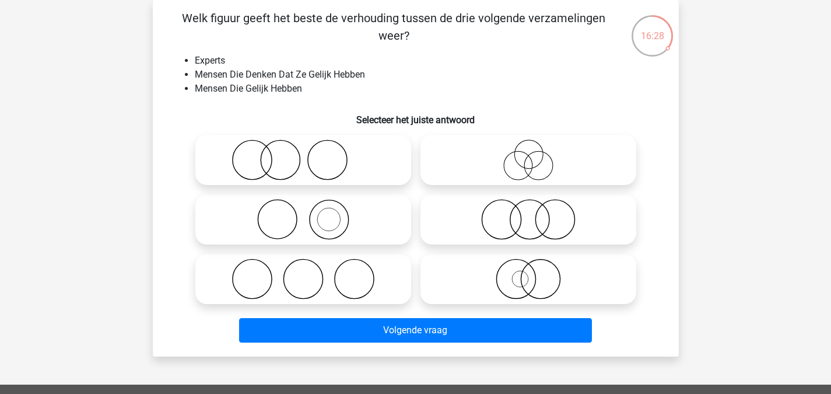
click at [342, 215] on icon at bounding box center [303, 219] width 206 height 41
click at [311, 213] on input "radio" at bounding box center [307, 210] width 8 height 8
radio input "true"
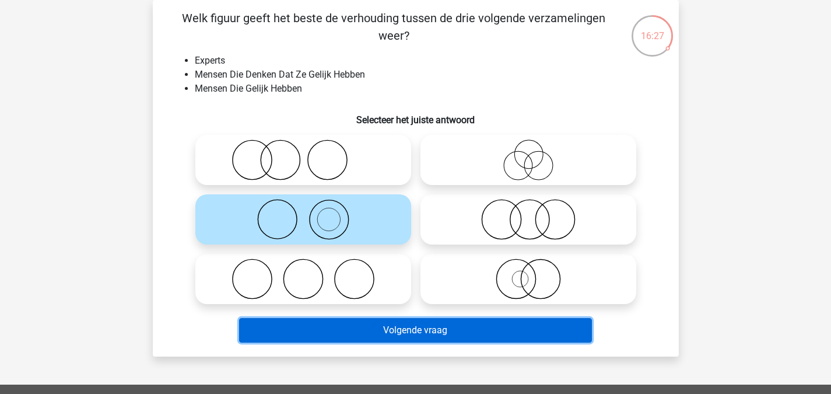
click at [421, 341] on button "Volgende vraag" at bounding box center [415, 330] width 353 height 24
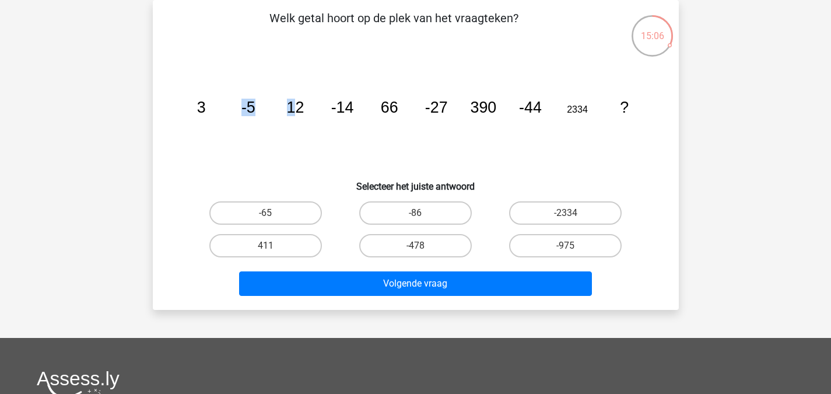
drag, startPoint x: 237, startPoint y: 106, endPoint x: 295, endPoint y: 112, distance: 58.6
click at [295, 112] on icon "image/svg+xml 3 -5 12 -14 66 -27 390 -44 2334 ?" at bounding box center [416, 113] width 470 height 118
click at [333, 101] on tspan "-14" at bounding box center [342, 107] width 23 height 17
drag, startPoint x: 328, startPoint y: 101, endPoint x: 368, endPoint y: 111, distance: 41.4
click at [368, 111] on icon "image/svg+xml 3 -5 12 -14 66 -27 390 -44 2334 ?" at bounding box center [416, 113] width 470 height 118
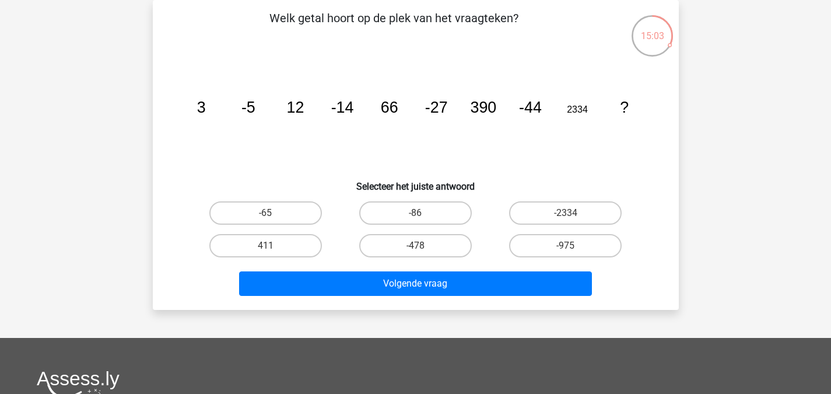
click at [476, 128] on icon "image/svg+xml 3 -5 12 -14 66 -27 390 -44 2334 ?" at bounding box center [416, 113] width 470 height 118
drag, startPoint x: 428, startPoint y: 104, endPoint x: 446, endPoint y: 110, distance: 19.0
click at [446, 110] on tspan "-27" at bounding box center [436, 107] width 23 height 17
drag, startPoint x: 429, startPoint y: 114, endPoint x: 464, endPoint y: 116, distance: 34.5
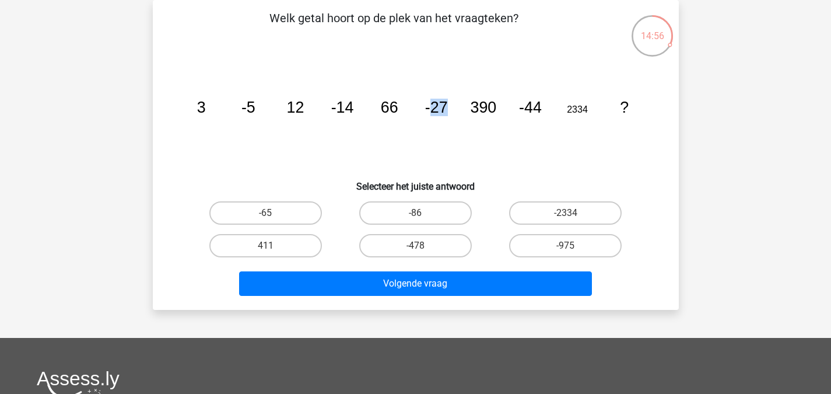
click at [464, 116] on icon "image/svg+xml 3 -5 12 -14 66 -27 390 -44 2334 ?" at bounding box center [416, 113] width 470 height 118
drag, startPoint x: 417, startPoint y: 103, endPoint x: 481, endPoint y: 113, distance: 64.3
click at [481, 113] on icon "image/svg+xml 3 -5 12 -14 66 -27 390 -44 2334 ?" at bounding box center [416, 113] width 470 height 118
click at [439, 156] on icon "image/svg+xml 3 -5 12 -14 66 -27 390 -44 2334 ?" at bounding box center [416, 113] width 470 height 118
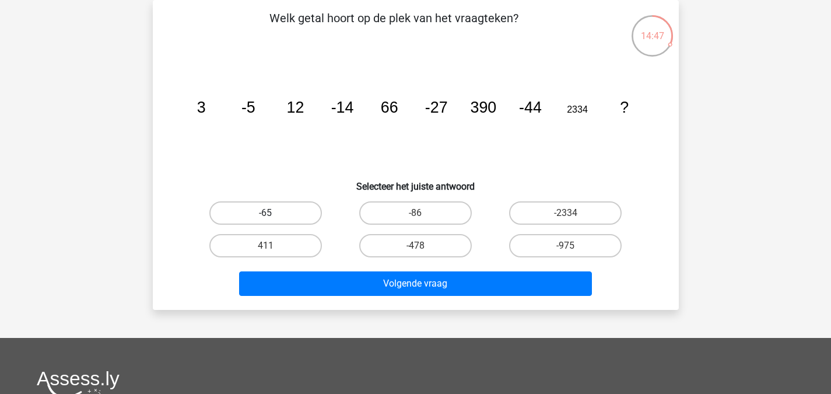
click at [285, 220] on label "-65" at bounding box center [265, 212] width 113 height 23
click at [273, 220] on input "-65" at bounding box center [269, 217] width 8 height 8
radio input "true"
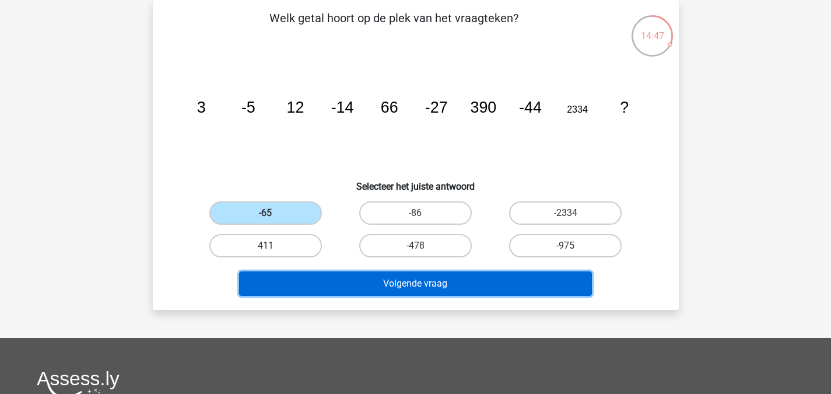
click at [363, 276] on button "Volgende vraag" at bounding box center [415, 283] width 353 height 24
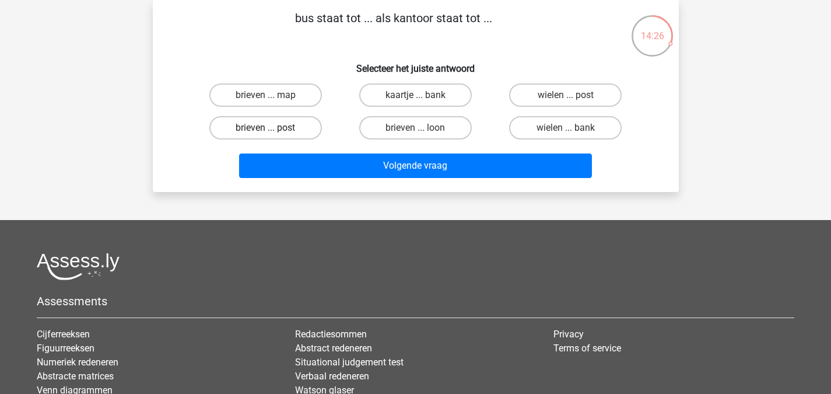
click at [295, 132] on label "brieven ... post" at bounding box center [265, 127] width 113 height 23
click at [273, 132] on input "brieven ... post" at bounding box center [269, 132] width 8 height 8
radio input "true"
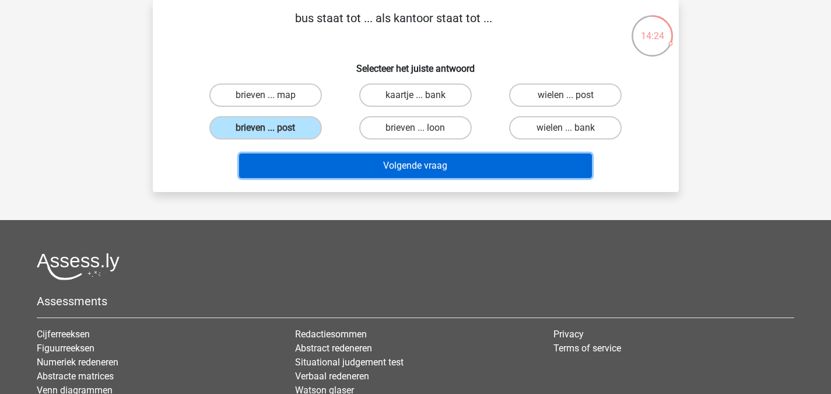
click at [353, 154] on button "Volgende vraag" at bounding box center [415, 165] width 353 height 24
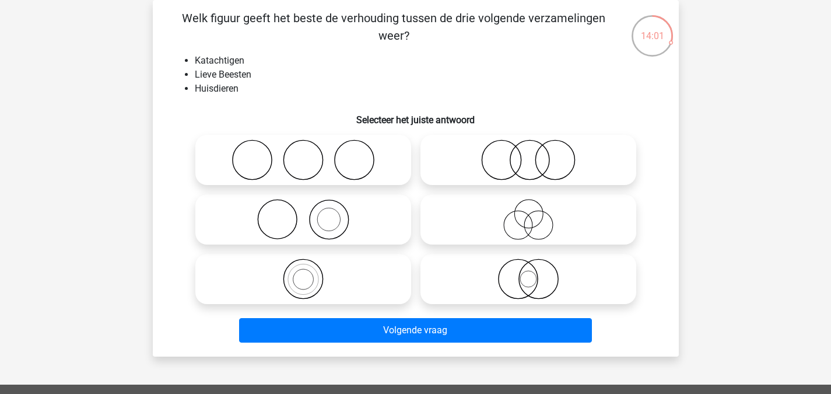
click at [562, 205] on icon at bounding box center [528, 219] width 206 height 41
click at [536, 206] on input "radio" at bounding box center [532, 210] width 8 height 8
radio input "true"
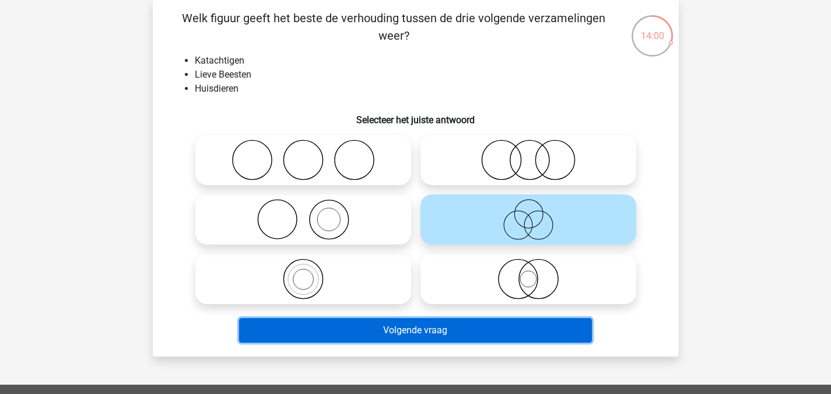
click at [452, 334] on button "Volgende vraag" at bounding box center [415, 330] width 353 height 24
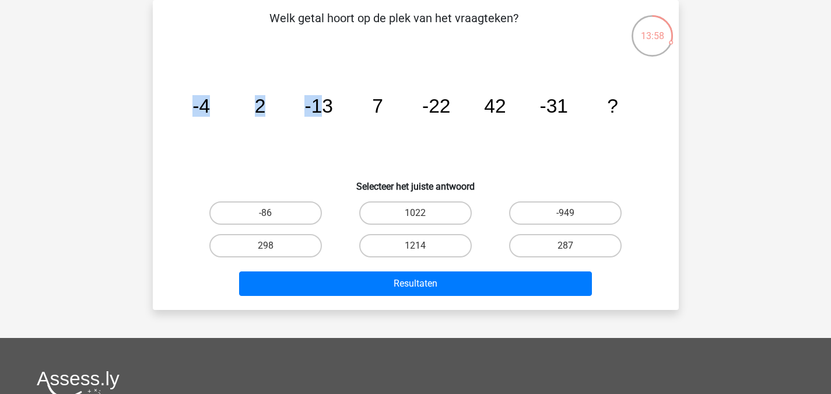
drag, startPoint x: 184, startPoint y: 101, endPoint x: 307, endPoint y: 108, distance: 123.8
click at [325, 110] on icon "image/svg+xml -4 2 -13 7 -22 42 -31 ?" at bounding box center [416, 113] width 470 height 118
click at [265, 141] on icon "image/svg+xml -4 2 -13 7 -22 42 -31 ?" at bounding box center [416, 113] width 470 height 118
drag, startPoint x: 247, startPoint y: 107, endPoint x: 276, endPoint y: 108, distance: 29.8
click at [276, 108] on icon "image/svg+xml -4 2 -13 7 -22 42 -31 ?" at bounding box center [416, 113] width 470 height 118
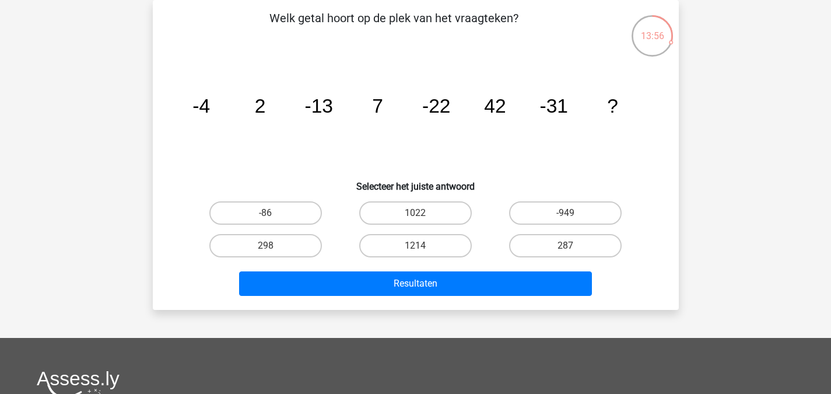
click at [310, 114] on tspan "-13" at bounding box center [318, 106] width 29 height 22
drag, startPoint x: 340, startPoint y: 102, endPoint x: 427, endPoint y: 101, distance: 86.9
click at [427, 101] on icon "image/svg+xml -4 2 -13 7 -22 42 -31 ?" at bounding box center [416, 113] width 470 height 118
click at [561, 138] on icon "image/svg+xml -4 2 -13 7 -22 42 -31 ?" at bounding box center [416, 113] width 470 height 118
drag, startPoint x: 351, startPoint y: 111, endPoint x: 428, endPoint y: 108, distance: 77.1
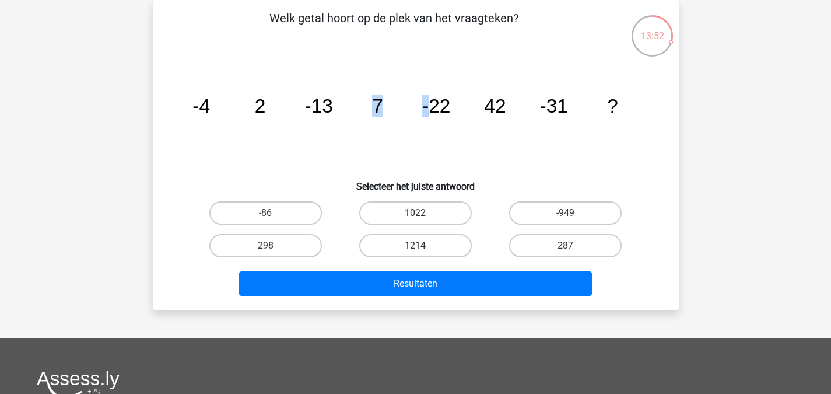
click at [428, 108] on icon "image/svg+xml -4 2 -13 7 -22 42 -31 ?" at bounding box center [416, 113] width 470 height 118
click at [405, 120] on icon "image/svg+xml -4 2 -13 7 -22 42 -31 ?" at bounding box center [416, 113] width 470 height 118
drag, startPoint x: 462, startPoint y: 105, endPoint x: 513, endPoint y: 110, distance: 51.0
click at [513, 110] on icon "image/svg+xml -4 2 -13 7 -22 42 -31 ?" at bounding box center [416, 113] width 470 height 118
click at [515, 110] on icon "image/svg+xml -4 2 -13 7 -22 42 -31 ?" at bounding box center [416, 113] width 470 height 118
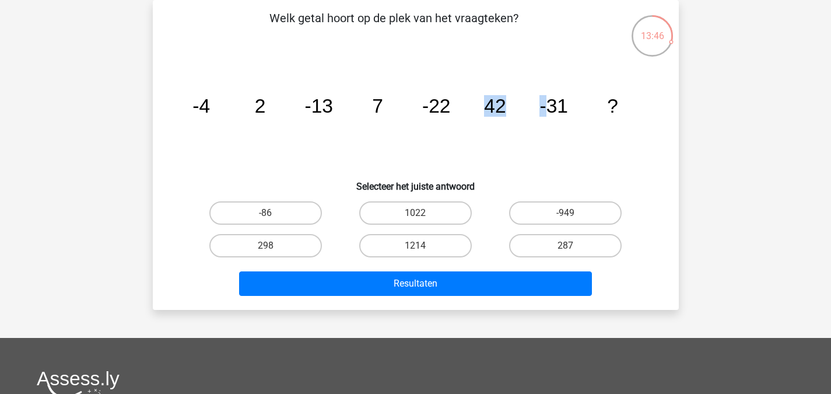
drag, startPoint x: 489, startPoint y: 106, endPoint x: 545, endPoint y: 104, distance: 56.0
click at [545, 104] on g "-4 2 -13 7 -22 42 -31 ?" at bounding box center [405, 106] width 426 height 22
click at [539, 159] on icon "image/svg+xml -4 2 -13 7 -22 42 -31 ?" at bounding box center [416, 113] width 470 height 118
drag, startPoint x: 477, startPoint y: 103, endPoint x: 513, endPoint y: 103, distance: 35.6
click at [513, 103] on icon "image/svg+xml -4 2 -13 7 -22 42 -31 ?" at bounding box center [416, 113] width 470 height 118
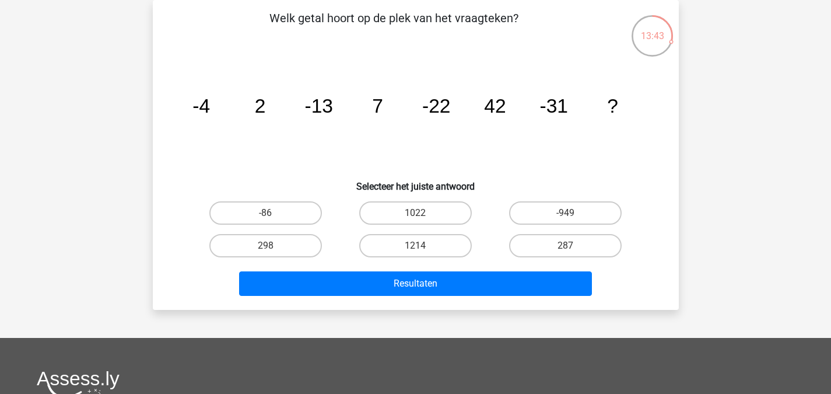
click at [489, 210] on div "1022" at bounding box center [416, 213] width 150 height 33
drag, startPoint x: 475, startPoint y: 97, endPoint x: 499, endPoint y: 99, distance: 24.0
click at [499, 99] on icon "image/svg+xml -4 2 -13 7 -22 42 -31 ?" at bounding box center [416, 113] width 470 height 118
click at [496, 124] on icon "image/svg+xml -4 2 -13 7 -22 42 -31 ?" at bounding box center [416, 113] width 470 height 118
drag, startPoint x: 480, startPoint y: 105, endPoint x: 527, endPoint y: 105, distance: 47.2
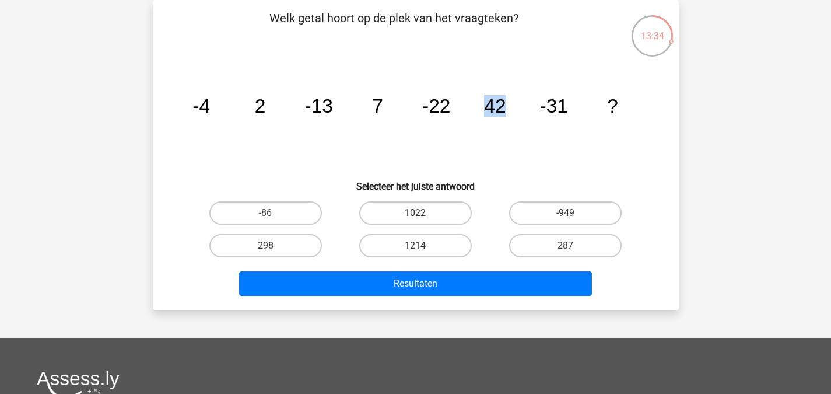
click at [527, 105] on icon "image/svg+xml -4 2 -13 7 -22 42 -31 ?" at bounding box center [416, 113] width 470 height 118
click at [488, 132] on icon "image/svg+xml -4 2 -13 7 -22 42 -31 ?" at bounding box center [416, 113] width 470 height 118
click at [310, 245] on label "298" at bounding box center [265, 245] width 113 height 23
click at [273, 246] on input "298" at bounding box center [269, 250] width 8 height 8
radio input "true"
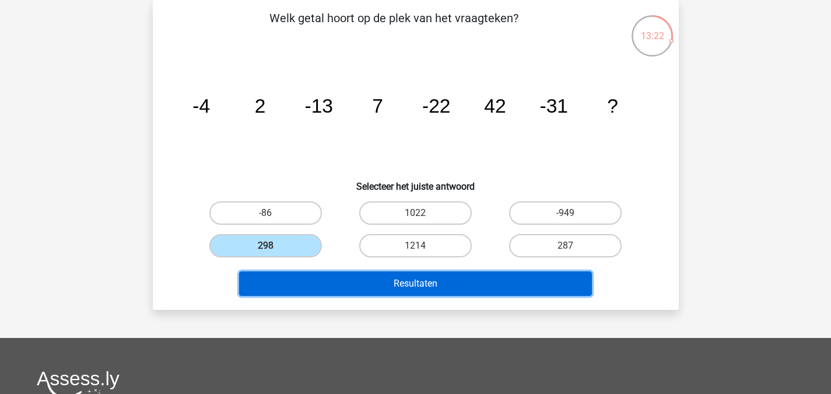
click at [343, 274] on button "Resultaten" at bounding box center [415, 283] width 353 height 24
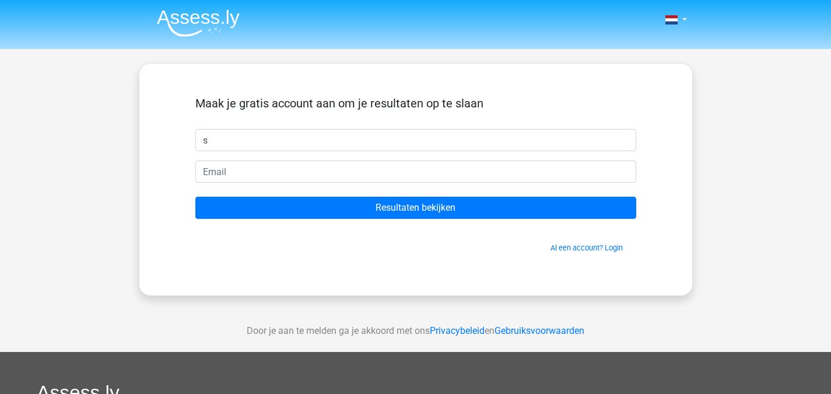
type input "Stijn"
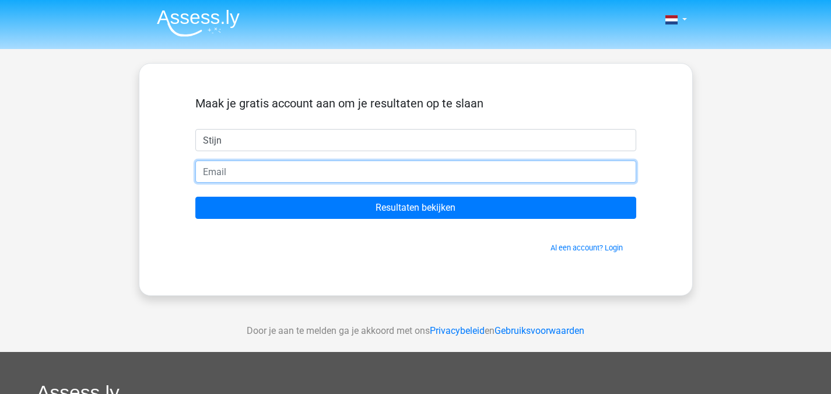
click at [300, 171] on input "email" at bounding box center [415, 171] width 441 height 22
type input "stijntablet07@gmail.com"
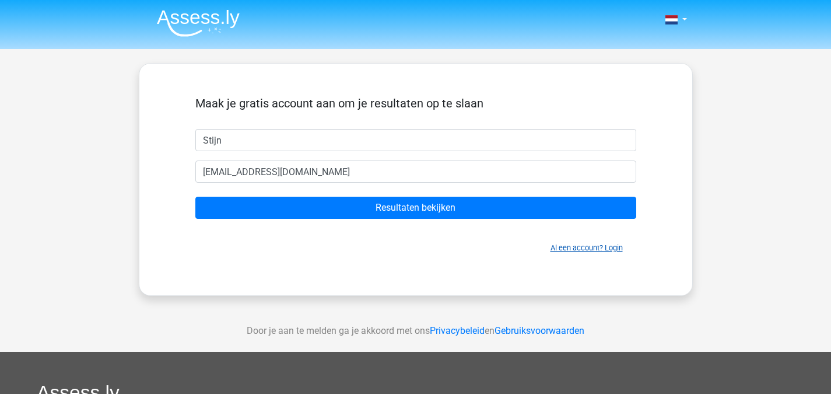
click at [583, 248] on link "Al een account? Login" at bounding box center [587, 247] width 72 height 9
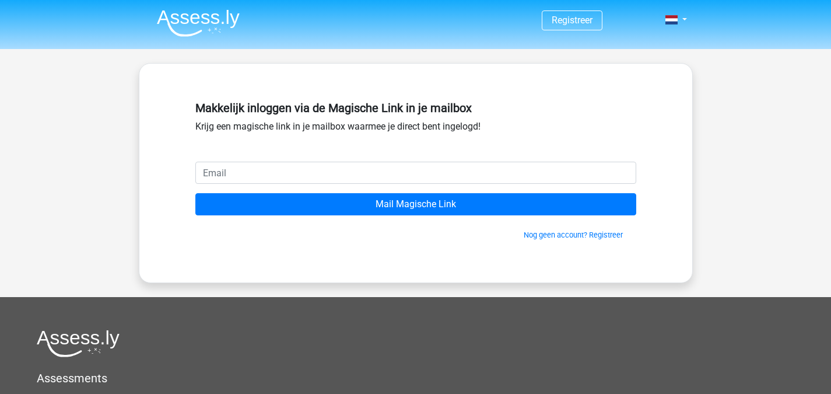
click at [394, 177] on input "email" at bounding box center [415, 173] width 441 height 22
type input "[EMAIL_ADDRESS][DOMAIN_NAME]"
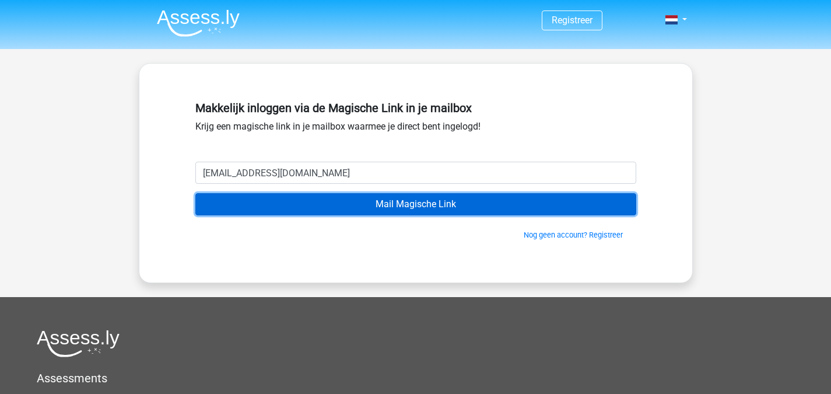
click at [507, 211] on input "Mail Magische Link" at bounding box center [415, 204] width 441 height 22
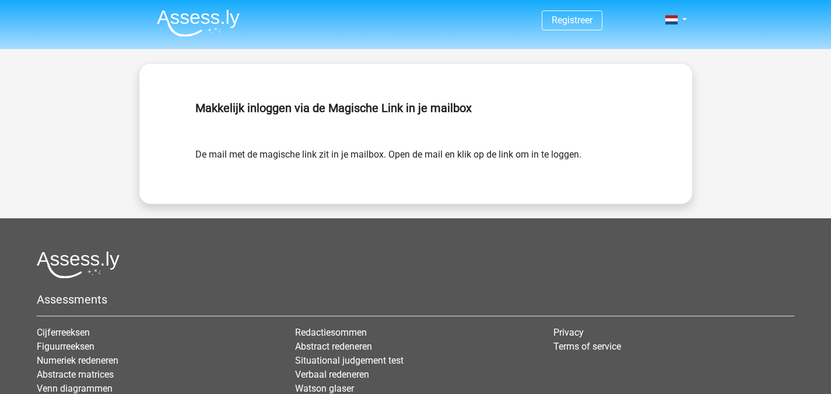
click at [502, 267] on div at bounding box center [416, 264] width 758 height 27
